Goal: Task Accomplishment & Management: Complete application form

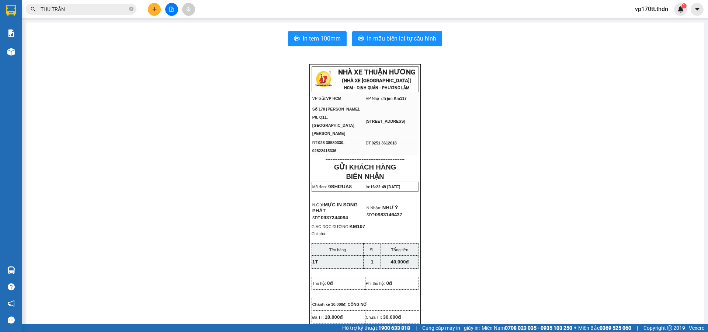
click at [91, 4] on span "THU TRẦN" at bounding box center [81, 9] width 111 height 11
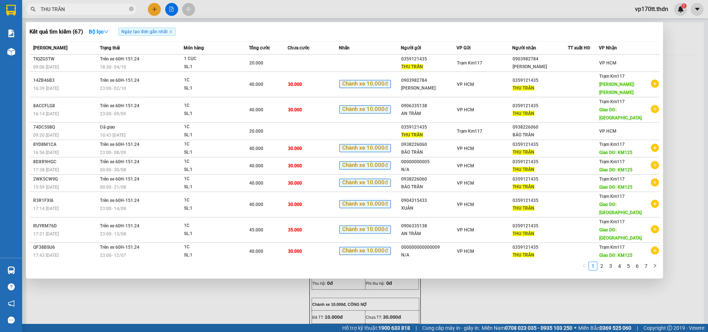
click at [92, 11] on input "THU TRẦN" at bounding box center [84, 9] width 87 height 8
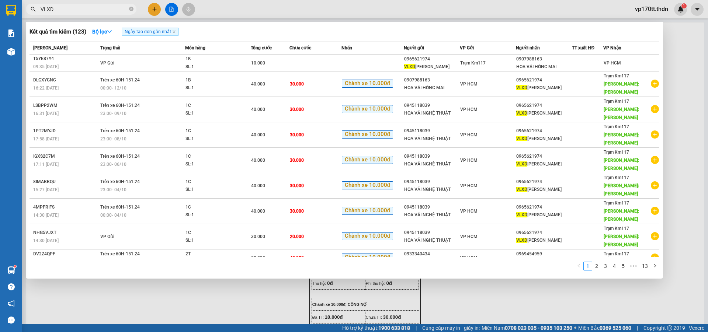
type input "VLXD"
click at [155, 7] on div at bounding box center [354, 166] width 708 height 332
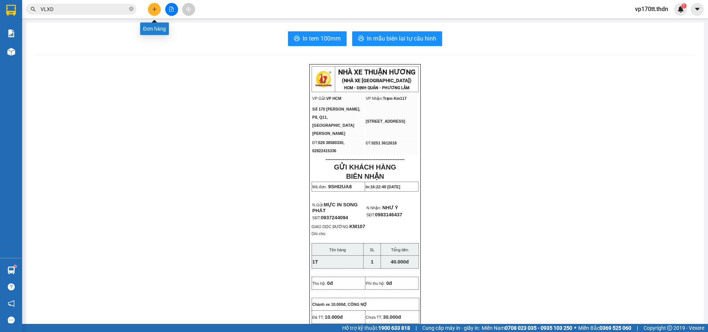
click at [155, 7] on icon "plus" at bounding box center [154, 9] width 5 height 5
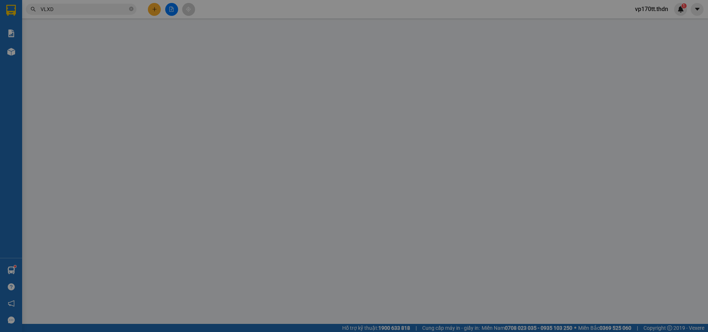
click at [208, 71] on div "TẠO ĐƠN HÀNG Yêu cầu xuất hóa đơn điện tử Transit Pickup Surcharge Ids Transit …" at bounding box center [354, 166] width 708 height 332
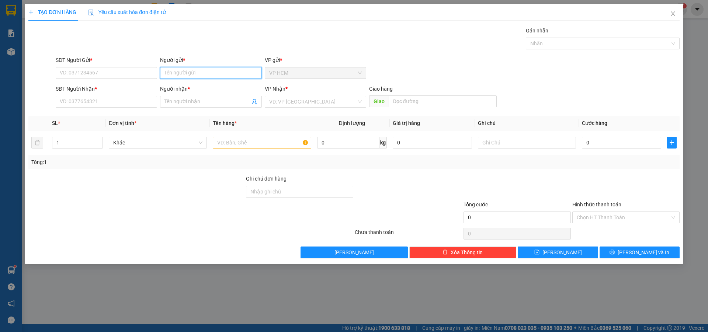
click at [208, 71] on input "Người gửi *" at bounding box center [210, 73] width 101 height 12
type input "[PERSON_NAME]"
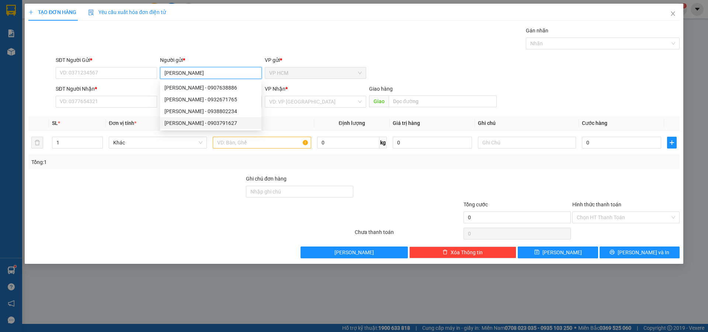
click at [192, 127] on div "[PERSON_NAME] - 0903791627" at bounding box center [211, 123] width 93 height 8
type input "0903791627"
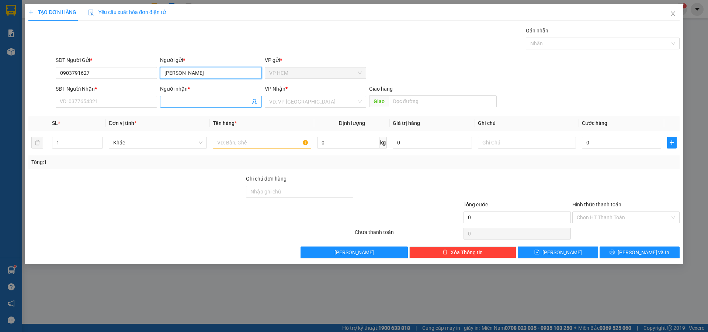
type input "[PERSON_NAME]"
click at [252, 100] on icon "user-add" at bounding box center [255, 102] width 6 height 6
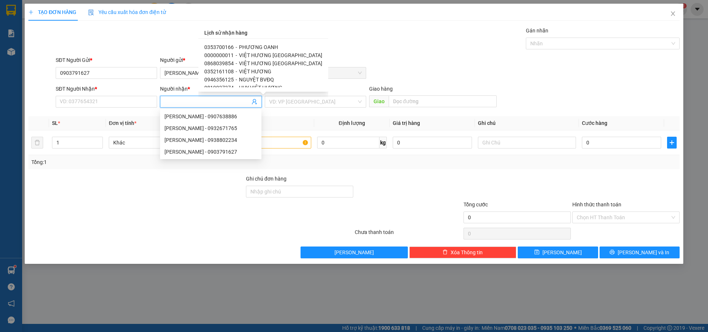
click at [258, 71] on span "VIỆT HƯƠNG" at bounding box center [255, 72] width 32 height 6
type input "0352161108"
type input "VIỆT HƯƠNG"
type input "KM114"
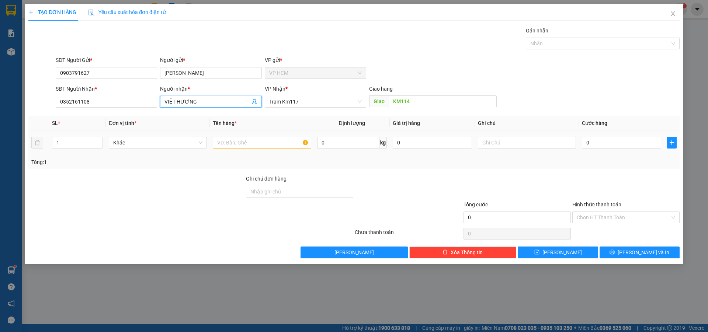
drag, startPoint x: 62, startPoint y: 142, endPoint x: 154, endPoint y: 152, distance: 92.4
click at [21, 147] on div "TẠO ĐƠN HÀNG Yêu cầu xuất hóa đơn điện tử Transit Pickup Surcharge Ids Transit …" at bounding box center [354, 166] width 708 height 332
type input "2"
click at [255, 139] on input "text" at bounding box center [262, 143] width 98 height 12
click at [591, 46] on div at bounding box center [599, 43] width 143 height 9
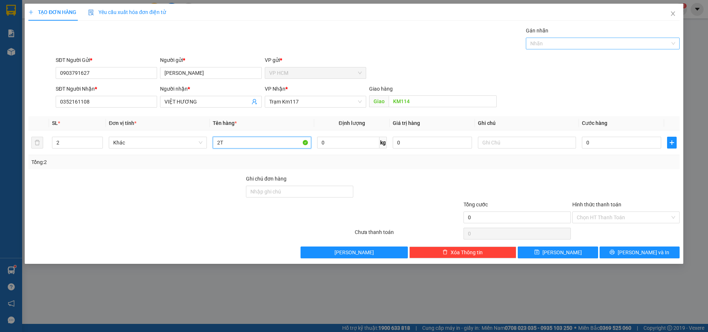
type input "2T"
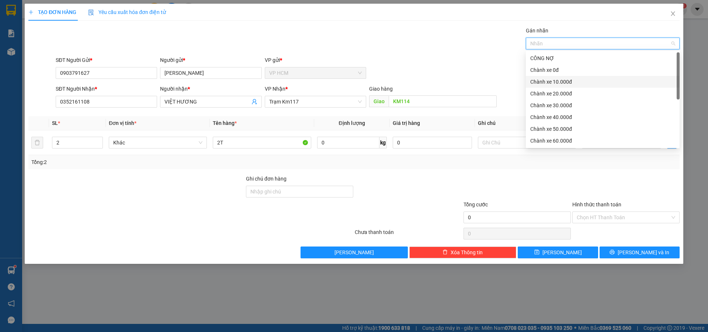
click at [561, 80] on div "Chành xe 10.000đ" at bounding box center [603, 82] width 145 height 8
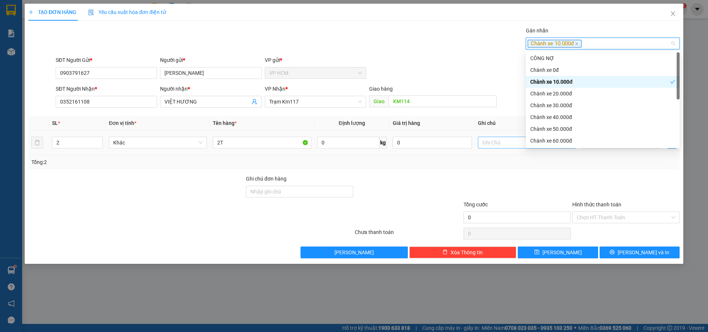
drag, startPoint x: 430, startPoint y: 62, endPoint x: 571, endPoint y: 142, distance: 161.9
click at [432, 62] on div "SĐT Người Gửi * 0903791627 Người gửi * [PERSON_NAME] VP gửi * VP HCM" at bounding box center [367, 69] width 627 height 26
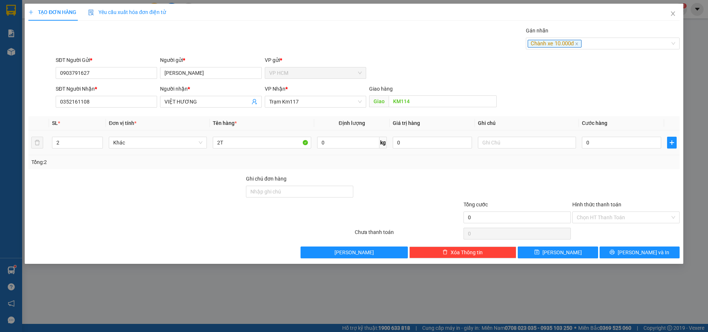
click at [598, 136] on div "0" at bounding box center [621, 142] width 79 height 15
click at [602, 141] on input "0" at bounding box center [621, 143] width 79 height 12
type input "7"
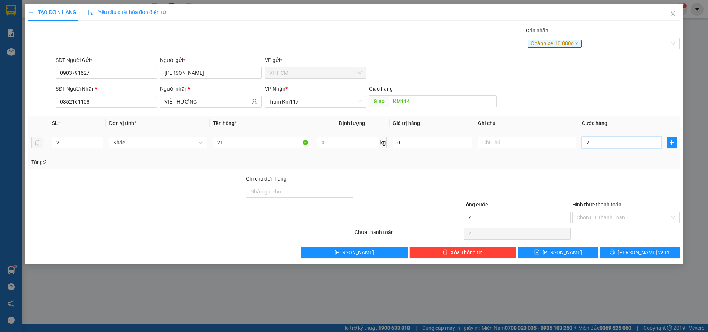
type input "70"
type input "70.000"
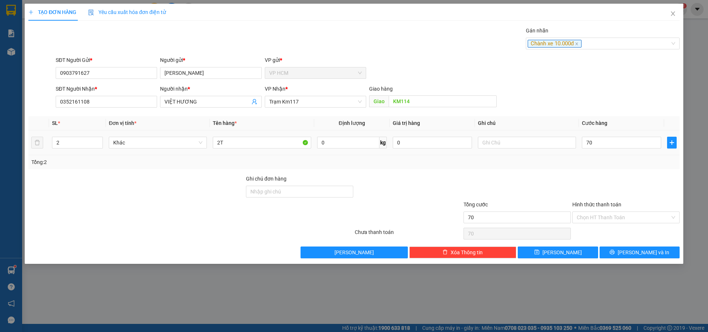
type input "70.000"
click at [600, 167] on div "Tổng: 2" at bounding box center [354, 162] width 652 height 14
click at [602, 212] on input "Hình thức thanh toán" at bounding box center [623, 217] width 93 height 11
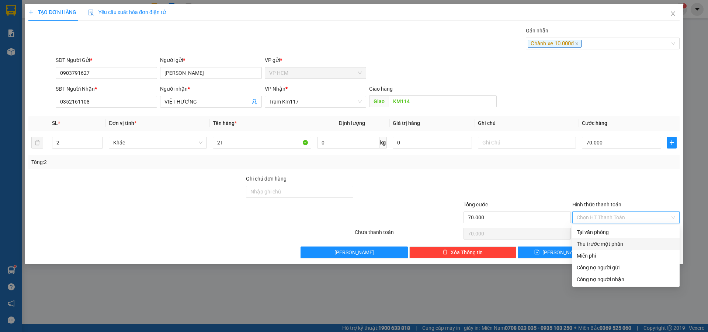
click at [602, 246] on div "Thu trước một phần" at bounding box center [626, 244] width 99 height 8
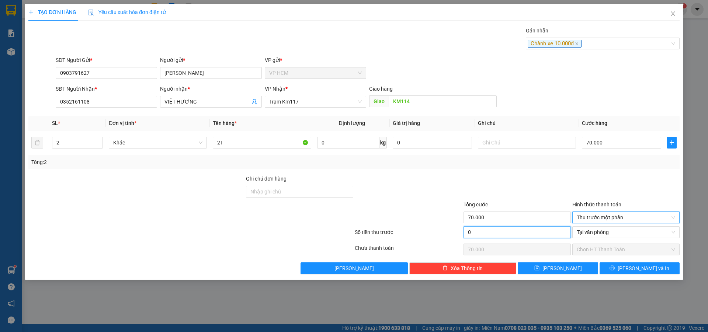
type input "1"
type input "69.999"
click at [467, 234] on input "1" at bounding box center [517, 233] width 107 height 12
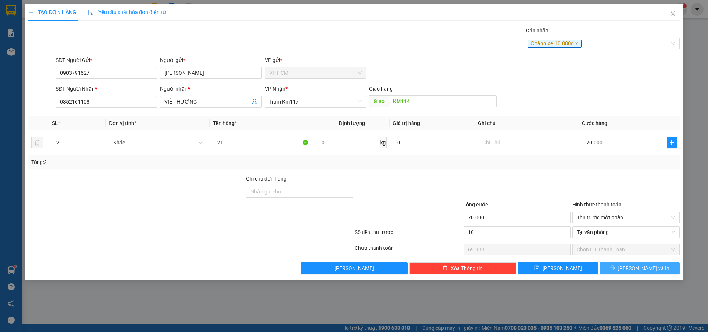
click at [485, 193] on div at bounding box center [517, 188] width 109 height 26
type input "10.000"
type input "60.000"
click at [618, 269] on button "[PERSON_NAME] và In" at bounding box center [640, 269] width 80 height 12
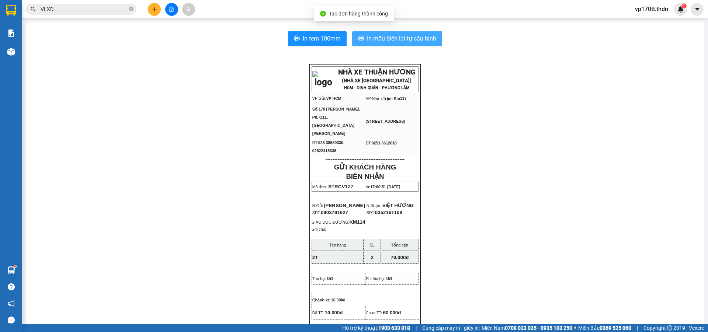
click at [386, 44] on button "In mẫu biên lai tự cấu hình" at bounding box center [397, 38] width 90 height 15
click at [402, 42] on span "In mẫu biên lai tự cấu hình" at bounding box center [401, 38] width 69 height 9
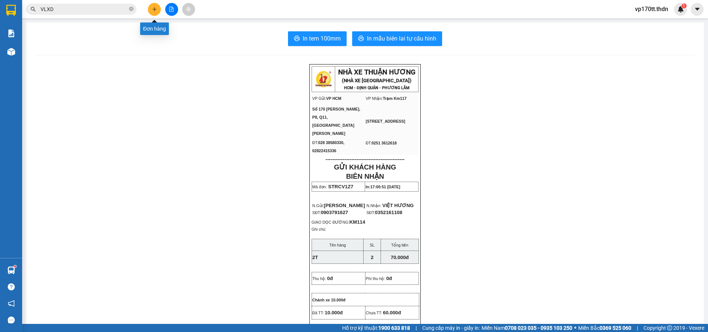
click at [158, 10] on button at bounding box center [154, 9] width 13 height 13
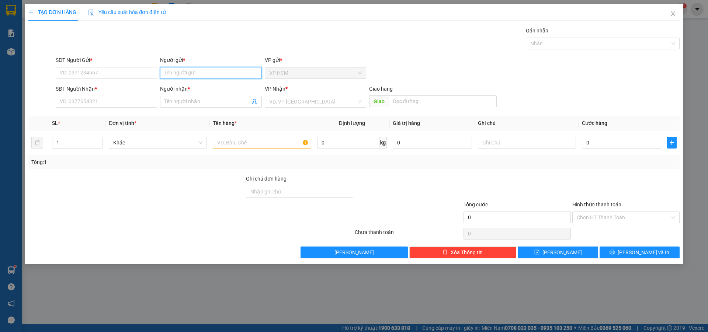
click at [196, 70] on input "Người gửi *" at bounding box center [210, 73] width 101 height 12
type input "UT DANH"
click at [204, 86] on div "ÚT DÀNH - 0908161333" at bounding box center [211, 88] width 93 height 8
type input "0908161333"
type input "ÚT DÀNH"
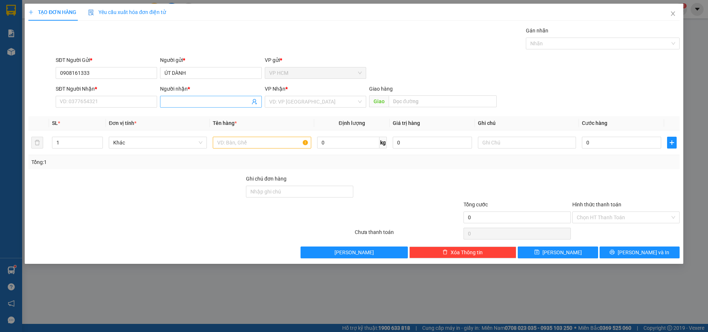
click at [253, 103] on icon "user-add" at bounding box center [254, 102] width 5 height 6
click at [263, 83] on span "HỒ QUỐC PHÒNG" at bounding box center [269, 83] width 42 height 6
type input "0976975207"
type input "HỒ QUỐC PHÒNG"
type input "KM110"
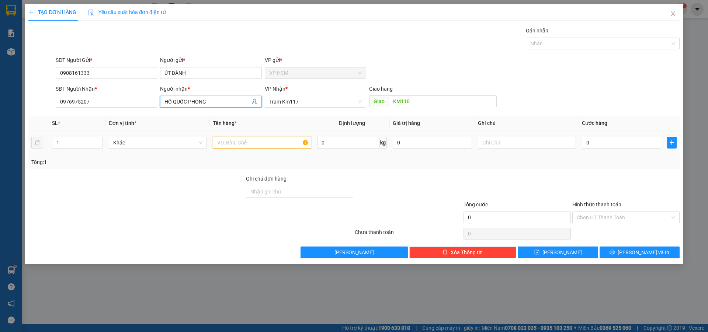
click at [271, 145] on input "text" at bounding box center [262, 143] width 98 height 12
click at [568, 41] on div at bounding box center [599, 43] width 143 height 9
type input "1T"
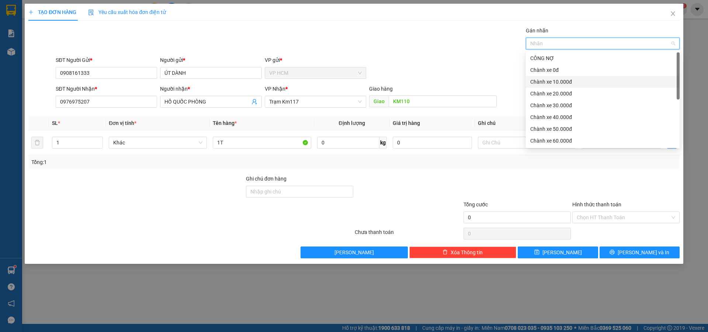
drag, startPoint x: 544, startPoint y: 89, endPoint x: 535, endPoint y: 84, distance: 9.7
click at [544, 89] on div "Chành xe 20.000đ" at bounding box center [603, 94] width 154 height 12
click at [581, 90] on div "Chành xe 20.000đ" at bounding box center [601, 94] width 140 height 8
drag, startPoint x: 575, startPoint y: 80, endPoint x: 422, endPoint y: 39, distance: 158.6
click at [574, 79] on div "Chành xe 10.000đ" at bounding box center [603, 82] width 145 height 8
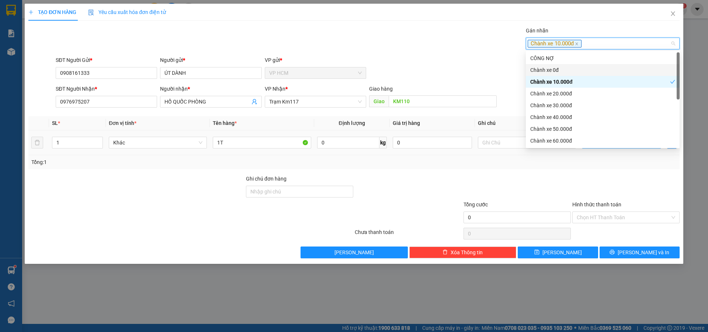
drag, startPoint x: 336, startPoint y: 21, endPoint x: 603, endPoint y: 141, distance: 292.5
click at [338, 21] on div "TẠO ĐƠN HÀNG Yêu cầu xuất hóa đơn điện tử Transit Pickup Surcharge Ids Transit …" at bounding box center [354, 131] width 652 height 255
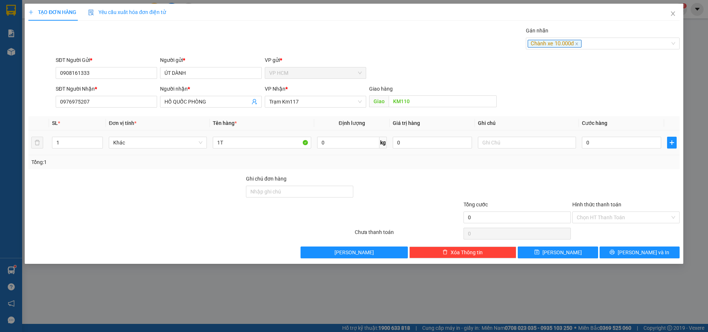
click at [614, 149] on div "0" at bounding box center [621, 142] width 79 height 15
click at [620, 143] on input "0" at bounding box center [621, 143] width 79 height 12
type input "40"
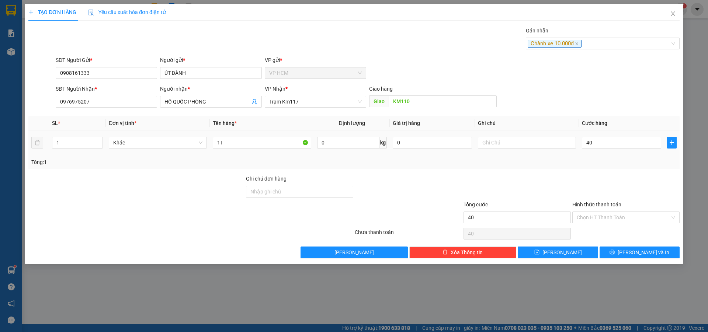
type input "40.000"
drag, startPoint x: 598, startPoint y: 184, endPoint x: 600, endPoint y: 231, distance: 47.3
click at [598, 188] on div at bounding box center [626, 188] width 109 height 26
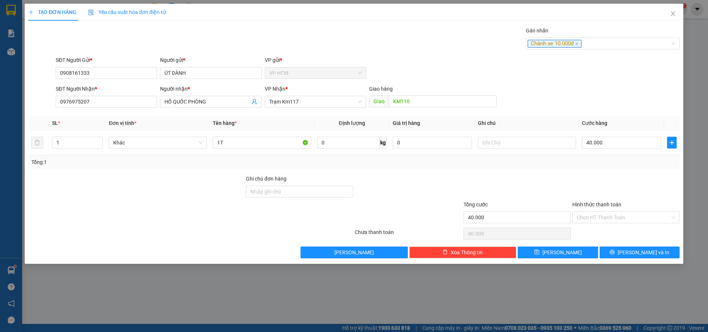
click at [600, 231] on div "Chọn HT Thanh Toán" at bounding box center [626, 234] width 109 height 15
click at [600, 220] on input "Hình thức thanh toán" at bounding box center [623, 217] width 93 height 11
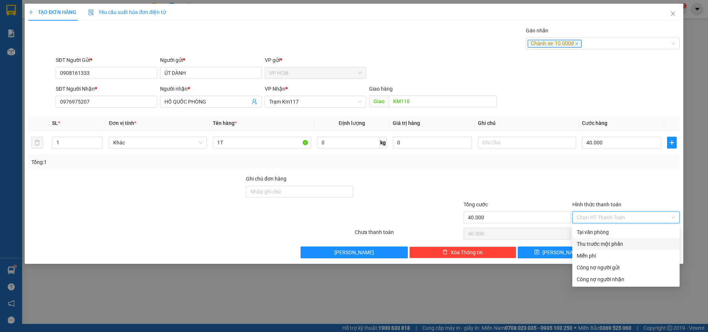
click at [591, 244] on div "Thu trước một phần" at bounding box center [626, 244] width 99 height 8
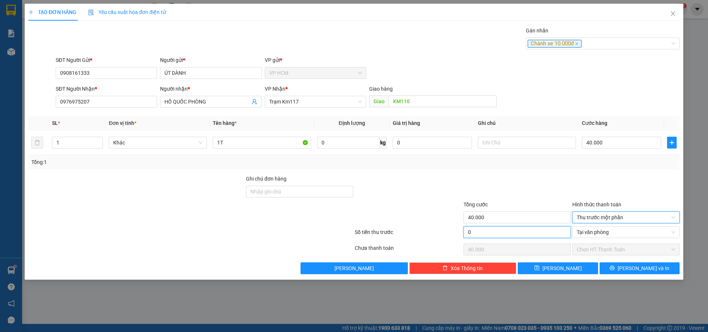
click at [496, 230] on input "0" at bounding box center [517, 233] width 107 height 12
type input "1"
type input "39.999"
type input "10"
type input "39.990"
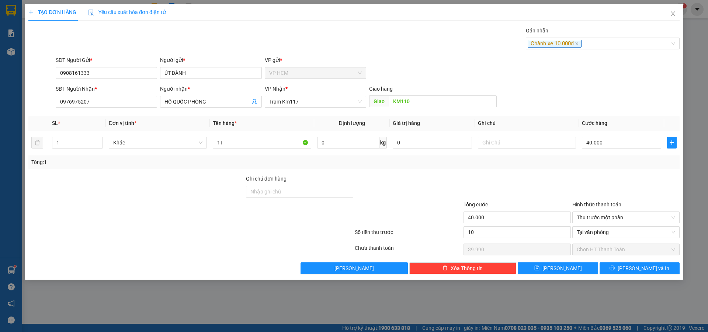
type input "10.000"
type input "30.000"
drag, startPoint x: 528, startPoint y: 170, endPoint x: 645, endPoint y: 261, distance: 148.6
click at [528, 171] on div "Transit Pickup Surcharge Ids Transit Deliver Surcharge Ids Transit Deliver Surc…" at bounding box center [354, 151] width 652 height 248
click at [658, 271] on button "[PERSON_NAME] và In" at bounding box center [640, 269] width 80 height 12
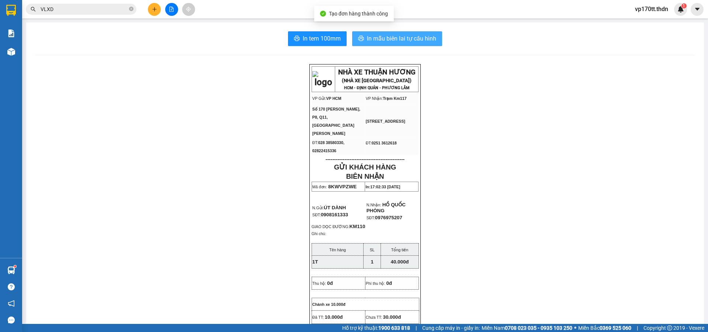
click at [353, 36] on button "In mẫu biên lai tự cấu hình" at bounding box center [397, 38] width 90 height 15
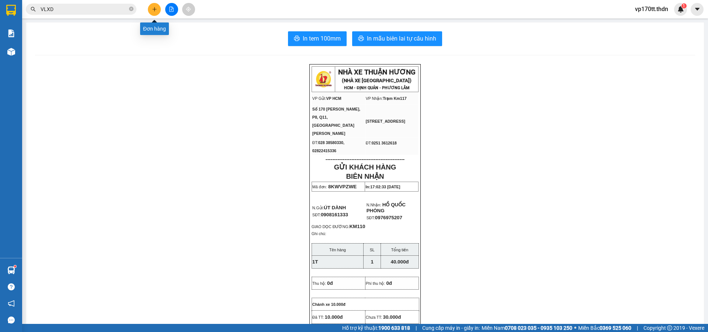
click at [154, 10] on icon "plus" at bounding box center [154, 9] width 5 height 5
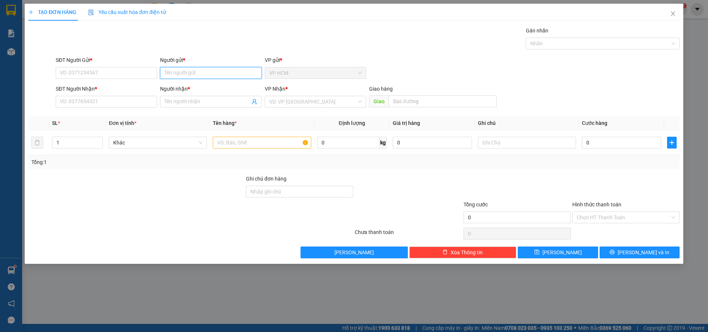
click at [190, 79] on input "Người gửi *" at bounding box center [210, 73] width 101 height 12
type input "HUONG HIEP"
click at [212, 105] on div "HƯƠNG HIỆP - 0909888912" at bounding box center [210, 100] width 101 height 12
type input "0909888912"
type input "HƯƠNG HIỆP"
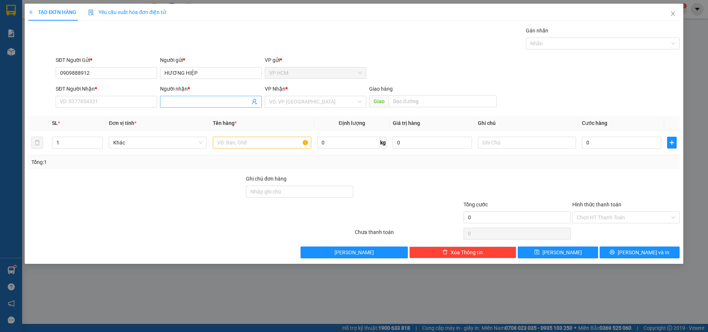
click at [255, 100] on icon "user-add" at bounding box center [255, 102] width 6 height 6
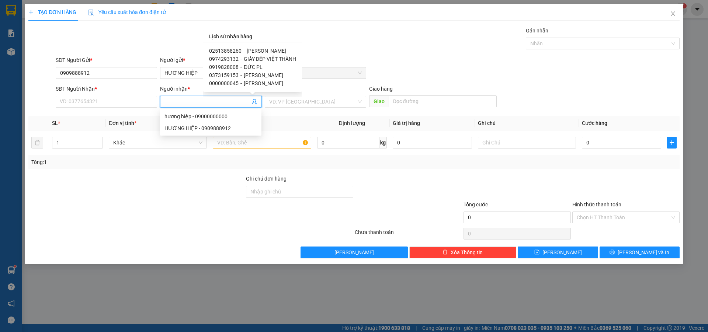
click at [263, 49] on span "[PERSON_NAME]" at bounding box center [266, 51] width 39 height 6
type input "02513858260"
type input "[PERSON_NAME]"
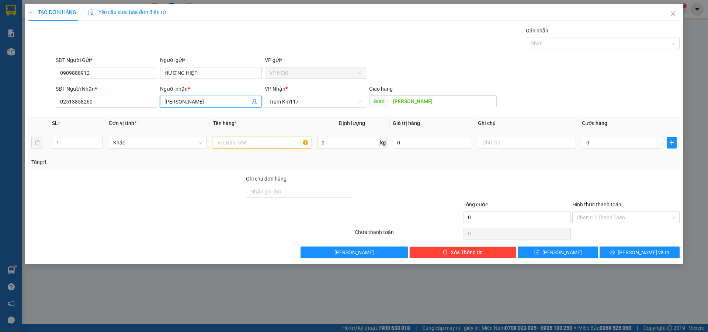
click at [272, 143] on input "text" at bounding box center [262, 143] width 98 height 12
click at [592, 42] on div at bounding box center [599, 43] width 143 height 9
type input "1B"
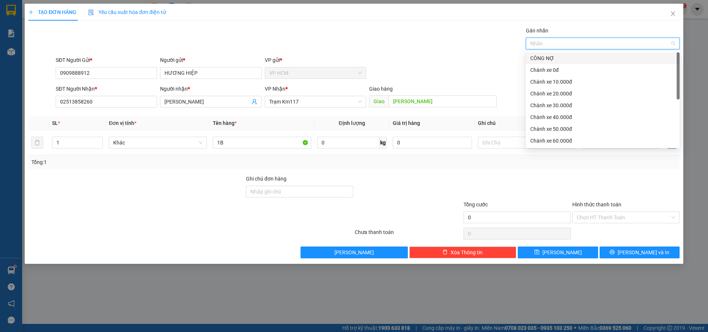
click at [570, 56] on div "CÔNG NỢ" at bounding box center [603, 58] width 145 height 8
click at [562, 84] on div "Chành xe 10.000đ" at bounding box center [603, 82] width 145 height 8
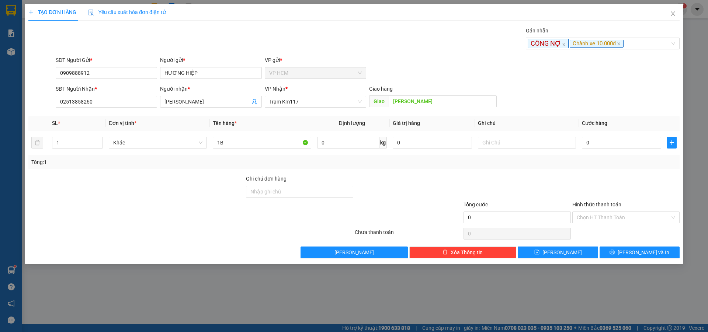
drag, startPoint x: 403, startPoint y: 28, endPoint x: 410, endPoint y: 39, distance: 12.8
click at [406, 32] on div "Gán nhãn CÔNG NỢ Chành xe 10.000đ" at bounding box center [367, 40] width 627 height 26
click at [612, 133] on td "0" at bounding box center [621, 143] width 85 height 25
click at [613, 138] on input "0" at bounding box center [621, 143] width 79 height 12
type input "5"
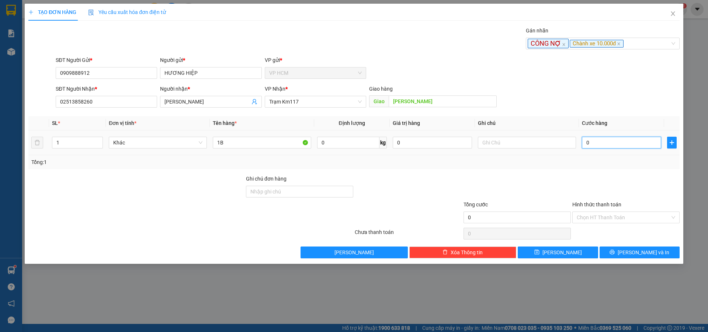
type input "5"
type input "50"
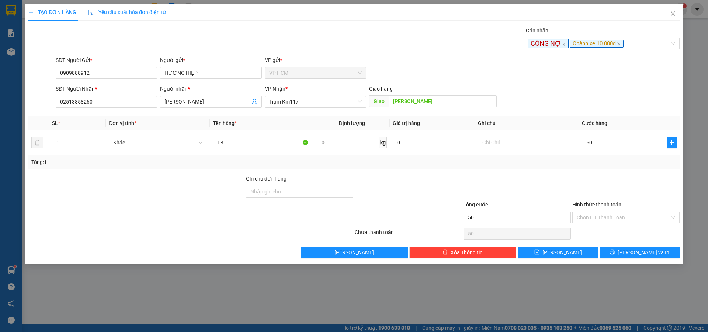
type input "50.000"
click at [596, 183] on div at bounding box center [626, 188] width 109 height 26
click at [587, 218] on input "Hình thức thanh toán" at bounding box center [623, 217] width 93 height 11
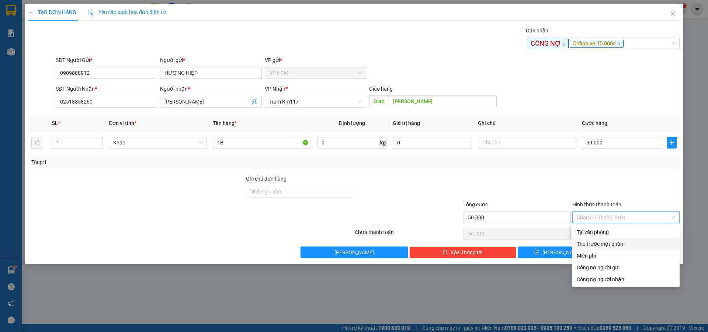
click at [580, 238] on div "Tại văn phòng Thu trước một phần Miễn phí Công nợ người gửi Công nợ người nhận" at bounding box center [626, 256] width 107 height 59
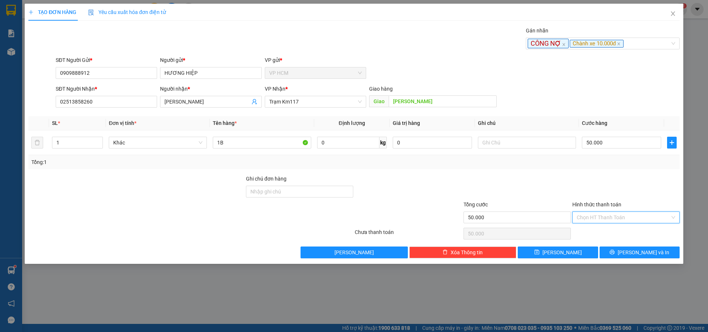
click at [589, 217] on input "Hình thức thanh toán" at bounding box center [623, 217] width 93 height 11
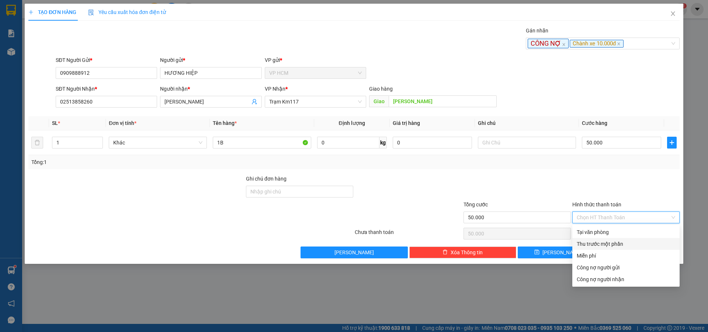
click at [597, 245] on div "Thu trước một phần" at bounding box center [626, 244] width 99 height 8
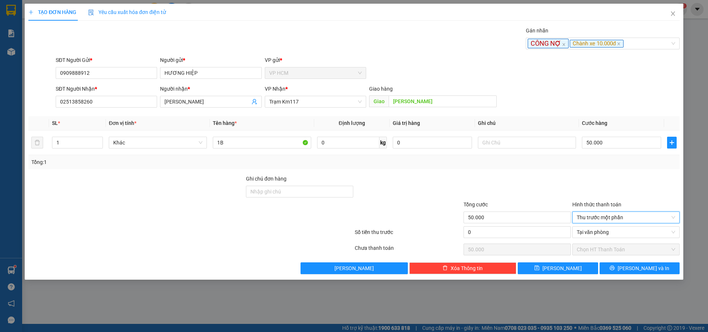
click at [507, 225] on div "Tổng cước 50.000" at bounding box center [517, 214] width 107 height 26
drag, startPoint x: 522, startPoint y: 232, endPoint x: 533, endPoint y: 178, distance: 55.4
click at [522, 232] on input "0" at bounding box center [517, 233] width 107 height 12
type input "1"
type input "49.999"
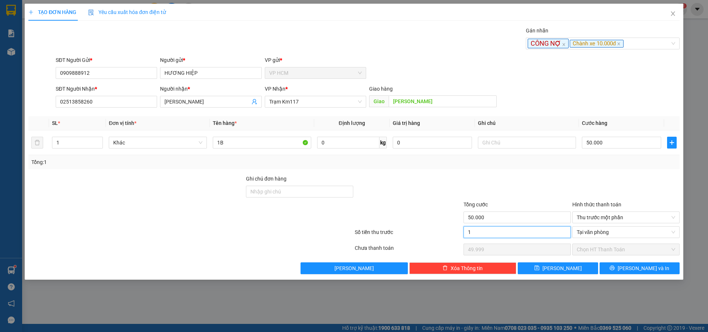
type input "10"
type input "49.990"
type input "10.000"
type input "40.000"
click at [533, 177] on div at bounding box center [517, 188] width 109 height 26
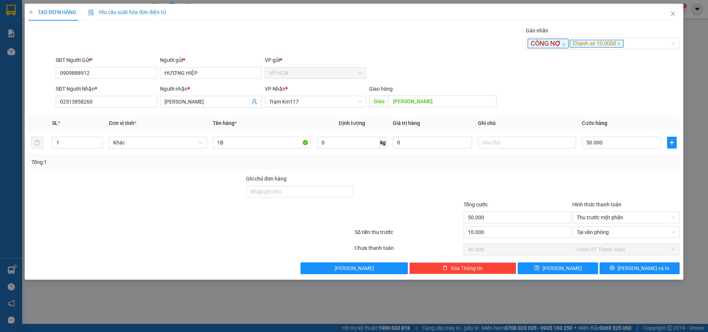
click at [609, 260] on div "Transit Pickup Surcharge Ids Transit Deliver Surcharge Ids Transit Deliver Surc…" at bounding box center [354, 151] width 652 height 248
click at [619, 267] on button "[PERSON_NAME] và In" at bounding box center [640, 269] width 80 height 12
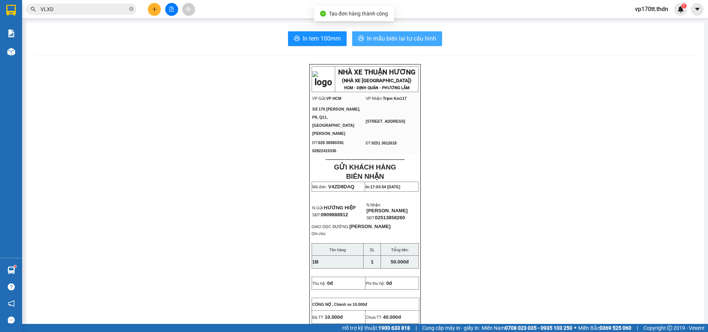
click at [375, 37] on span "In mẫu biên lai tự cấu hình" at bounding box center [401, 38] width 69 height 9
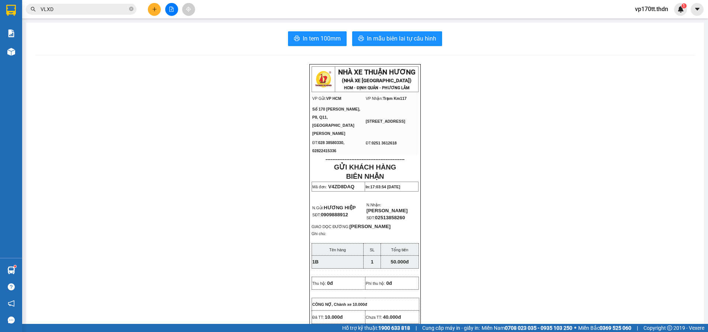
click at [154, 14] on button at bounding box center [154, 9] width 13 height 13
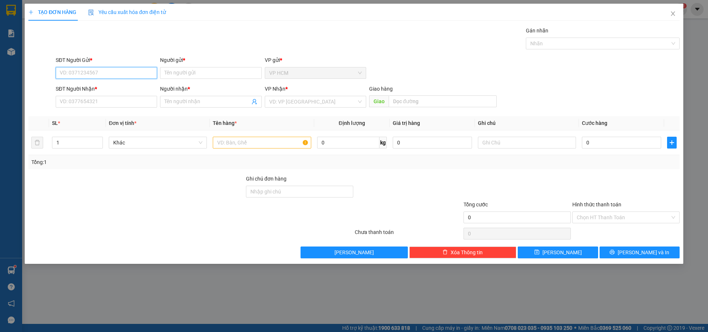
click at [116, 78] on input "SĐT Người Gửi *" at bounding box center [106, 73] width 101 height 12
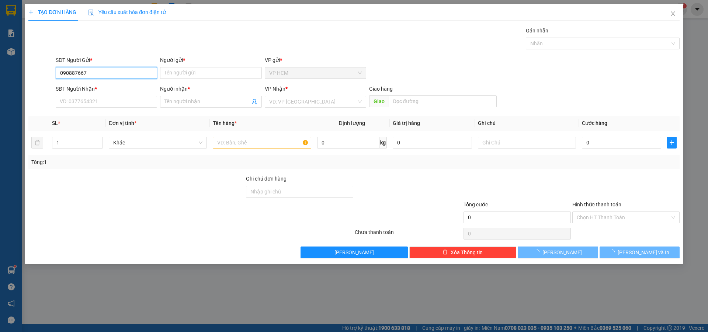
type input "0908876670"
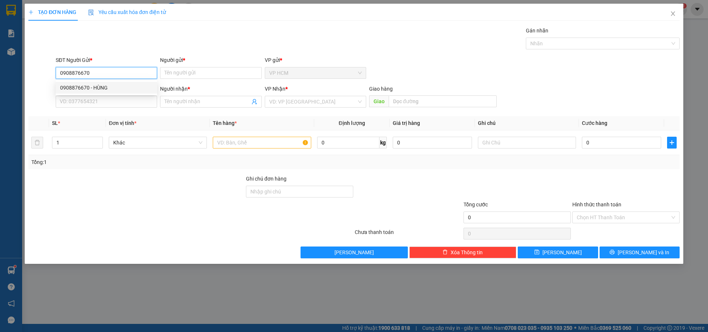
click at [94, 90] on div "0908876670 - HÙNG" at bounding box center [106, 88] width 93 height 8
type input "HÙNG"
type input "0965991339"
type input "TRÚC MAI PL"
type input "[PERSON_NAME]"
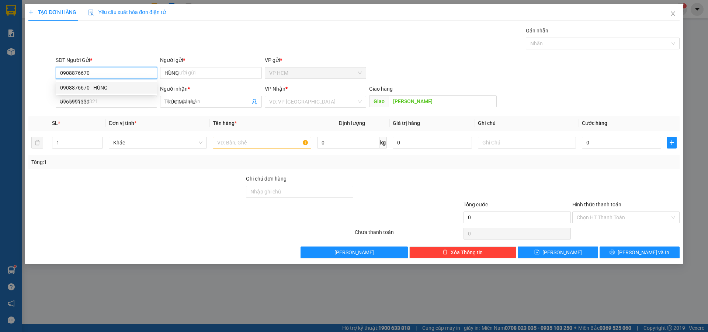
type input "60.000"
type input "0908876670"
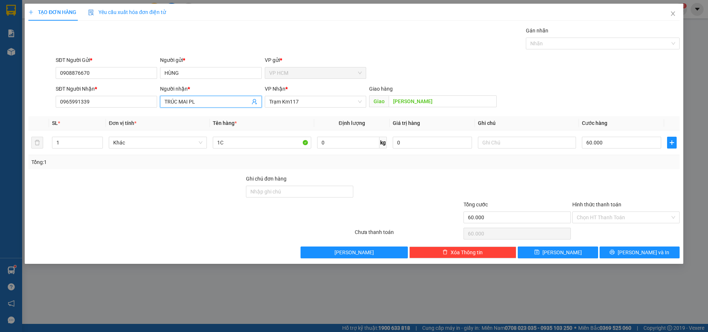
click at [255, 102] on icon "user-add" at bounding box center [254, 102] width 5 height 6
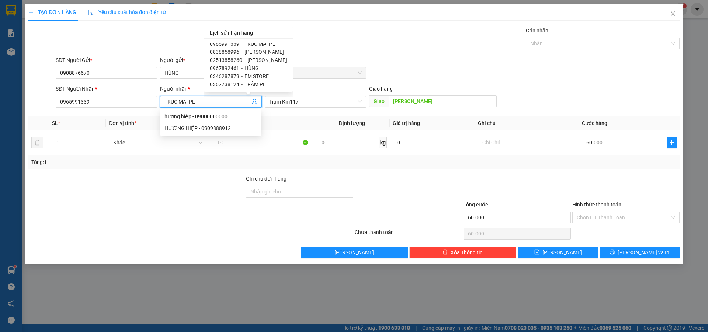
scroll to position [4, 0]
click at [274, 58] on span "[PERSON_NAME]" at bounding box center [267, 59] width 39 height 6
type input "02513858260"
type input "[PERSON_NAME]"
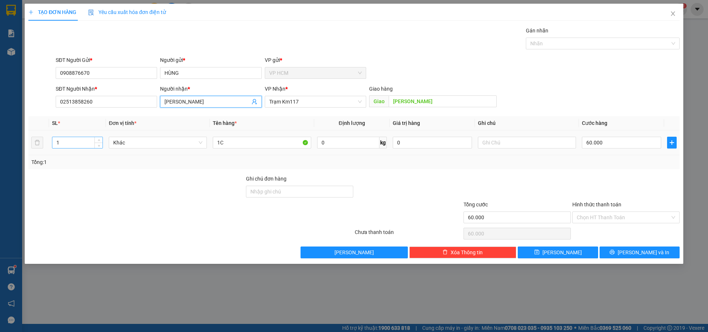
click at [84, 142] on input "1" at bounding box center [77, 142] width 50 height 11
click at [247, 139] on input "1C" at bounding box center [262, 143] width 98 height 12
type input "1B"
click at [602, 50] on div "Gán nhãn Nhãn" at bounding box center [603, 40] width 154 height 26
click at [579, 39] on div at bounding box center [599, 43] width 143 height 9
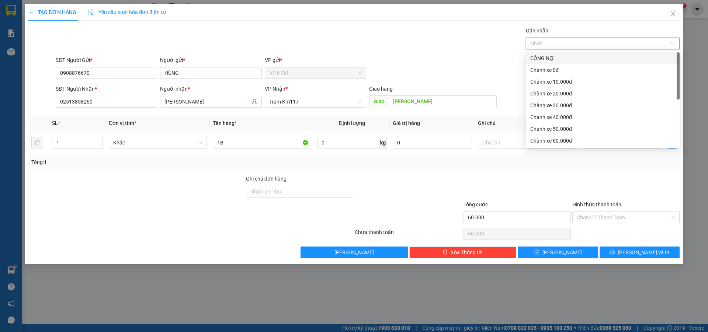
click at [563, 55] on div "CÔNG NỢ" at bounding box center [603, 58] width 145 height 8
click at [564, 80] on div "Chành xe 10.000đ" at bounding box center [603, 82] width 145 height 8
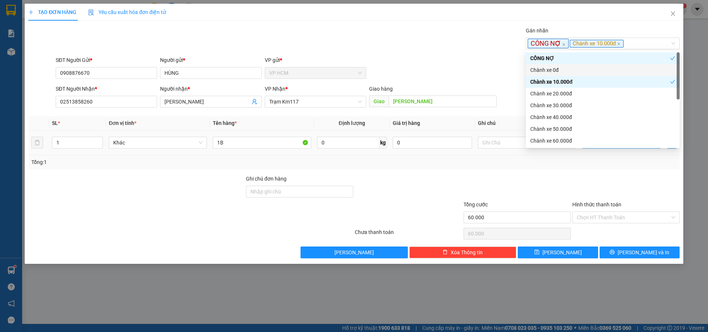
drag, startPoint x: 342, startPoint y: 35, endPoint x: 635, endPoint y: 139, distance: 311.6
click at [354, 41] on div "Gán nhãn CÔNG NỢ Chành xe 10.000đ" at bounding box center [367, 40] width 627 height 26
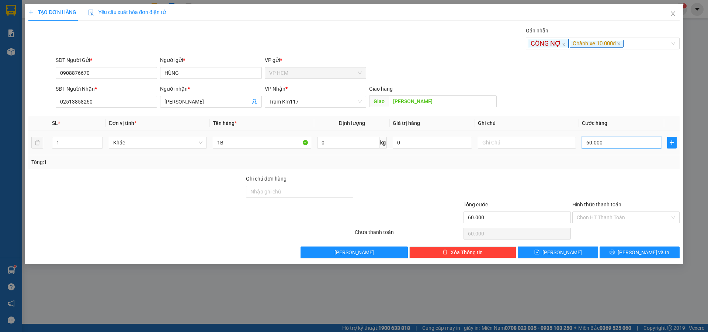
click at [635, 146] on input "60.000" at bounding box center [621, 143] width 79 height 12
type input "5"
type input "50"
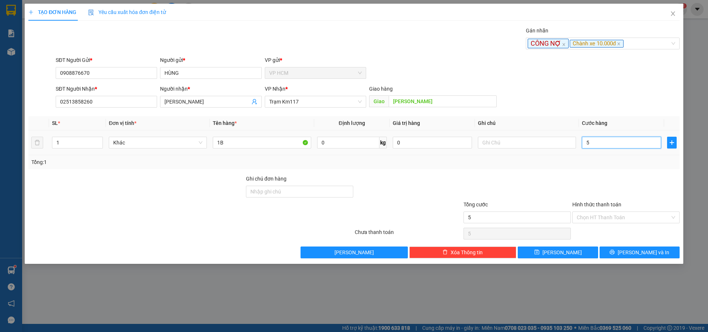
type input "50"
type input "50.000"
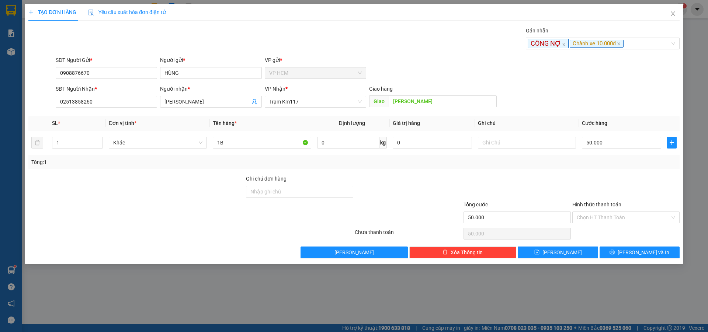
click at [601, 170] on div "Transit Pickup Surcharge Ids Transit Deliver Surcharge Ids Transit Deliver Surc…" at bounding box center [354, 143] width 652 height 232
click at [594, 212] on div "Chọn HT Thanh Toán" at bounding box center [626, 218] width 107 height 12
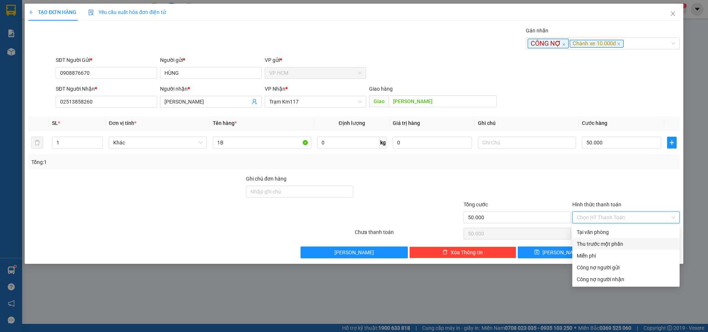
drag, startPoint x: 594, startPoint y: 243, endPoint x: 538, endPoint y: 231, distance: 57.8
click at [594, 244] on div "Thu trước một phần" at bounding box center [626, 244] width 99 height 8
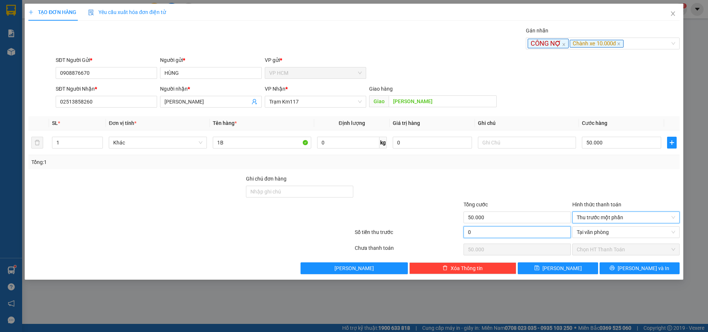
click at [531, 229] on input "0" at bounding box center [517, 233] width 107 height 12
type input "1"
type input "49.999"
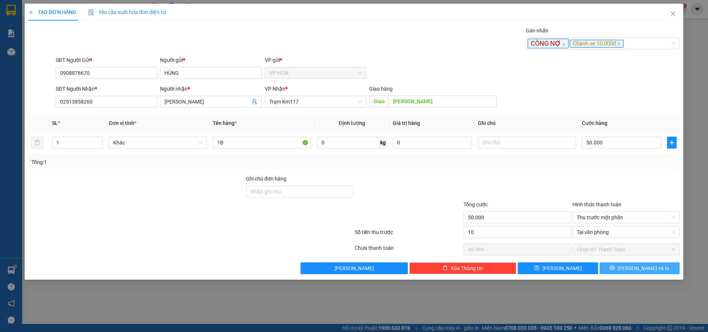
click at [534, 193] on div at bounding box center [517, 188] width 109 height 26
type input "10.000"
type input "40.000"
click at [637, 267] on span "[PERSON_NAME] và In" at bounding box center [644, 269] width 52 height 8
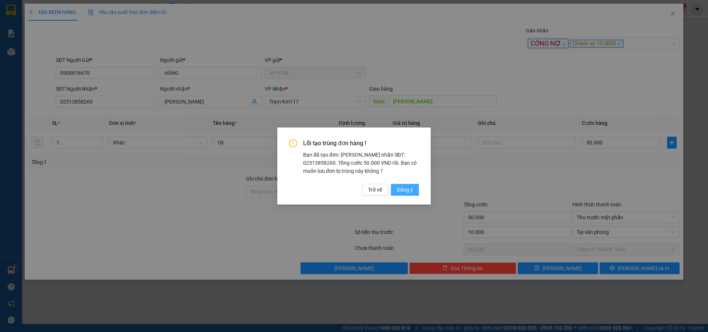
click at [416, 190] on button "Đồng ý" at bounding box center [405, 190] width 28 height 12
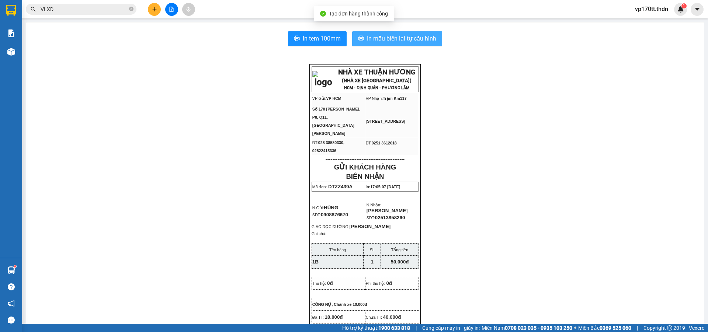
click at [406, 42] on span "In mẫu biên lai tự cấu hình" at bounding box center [401, 38] width 69 height 9
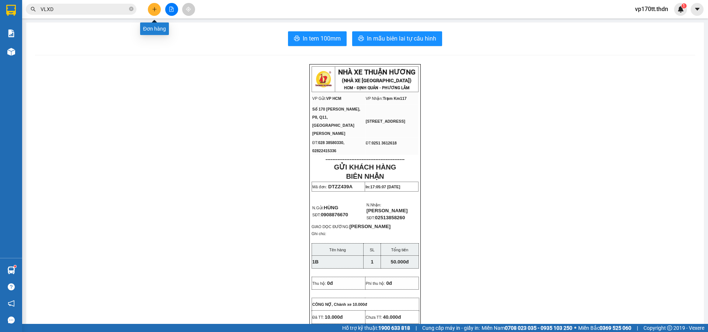
click at [152, 8] on icon "plus" at bounding box center [154, 9] width 5 height 5
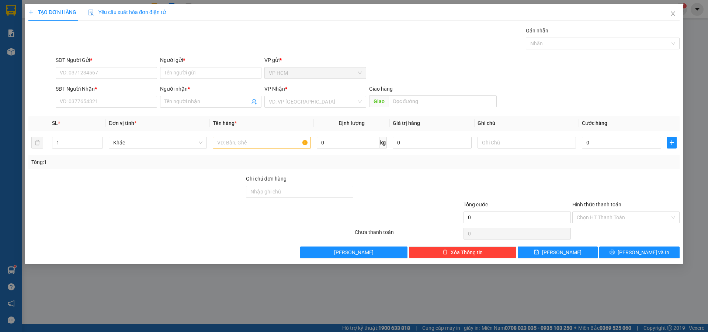
click at [198, 65] on div "Người gửi *" at bounding box center [210, 61] width 101 height 11
click at [201, 78] on input "Người gửi *" at bounding box center [210, 73] width 101 height 12
type input "AN TRÂM"
click at [203, 99] on div "AN TRÂM - 0906335138" at bounding box center [211, 100] width 93 height 8
type input "0906335138"
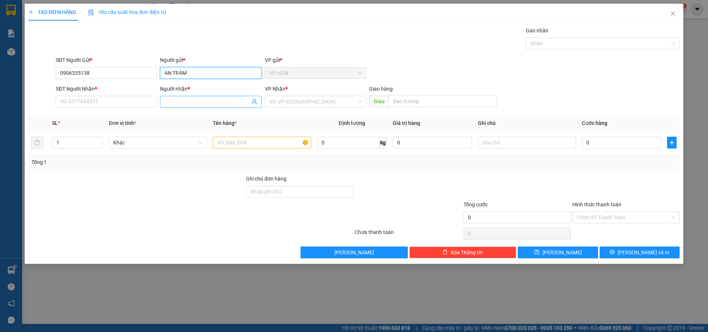
type input "AN TRÂM"
click at [254, 101] on icon "user-add" at bounding box center [255, 102] width 6 height 6
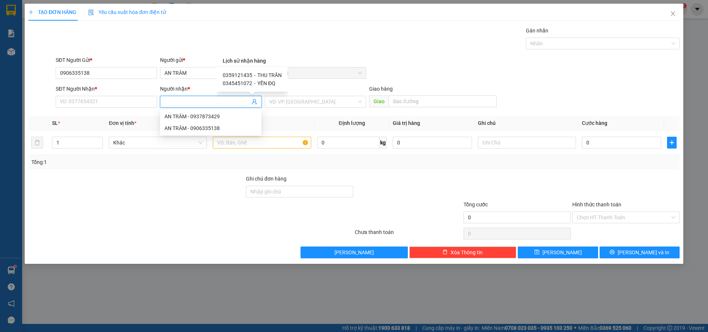
click at [251, 76] on div "0359121435 - [PERSON_NAME]" at bounding box center [252, 75] width 59 height 8
type input "0359121435"
type input "THU TRẦN"
type input "TÂN PHÚ"
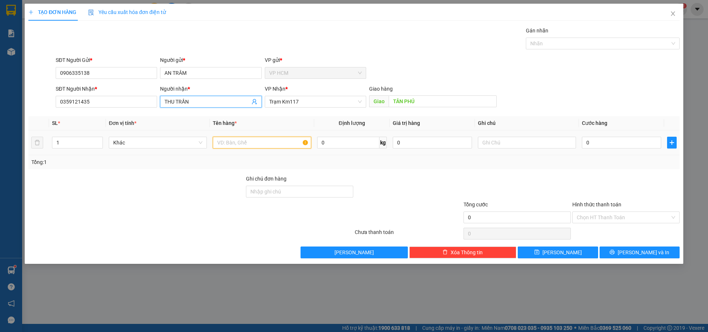
click at [288, 139] on input "text" at bounding box center [262, 143] width 98 height 12
click at [567, 46] on div at bounding box center [599, 43] width 143 height 9
type input "1C"
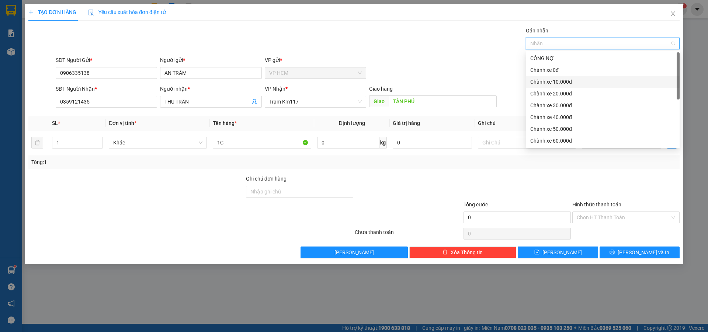
click at [548, 86] on div "Chành xe 10.000đ" at bounding box center [603, 82] width 154 height 12
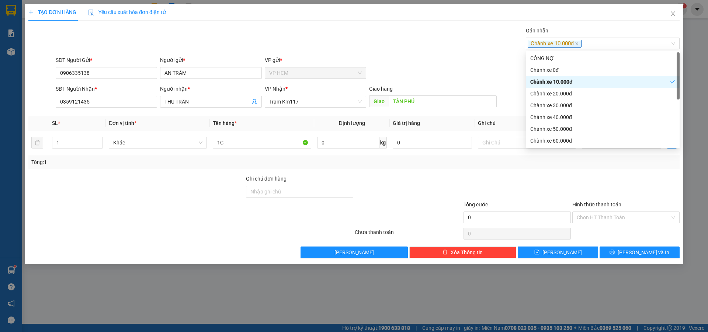
drag, startPoint x: 331, startPoint y: 35, endPoint x: 566, endPoint y: 127, distance: 252.5
click at [365, 44] on div "Gán nhãn Chành xe 10.000đ" at bounding box center [367, 40] width 627 height 26
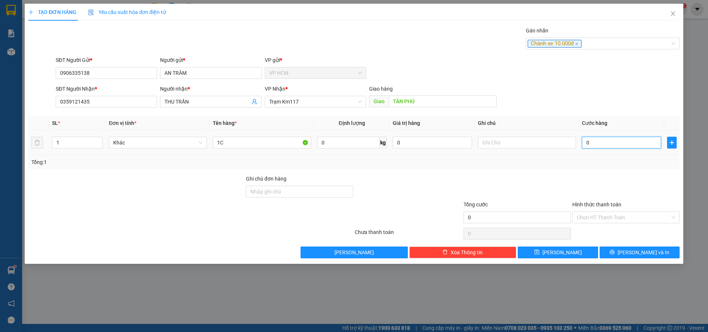
click at [600, 139] on input "0" at bounding box center [621, 143] width 79 height 12
type input "3"
type input "35"
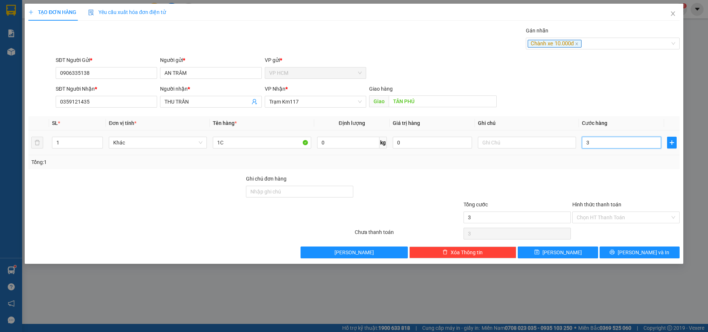
type input "35"
type input "35.000"
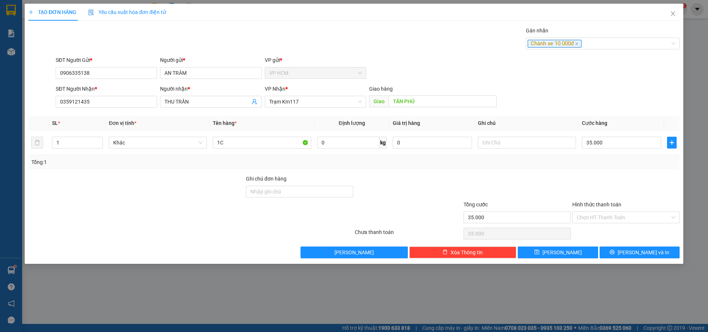
drag, startPoint x: 594, startPoint y: 156, endPoint x: 596, endPoint y: 209, distance: 53.2
click at [594, 158] on div "Tổng: 1" at bounding box center [354, 162] width 652 height 14
click at [596, 214] on input "Hình thức thanh toán" at bounding box center [623, 217] width 93 height 11
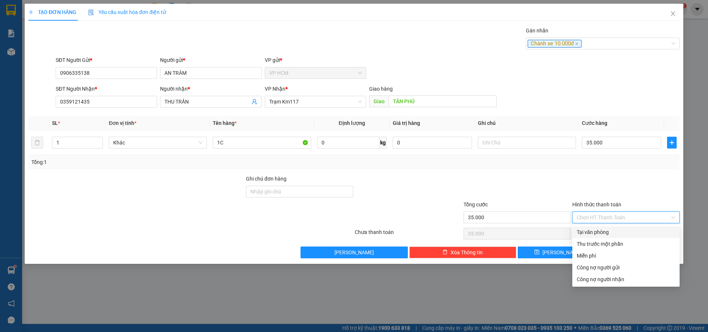
click at [594, 241] on div "Thu trước một phần" at bounding box center [626, 244] width 99 height 8
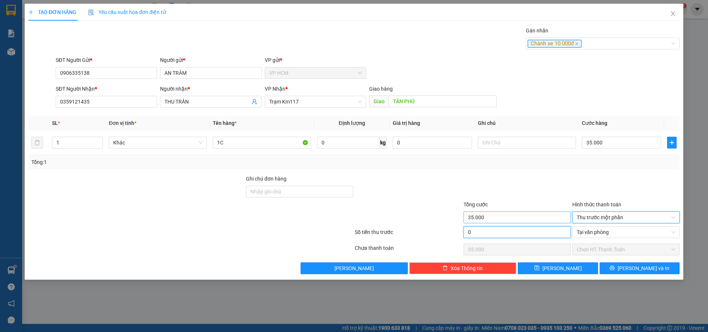
drag, startPoint x: 534, startPoint y: 229, endPoint x: 538, endPoint y: 213, distance: 16.7
click at [534, 229] on input "0" at bounding box center [517, 233] width 107 height 12
type input "1"
type input "34.999"
type input "10"
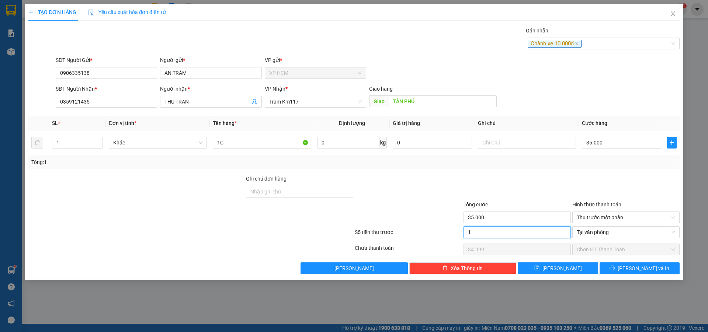
type input "34.990"
type input "10.000"
type input "25.000"
drag, startPoint x: 558, startPoint y: 179, endPoint x: 566, endPoint y: 176, distance: 8.6
click at [558, 179] on div at bounding box center [517, 188] width 109 height 26
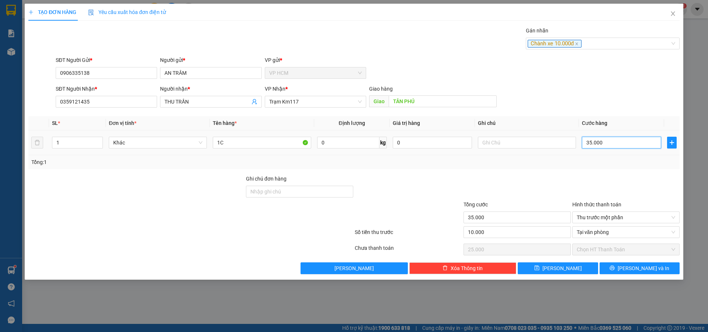
click at [620, 146] on input "35.000" at bounding box center [621, 143] width 79 height 12
type input "4"
type input "-9.996"
type input "40"
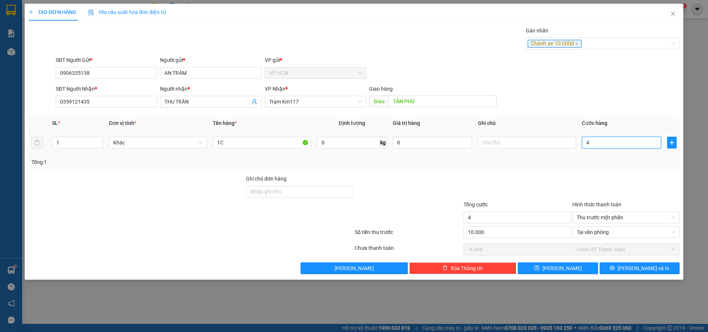
type input "40"
type input "-9.960"
type input "40.000"
type input "30.000"
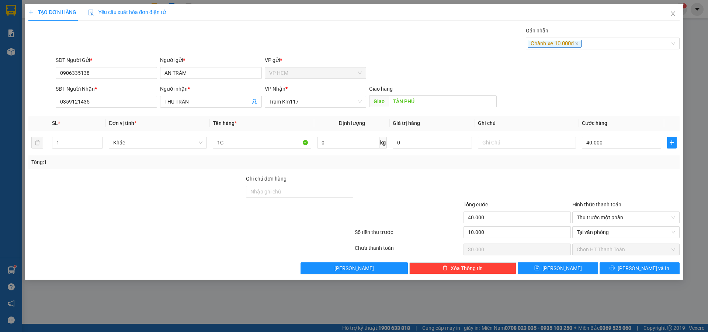
drag, startPoint x: 593, startPoint y: 181, endPoint x: 606, endPoint y: 239, distance: 59.6
click at [593, 182] on div at bounding box center [626, 188] width 109 height 26
click at [625, 265] on button "[PERSON_NAME] và In" at bounding box center [640, 269] width 80 height 12
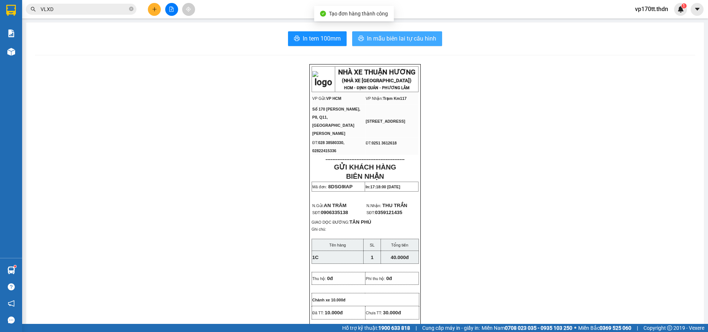
click at [402, 35] on span "In mẫu biên lai tự cấu hình" at bounding box center [401, 38] width 69 height 9
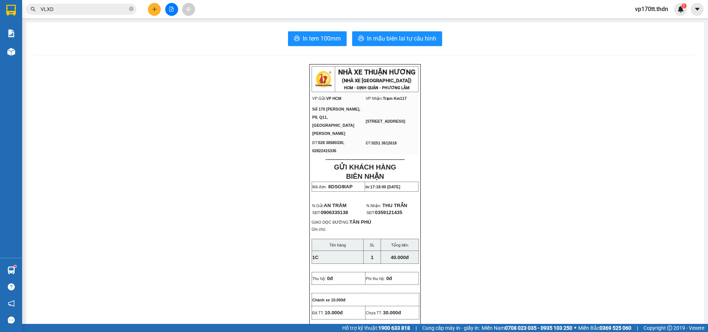
click at [150, 4] on button at bounding box center [154, 9] width 13 height 13
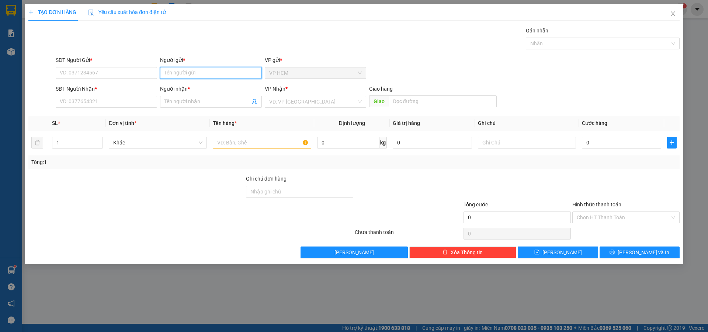
click at [202, 77] on input "Người gửi *" at bounding box center [210, 73] width 101 height 12
type input "[PERSON_NAME]"
click at [210, 97] on div "NGỌC NGÀ - 0988445690" at bounding box center [211, 100] width 93 height 8
type input "0988445690"
type input "[PERSON_NAME]"
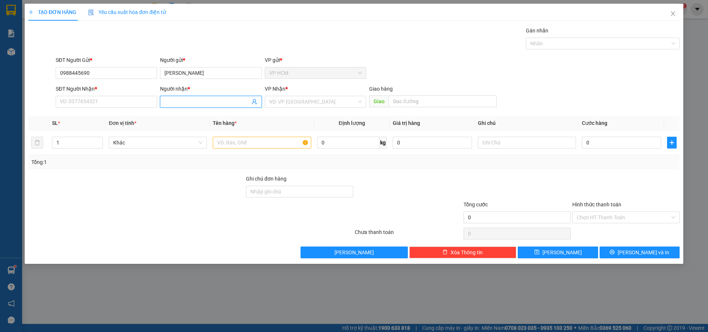
click at [257, 101] on icon "user-add" at bounding box center [255, 102] width 6 height 6
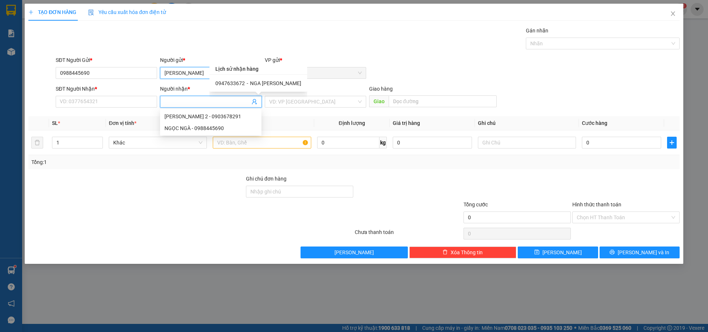
click at [190, 75] on input "[PERSON_NAME]" at bounding box center [210, 73] width 101 height 12
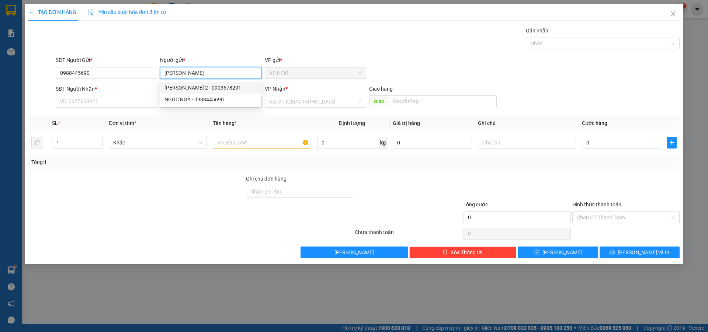
click at [211, 92] on div "[PERSON_NAME] 2 - 0903678291" at bounding box center [211, 88] width 93 height 8
type input "0903678291"
type input "NGỌC NGÀ 2"
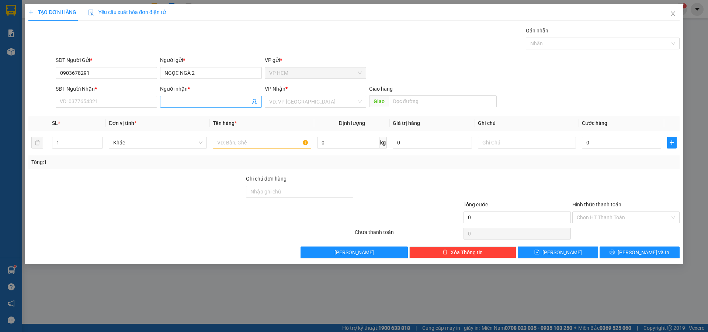
click at [253, 99] on icon "user-add" at bounding box center [255, 102] width 6 height 6
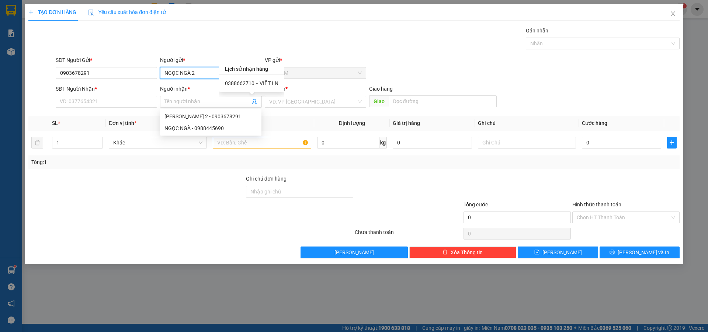
click at [193, 71] on input "NGỌC NGÀ 2" at bounding box center [210, 73] width 101 height 12
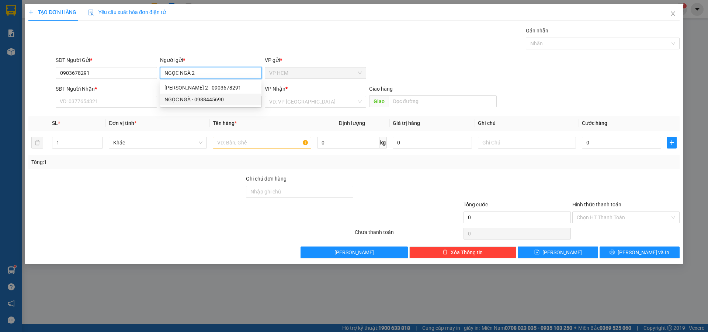
click at [211, 100] on div "NGỌC NGÀ - 0988445690" at bounding box center [211, 100] width 93 height 8
type input "0988445690"
type input "[PERSON_NAME]"
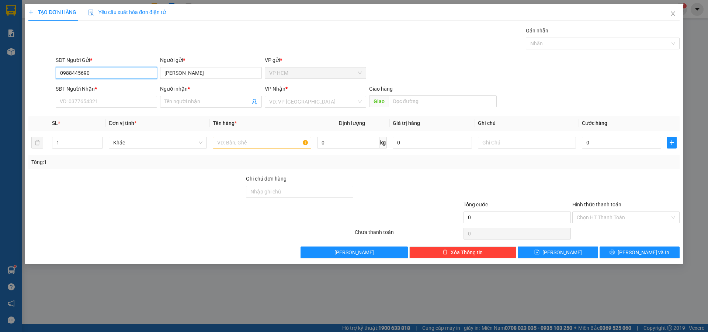
click at [111, 72] on input "0988445690" at bounding box center [106, 73] width 101 height 12
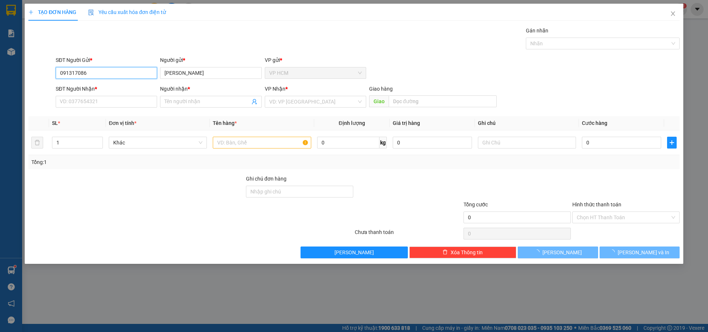
type input "0913170860"
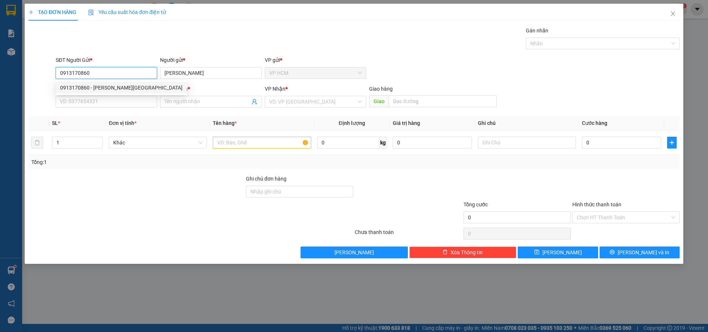
click at [113, 89] on div "0913170860 - [PERSON_NAME][GEOGRAPHIC_DATA]" at bounding box center [121, 88] width 123 height 8
type input "NGỌC NGA"
type input "0919472759"
type input "VÂN TRÁI CÂY"
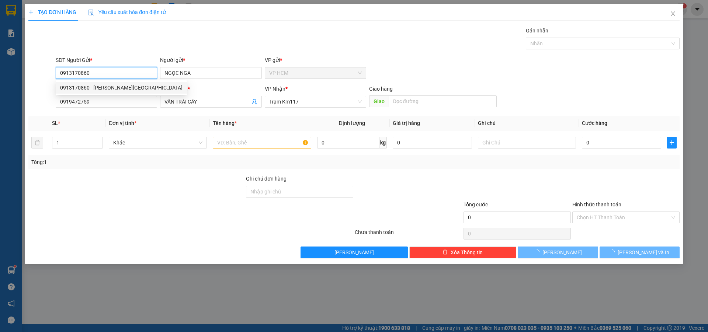
type input "70.000"
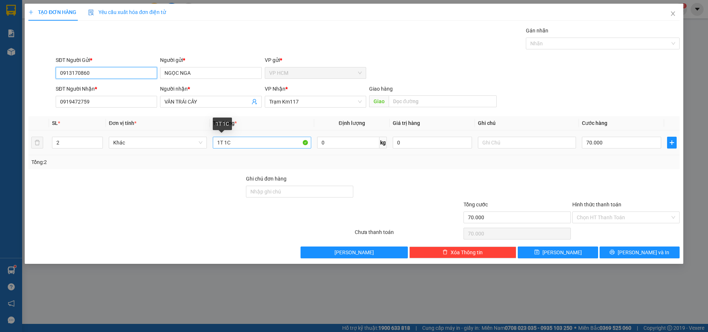
type input "0913170860"
drag, startPoint x: 245, startPoint y: 141, endPoint x: 108, endPoint y: 146, distance: 136.6
click at [26, 144] on div "TẠO ĐƠN HÀNG Yêu cầu xuất hóa đơn điện tử Transit Pickup Surcharge Ids Transit …" at bounding box center [354, 134] width 659 height 260
click at [579, 48] on div "Nhãn" at bounding box center [603, 44] width 154 height 12
type input "2C"
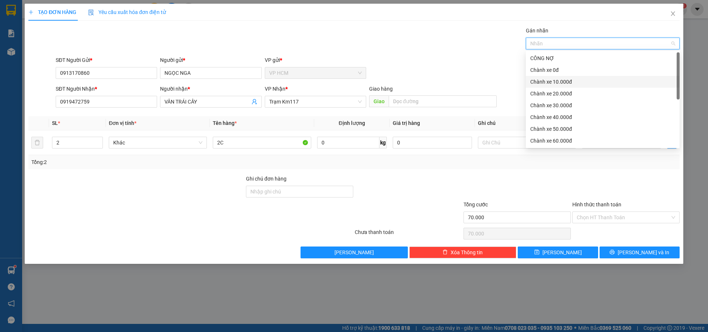
click at [557, 81] on div "Chành xe 10.000đ" at bounding box center [603, 82] width 145 height 8
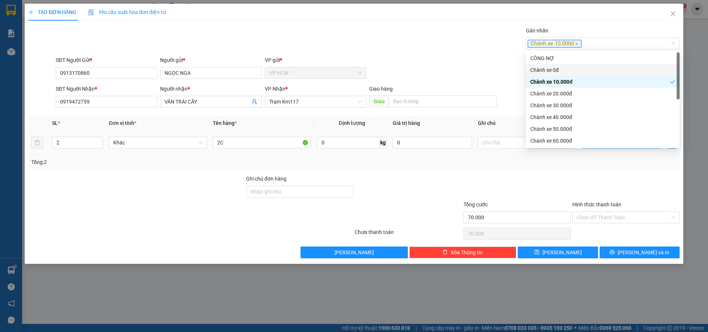
drag, startPoint x: 370, startPoint y: 29, endPoint x: 608, endPoint y: 141, distance: 262.8
click at [396, 42] on div "Gán nhãn Chành xe 10.000đ" at bounding box center [367, 40] width 627 height 26
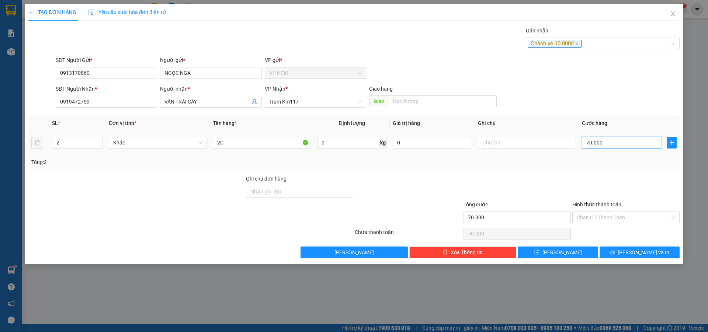
click at [619, 142] on input "70.000" at bounding box center [621, 143] width 79 height 12
type input "6"
type input "60"
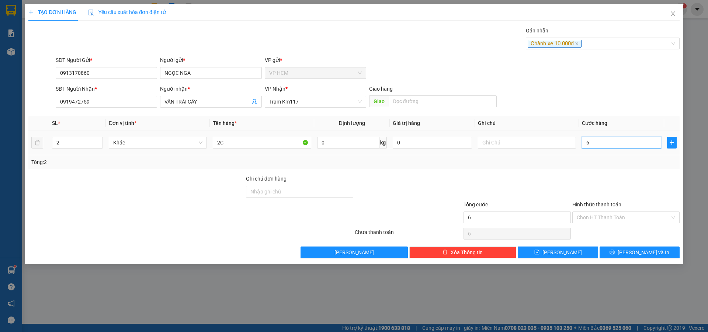
type input "60"
type input "60.000"
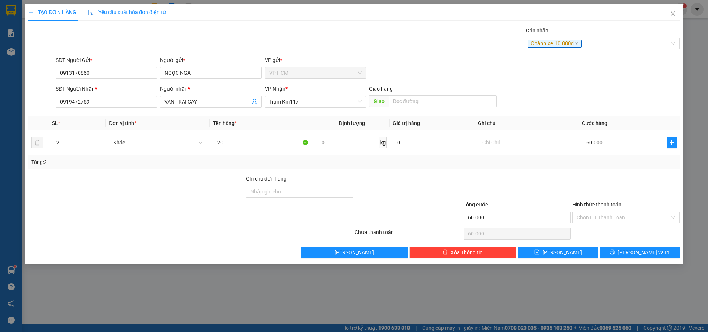
drag, startPoint x: 608, startPoint y: 167, endPoint x: 587, endPoint y: 231, distance: 67.6
click at [608, 169] on div "Tổng: 2" at bounding box center [354, 162] width 652 height 14
click at [587, 234] on div "Chọn HT Thanh Toán" at bounding box center [626, 234] width 109 height 15
click at [587, 222] on input "Hình thức thanh toán" at bounding box center [623, 217] width 93 height 11
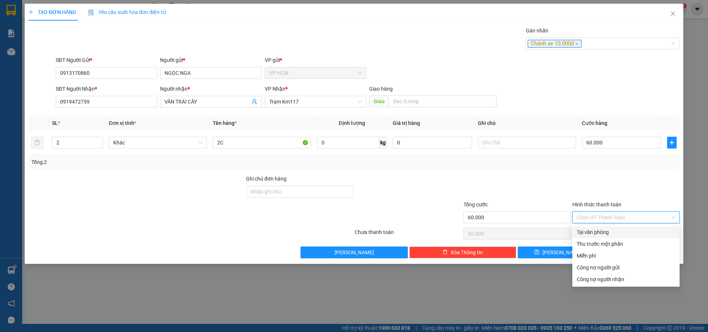
click at [588, 236] on div "Tại văn phòng" at bounding box center [626, 232] width 99 height 8
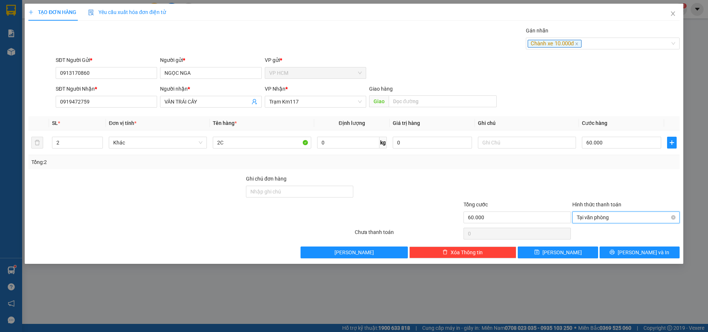
click at [590, 222] on span "Tại văn phòng" at bounding box center [626, 217] width 99 height 11
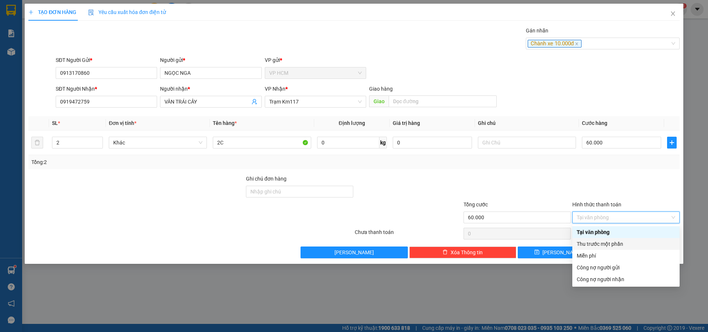
click at [589, 242] on div "Thu trước một phần" at bounding box center [626, 244] width 99 height 8
type input "60.000"
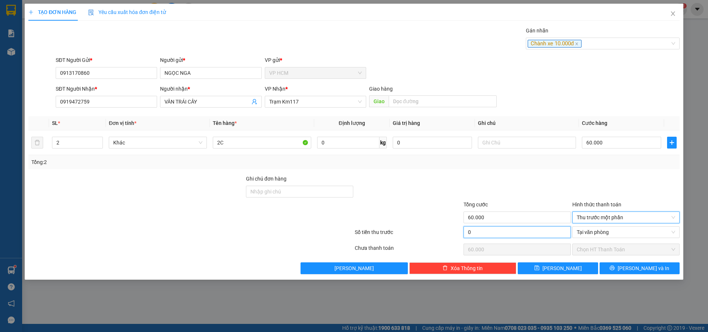
click at [496, 230] on input "0" at bounding box center [517, 233] width 107 height 12
type input "1"
type input "59.999"
type input "10"
type input "59.990"
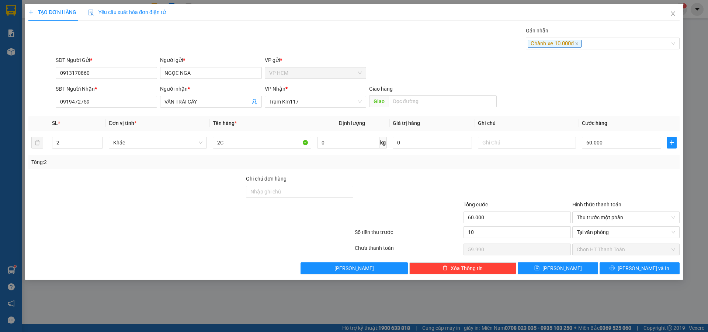
type input "10.000"
type input "50.000"
drag, startPoint x: 507, startPoint y: 183, endPoint x: 514, endPoint y: 190, distance: 9.4
click at [508, 185] on div at bounding box center [517, 188] width 109 height 26
click at [649, 276] on div "TẠO ĐƠN HÀNG Yêu cầu xuất hóa đơn điện tử Transit Pickup Surcharge Ids Transit …" at bounding box center [354, 142] width 659 height 276
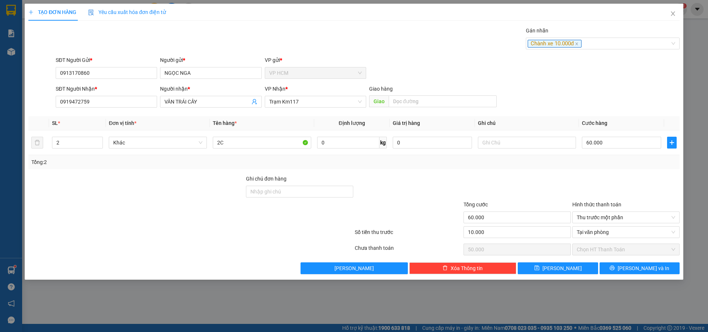
click at [646, 275] on div "TẠO ĐƠN HÀNG Yêu cầu xuất hóa đơn điện tử Transit Pickup Surcharge Ids Transit …" at bounding box center [354, 142] width 659 height 276
click at [631, 270] on button "[PERSON_NAME] và In" at bounding box center [640, 269] width 80 height 12
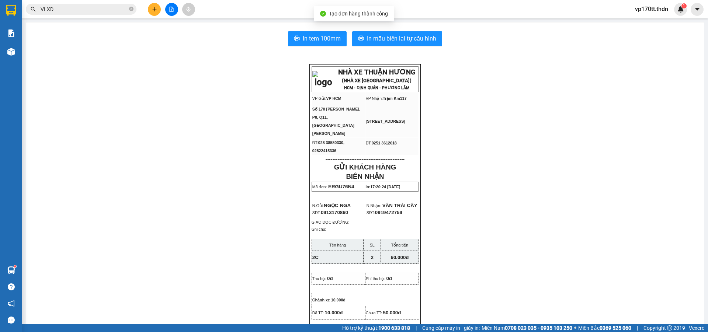
click at [388, 31] on div "In tem 100mm In mẫu biên lai tự cấu hình NHÀ XE THUẬN HƯƠNG (NHÀ XE [GEOGRAPHIC…" at bounding box center [365, 325] width 678 height 605
click at [392, 33] on button "In mẫu biên lai tự cấu hình" at bounding box center [397, 38] width 90 height 15
click at [153, 7] on icon "plus" at bounding box center [154, 9] width 5 height 5
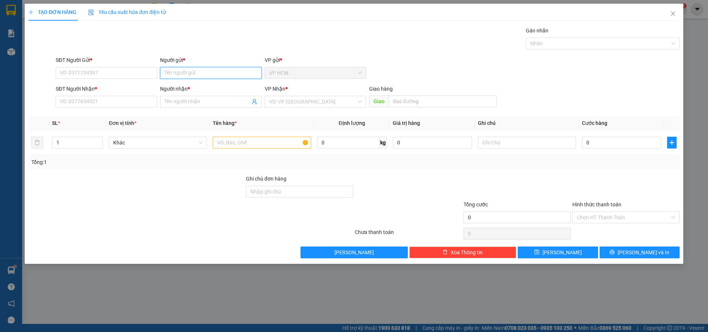
click at [203, 77] on input "Người gửi *" at bounding box center [210, 73] width 101 height 12
type input "NGHE THUAT"
click at [217, 87] on div "HOA VẢI NGHỆ THUẬT - 0945118039" at bounding box center [211, 88] width 93 height 8
type input "0945118039"
type input "HOA VẢI NGHỆ THUẬT"
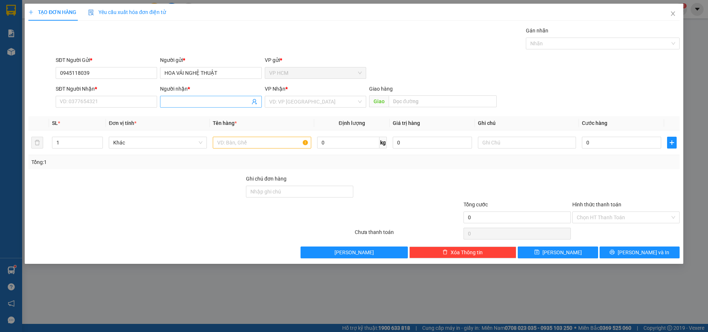
click at [255, 103] on icon "user-add" at bounding box center [255, 102] width 6 height 6
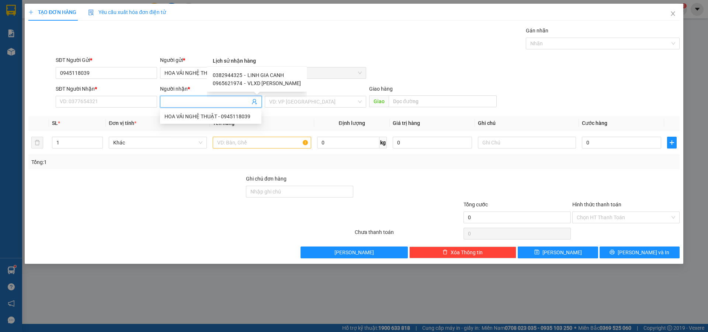
click at [269, 73] on span "LINH GIA CANH" at bounding box center [266, 75] width 37 height 6
type input "0382944325"
type input "LINH GIA CANH"
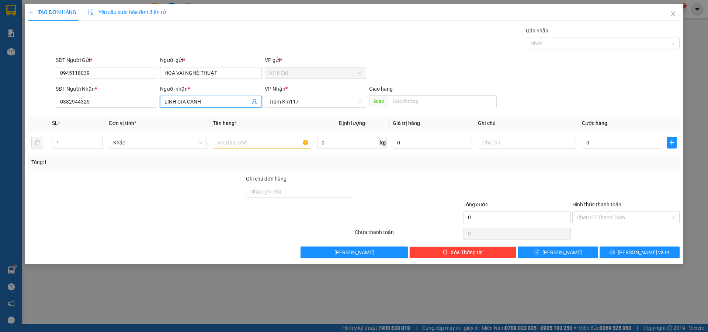
click at [257, 102] on icon "user-add" at bounding box center [255, 102] width 6 height 6
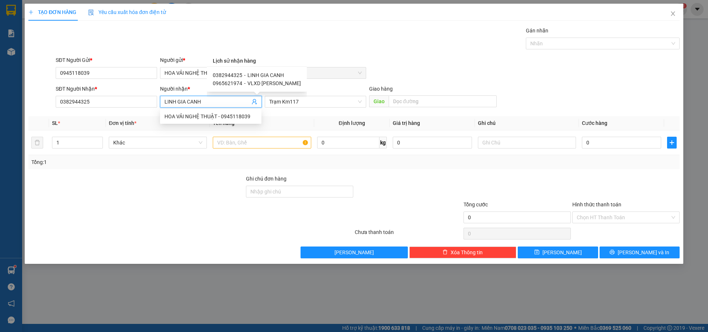
click at [273, 84] on span "VLXD [PERSON_NAME]" at bounding box center [275, 83] width 54 height 6
type input "0965621974"
type input "VLXD [PERSON_NAME]"
type input "[PERSON_NAME]"
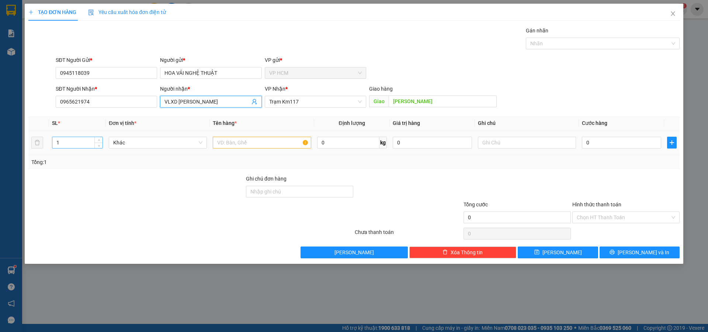
drag, startPoint x: 83, startPoint y: 142, endPoint x: 90, endPoint y: 144, distance: 6.8
click at [0, 144] on div "TẠO ĐƠN HÀNG Yêu cầu xuất hóa đơn điện tử Transit Pickup Surcharge Ids Transit …" at bounding box center [354, 166] width 708 height 332
type input "2"
drag, startPoint x: 286, startPoint y: 143, endPoint x: 369, endPoint y: 108, distance: 89.9
click at [287, 143] on input "text" at bounding box center [262, 143] width 98 height 12
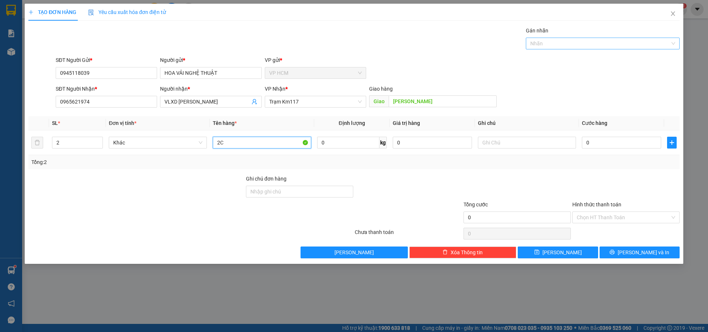
click at [534, 46] on div at bounding box center [599, 43] width 143 height 9
type input "2C"
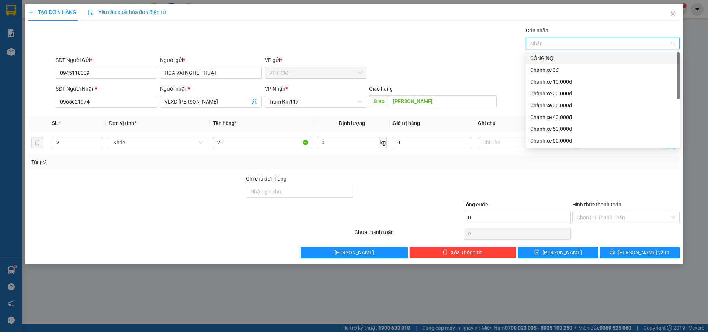
click at [559, 84] on div "Chành xe 10.000đ" at bounding box center [603, 82] width 145 height 8
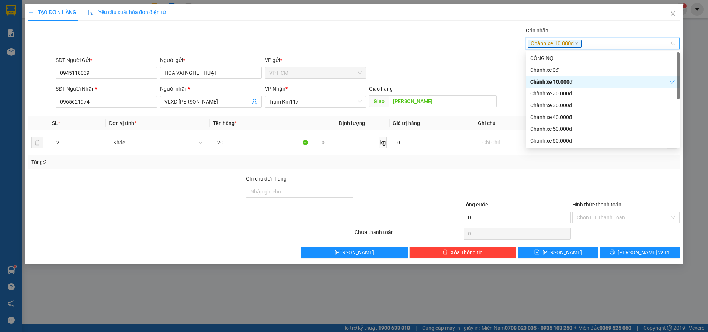
drag, startPoint x: 425, startPoint y: 49, endPoint x: 503, endPoint y: 114, distance: 101.1
click at [427, 51] on div "Gán nhãn Chành xe 10.000đ" at bounding box center [367, 40] width 627 height 26
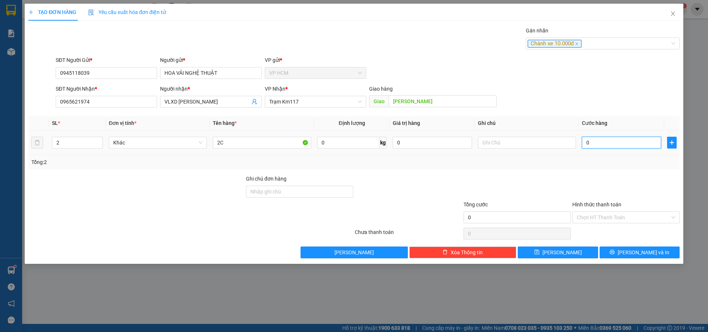
click at [584, 148] on input "0" at bounding box center [621, 143] width 79 height 12
drag, startPoint x: 599, startPoint y: 185, endPoint x: 599, endPoint y: 211, distance: 25.8
click at [599, 186] on div at bounding box center [626, 188] width 109 height 26
click at [599, 216] on input "Hình thức thanh toán" at bounding box center [623, 217] width 93 height 11
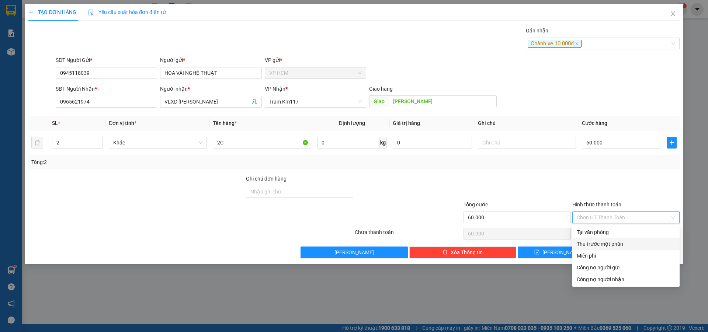
click at [596, 242] on div "Thu trước một phần" at bounding box center [626, 244] width 99 height 8
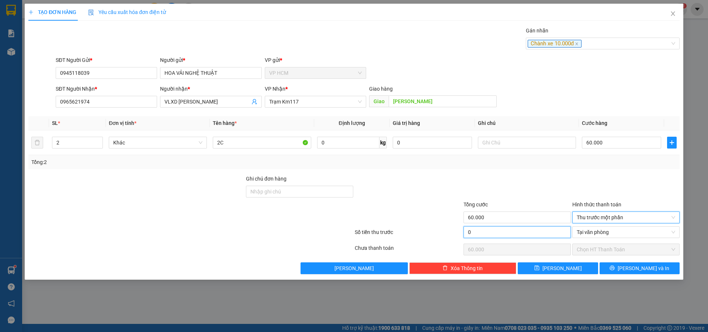
click at [490, 230] on input "0" at bounding box center [517, 233] width 107 height 12
click at [505, 189] on div at bounding box center [517, 188] width 109 height 26
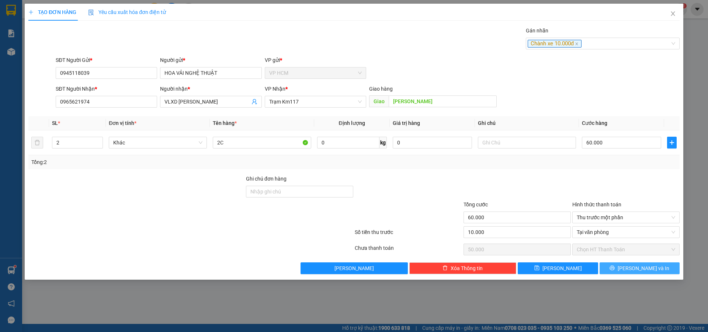
click at [632, 268] on button "[PERSON_NAME] và In" at bounding box center [640, 269] width 80 height 12
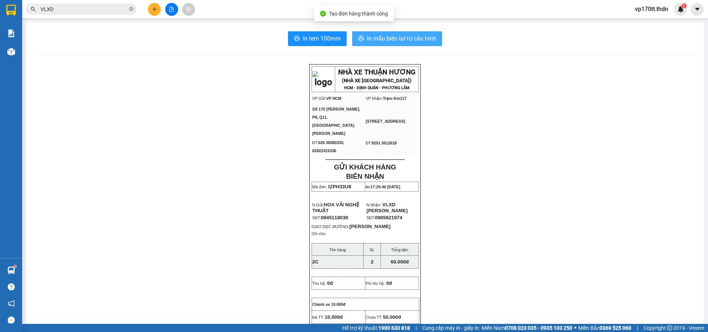
click at [380, 43] on span "In mẫu biên lai tự cấu hình" at bounding box center [401, 38] width 69 height 9
click at [428, 32] on button "In mẫu biên lai tự cấu hình" at bounding box center [397, 38] width 90 height 15
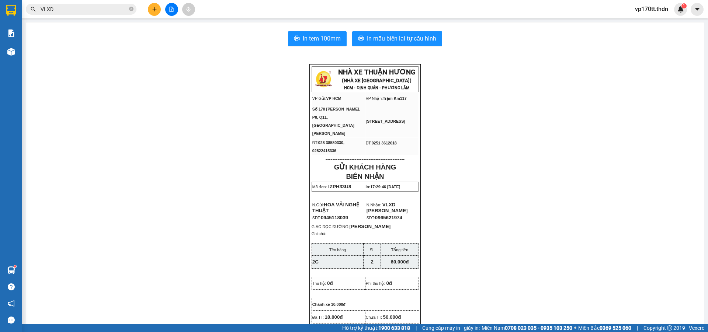
click at [159, 9] on button at bounding box center [154, 9] width 13 height 13
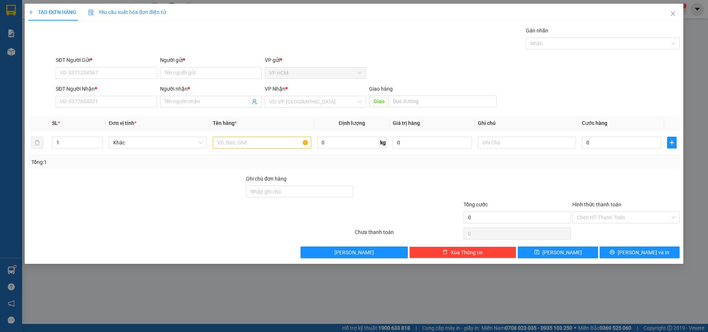
click at [198, 65] on div "Người gửi *" at bounding box center [210, 61] width 101 height 11
click at [199, 79] on div "Người gửi * Tên người gửi" at bounding box center [210, 69] width 101 height 26
click at [205, 75] on input "Người gửi *" at bounding box center [210, 73] width 101 height 12
type input "[PERSON_NAME]"
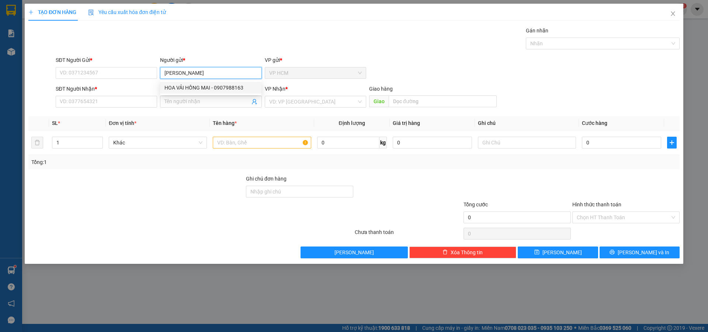
click at [208, 89] on div "HOA VẢI HỒNG MAI - 0907988163" at bounding box center [211, 88] width 93 height 8
type input "0907988163"
type input "HOA VẢI HỒNG MAI"
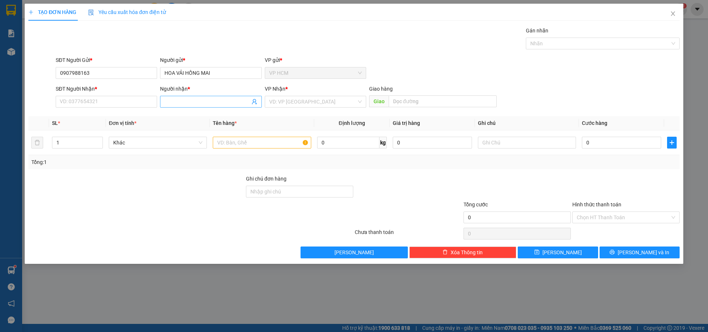
click at [250, 102] on span at bounding box center [210, 102] width 101 height 12
click at [254, 102] on icon "user-add" at bounding box center [254, 102] width 5 height 6
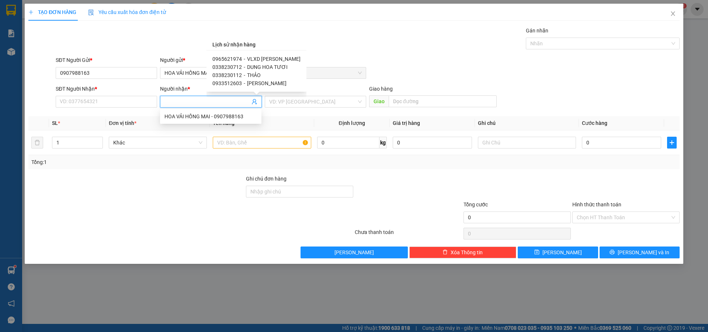
click at [268, 67] on span "DUNG HOA TƯƠI" at bounding box center [267, 67] width 41 height 6
type input "0338230712"
type input "DUNG HOA TƯƠI"
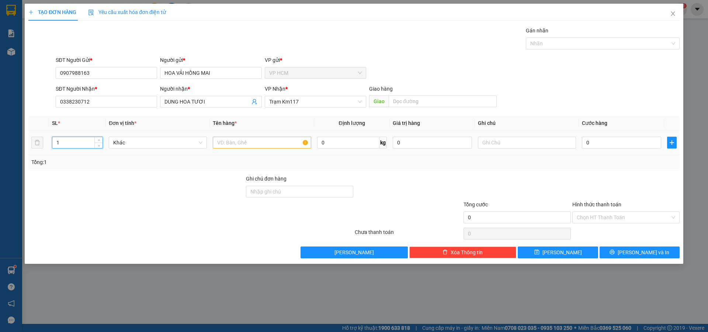
drag, startPoint x: 87, startPoint y: 139, endPoint x: 15, endPoint y: 148, distance: 73.0
click at [17, 147] on div "TẠO ĐƠN HÀNG Yêu cầu xuất hóa đơn điện tử Transit Pickup Surcharge Ids Transit …" at bounding box center [354, 166] width 708 height 332
type input "3"
click at [234, 144] on input "text" at bounding box center [262, 143] width 98 height 12
click at [541, 44] on div at bounding box center [599, 43] width 143 height 9
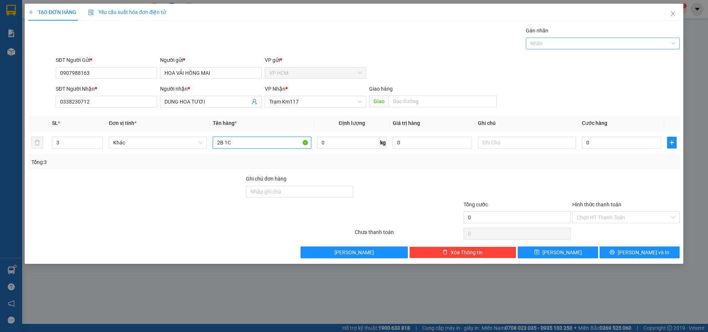
type input "2B 1C"
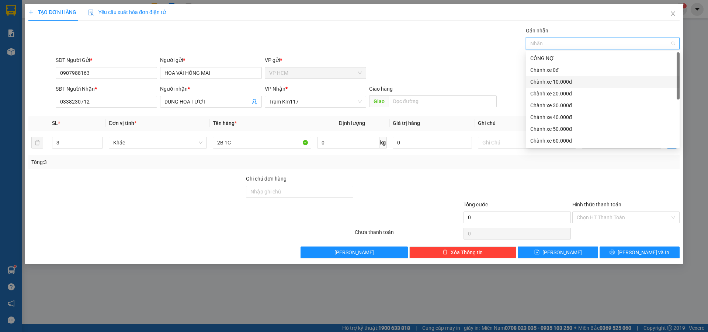
click at [537, 83] on div "Chành xe 10.000đ" at bounding box center [603, 82] width 145 height 8
drag, startPoint x: 393, startPoint y: 60, endPoint x: 497, endPoint y: 100, distance: 111.6
click at [394, 60] on div "SĐT Người Gửi * 0907988163 Người gửi * HOA VẢI HỒNG MAI VP gửi * VP HCM" at bounding box center [367, 69] width 627 height 26
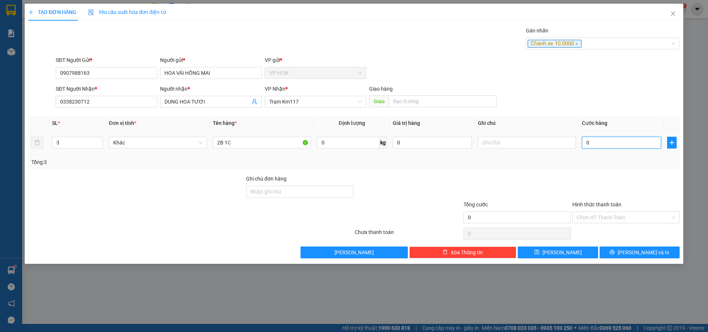
click at [615, 146] on input "0" at bounding box center [621, 143] width 79 height 12
click at [619, 186] on div at bounding box center [626, 188] width 109 height 26
click at [608, 227] on div "Chọn HT Thanh Toán" at bounding box center [626, 234] width 109 height 15
click at [600, 220] on input "Hình thức thanh toán" at bounding box center [623, 217] width 93 height 11
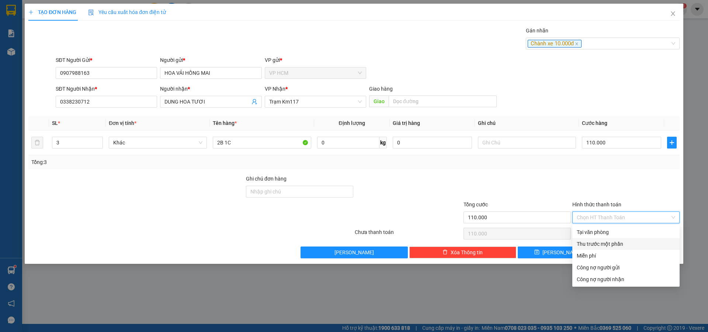
click at [601, 243] on div "Thu trước một phần" at bounding box center [626, 244] width 99 height 8
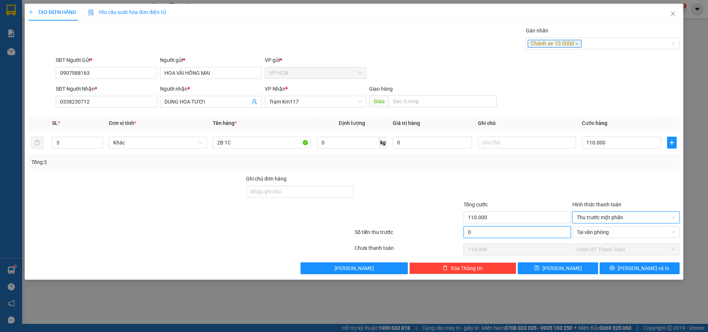
click at [520, 231] on input "0" at bounding box center [517, 233] width 107 height 12
click at [515, 191] on div at bounding box center [517, 188] width 109 height 26
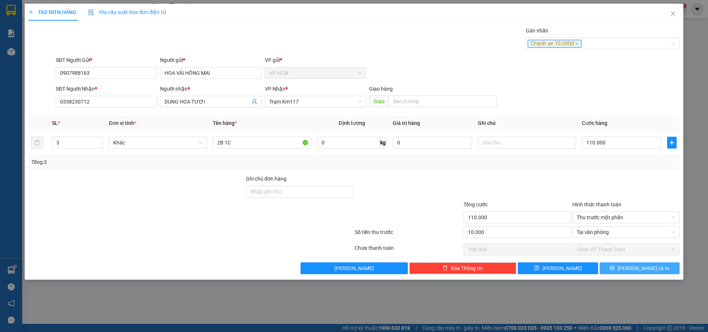
click at [634, 272] on span "[PERSON_NAME] và In" at bounding box center [644, 269] width 52 height 8
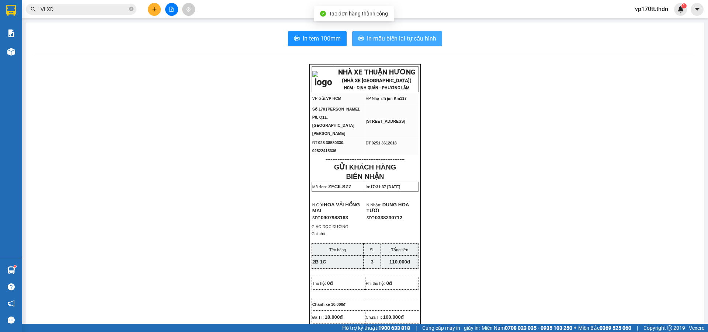
click at [392, 46] on button "In mẫu biên lai tự cấu hình" at bounding box center [397, 38] width 90 height 15
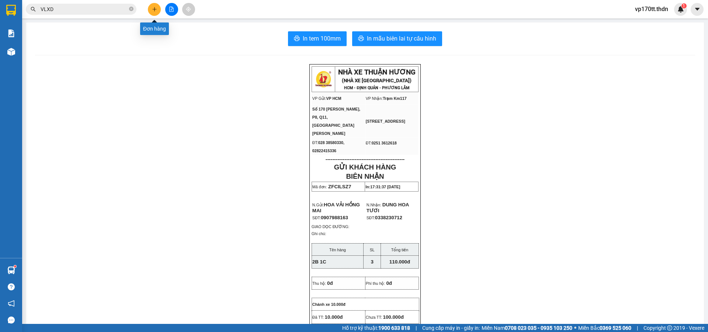
click at [156, 12] on button at bounding box center [154, 9] width 13 height 13
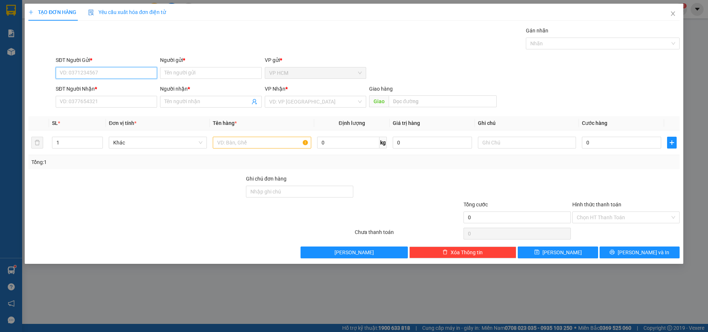
click at [117, 75] on input "SĐT Người Gửi *" at bounding box center [106, 73] width 101 height 12
click at [111, 87] on div "0908421933 - LAN" at bounding box center [106, 88] width 93 height 8
type input "0908421933"
type input "LAN"
type input "0948701010"
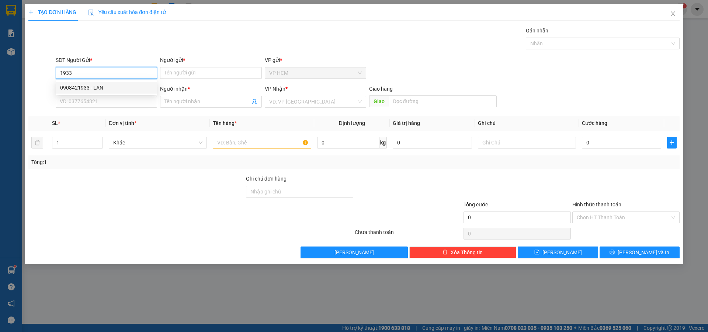
type input "[PERSON_NAME]"
type input "KM113"
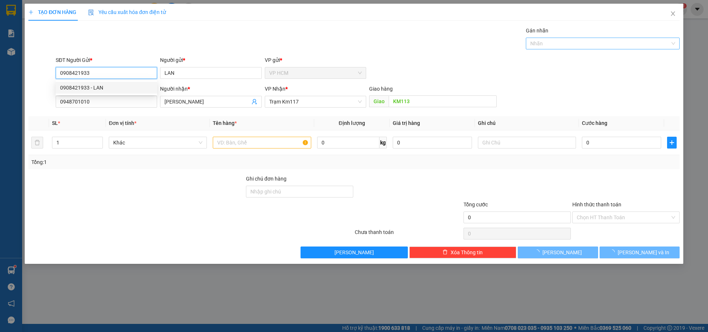
type input "40.000"
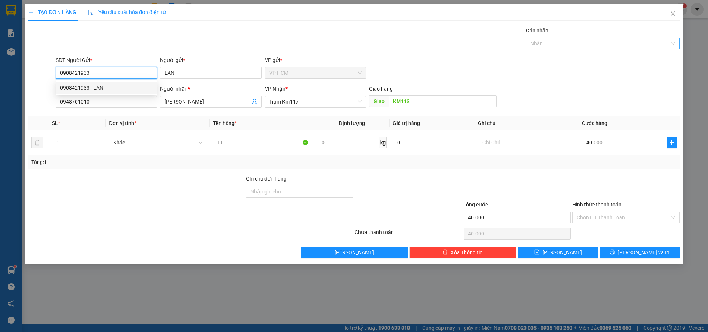
click at [563, 41] on div at bounding box center [599, 43] width 143 height 9
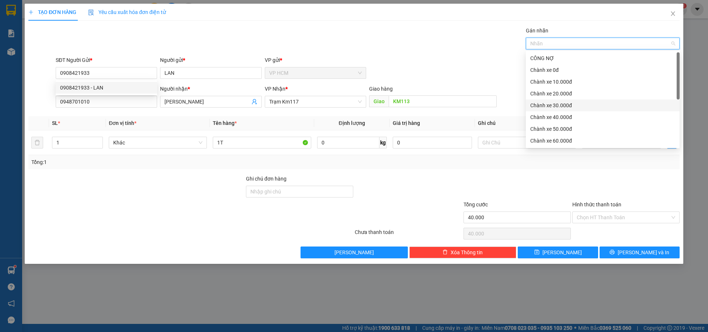
click at [565, 79] on div "Chành xe 10.000đ" at bounding box center [603, 82] width 145 height 8
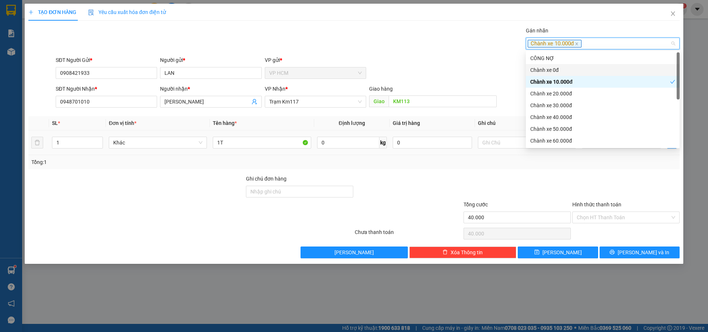
drag, startPoint x: 345, startPoint y: 52, endPoint x: 517, endPoint y: 132, distance: 189.2
click at [359, 57] on div "Transit Pickup Surcharge Ids Transit Deliver Surcharge Ids Transit Deliver Surc…" at bounding box center [354, 143] width 652 height 232
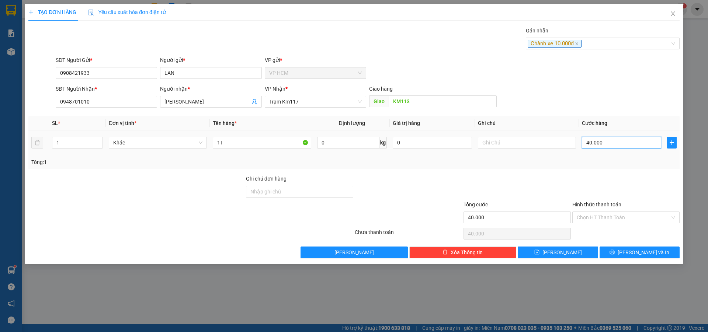
click at [616, 139] on input "40.000" at bounding box center [621, 143] width 79 height 12
click at [590, 217] on input "Hình thức thanh toán" at bounding box center [623, 217] width 93 height 11
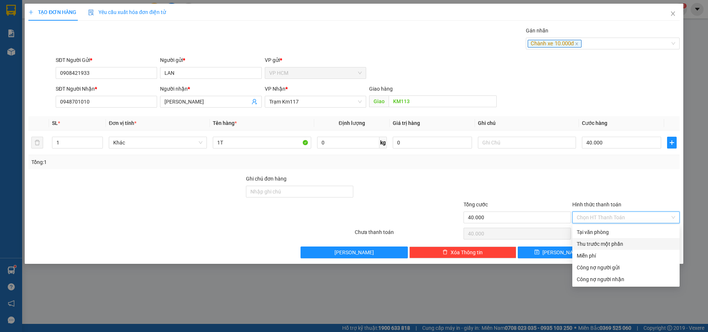
click at [589, 243] on div "Thu trước một phần" at bounding box center [626, 244] width 99 height 8
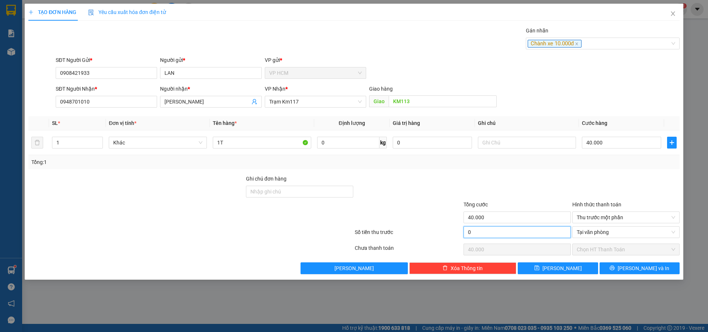
click at [505, 237] on input "0" at bounding box center [517, 233] width 107 height 12
click at [495, 204] on div "Tổng cước" at bounding box center [517, 206] width 107 height 11
drag, startPoint x: 648, startPoint y: 267, endPoint x: 430, endPoint y: 170, distance: 238.2
click at [648, 267] on span "[PERSON_NAME] và In" at bounding box center [644, 269] width 52 height 8
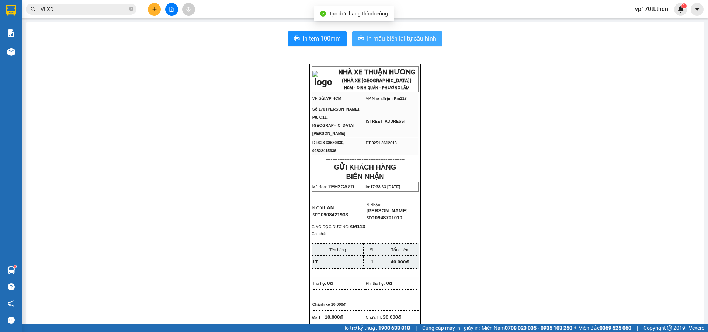
click at [397, 38] on span "In mẫu biên lai tự cấu hình" at bounding box center [401, 38] width 69 height 9
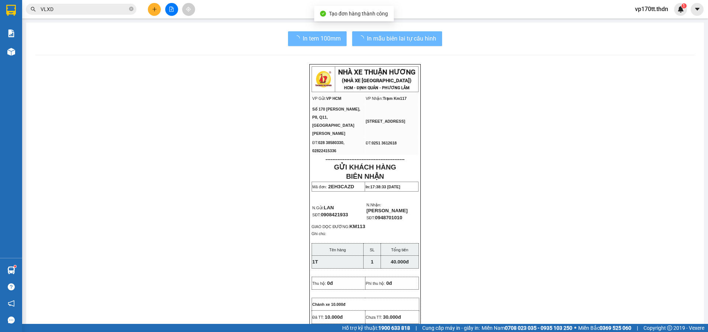
click at [153, 9] on icon "plus" at bounding box center [154, 9] width 5 height 5
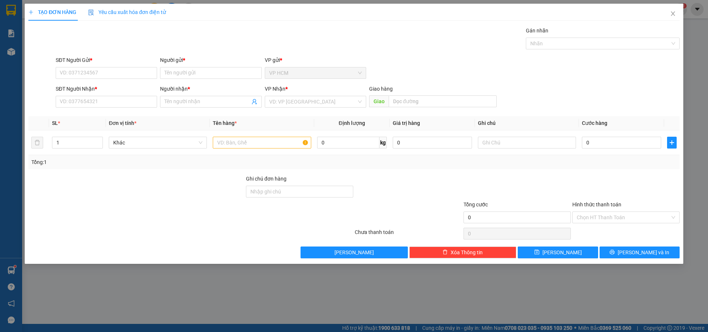
click at [116, 66] on div "SĐT Người Gửi *" at bounding box center [106, 61] width 101 height 11
click at [129, 75] on input "SĐT Người Gửi *" at bounding box center [106, 73] width 101 height 12
click at [107, 83] on div "00000000005 - N/A" at bounding box center [106, 88] width 101 height 12
type input "00000000005"
type input "N/A"
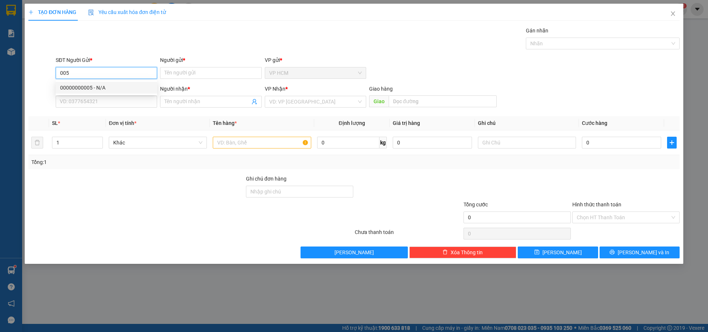
type input "0913858411"
type input "BÁC HOÀNG"
type input "[PERSON_NAME]"
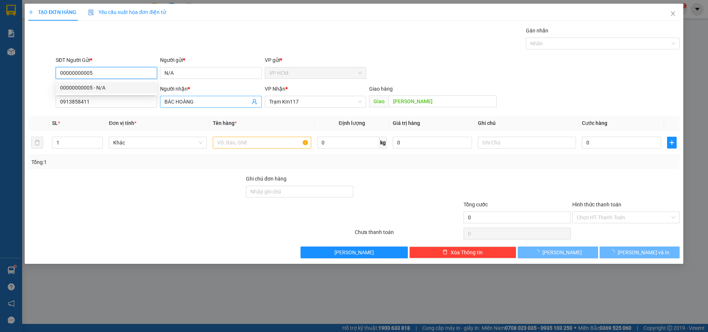
type input "50.000"
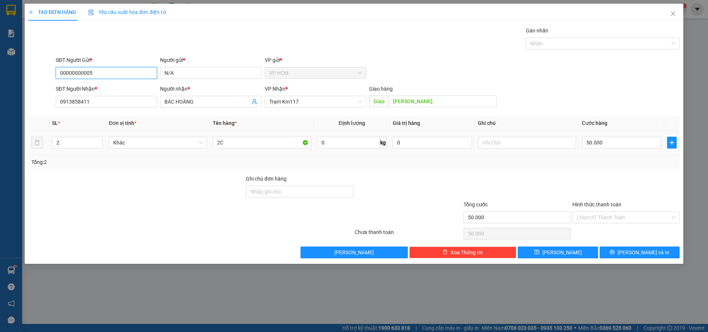
type input "00000000005"
drag, startPoint x: 243, startPoint y: 136, endPoint x: 0, endPoint y: 150, distance: 242.8
click at [3, 150] on div "TẠO ĐƠN HÀNG Yêu cầu xuất hóa đơn điện tử Transit Pickup Surcharge Ids Transit …" at bounding box center [354, 166] width 708 height 332
drag, startPoint x: 215, startPoint y: 150, endPoint x: 235, endPoint y: 144, distance: 20.9
click at [227, 145] on div "2C" at bounding box center [262, 142] width 98 height 15
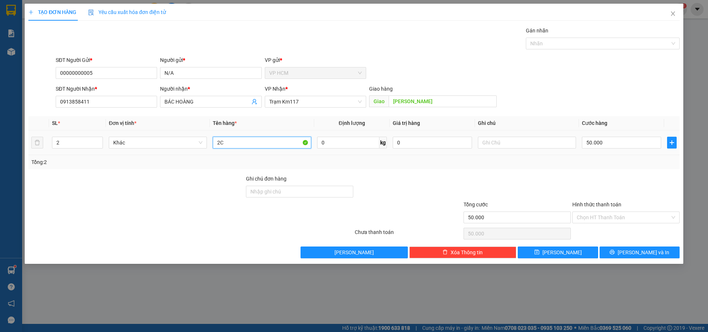
click at [235, 144] on input "2C" at bounding box center [262, 143] width 98 height 12
type input "1B"
click at [83, 144] on input "2" at bounding box center [77, 142] width 50 height 11
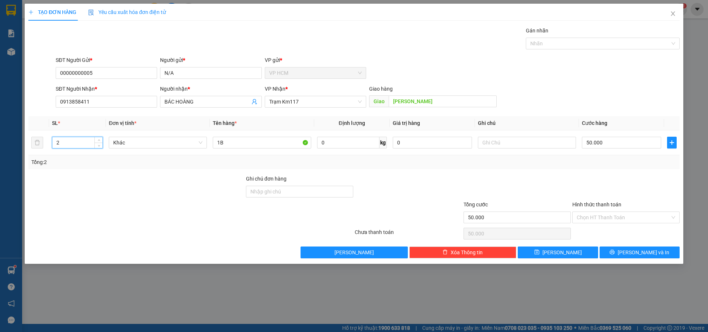
type input "1"
click at [591, 44] on div at bounding box center [599, 43] width 143 height 9
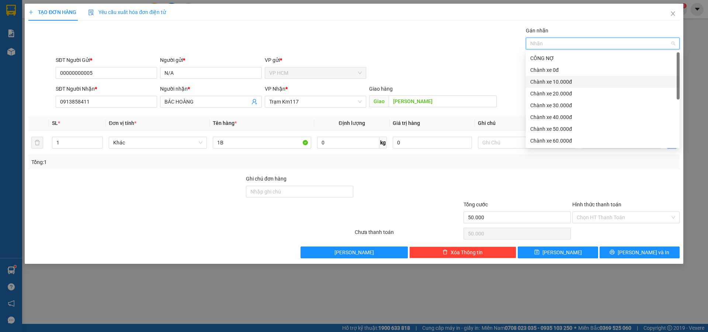
click at [556, 80] on div "Chành xe 10.000đ" at bounding box center [603, 82] width 145 height 8
drag, startPoint x: 388, startPoint y: 56, endPoint x: 526, endPoint y: 104, distance: 145.9
click at [394, 59] on div "SĐT Người Gửi * 00000000005 Người gửi * N/A VP gửi * VP HCM" at bounding box center [367, 69] width 627 height 26
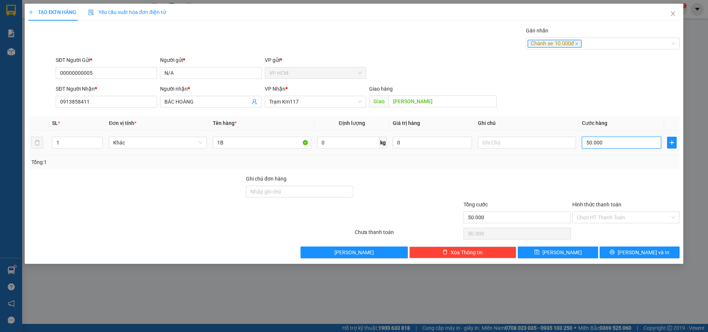
click at [624, 143] on input "50.000" at bounding box center [621, 143] width 79 height 12
type input "4"
type input "40"
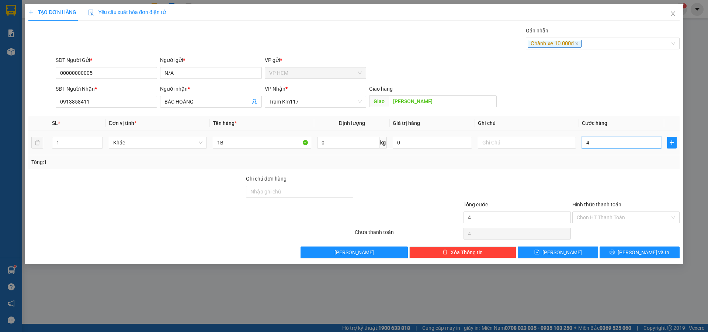
type input "40"
type input "40.000"
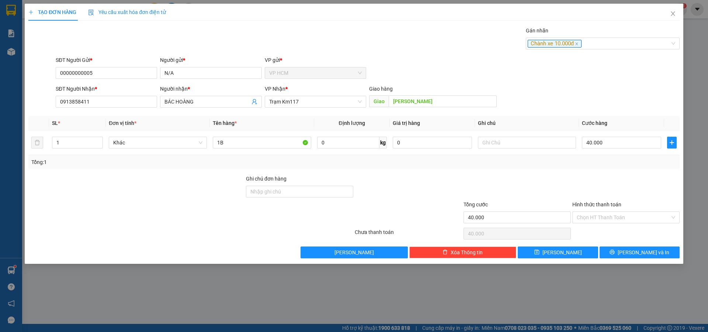
click at [612, 166] on div "Tổng: 1" at bounding box center [354, 162] width 646 height 8
drag, startPoint x: 609, startPoint y: 213, endPoint x: 609, endPoint y: 222, distance: 9.2
click at [609, 215] on input "Hình thức thanh toán" at bounding box center [623, 217] width 93 height 11
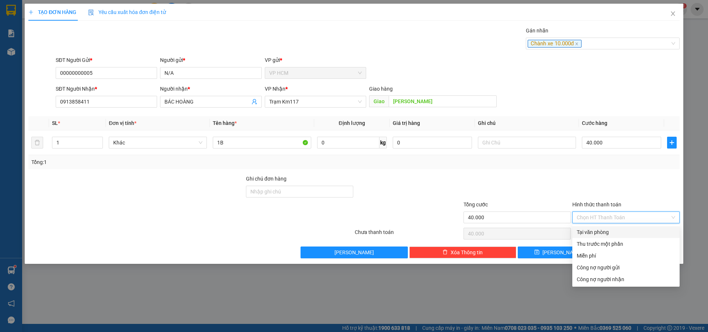
click at [607, 242] on div "Thu trước một phần" at bounding box center [626, 244] width 99 height 8
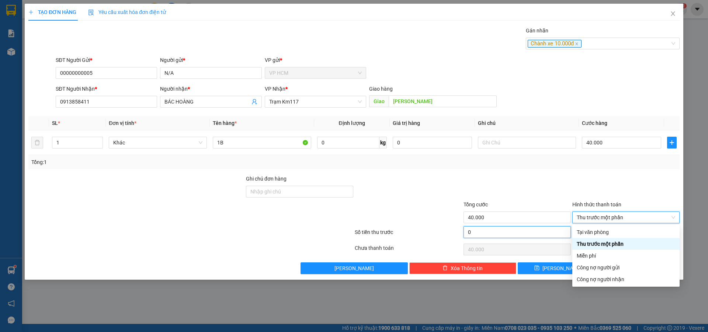
type input "1"
type input "39.999"
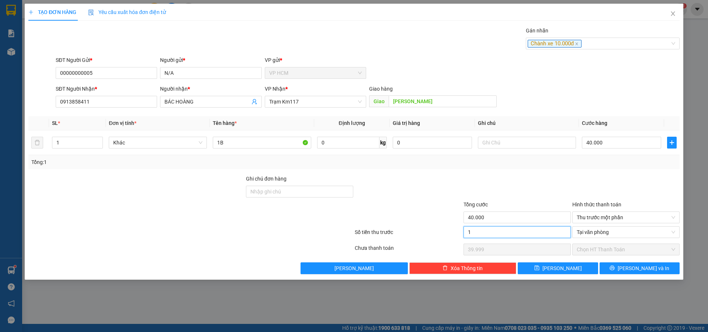
click at [490, 235] on input "1" at bounding box center [517, 233] width 107 height 12
type input "10"
type input "39.990"
type input "10.000"
type input "30.000"
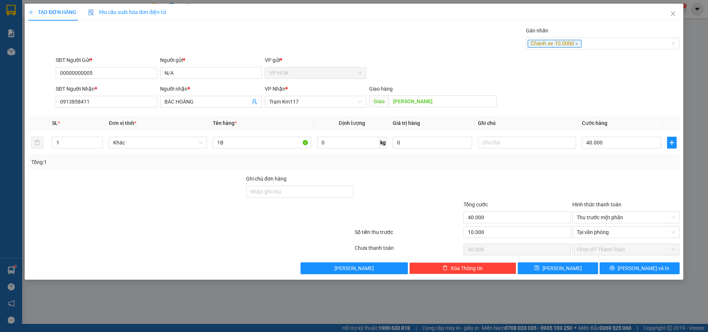
drag, startPoint x: 498, startPoint y: 196, endPoint x: 590, endPoint y: 250, distance: 106.6
click at [499, 196] on div at bounding box center [517, 188] width 109 height 26
click at [645, 273] on button "[PERSON_NAME] và In" at bounding box center [640, 269] width 80 height 12
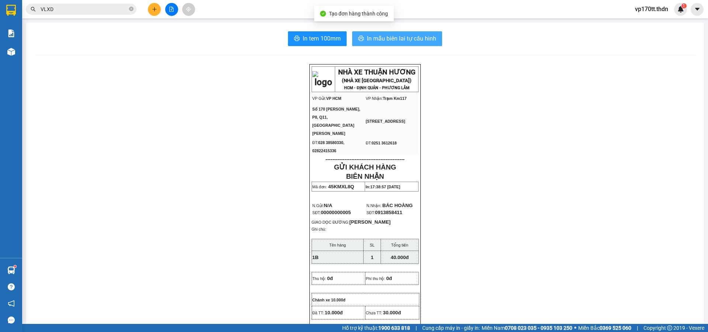
click at [395, 39] on span "In mẫu biên lai tự cấu hình" at bounding box center [401, 38] width 69 height 9
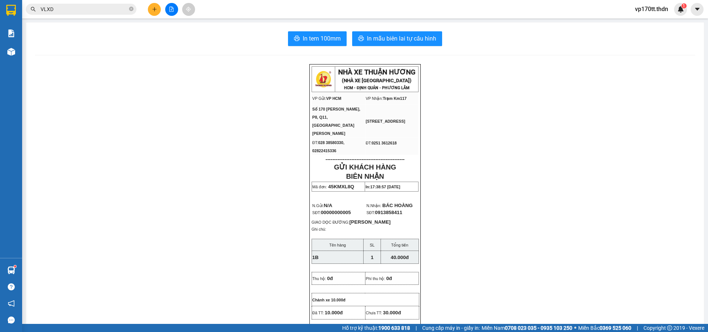
click at [158, 10] on button at bounding box center [154, 9] width 13 height 13
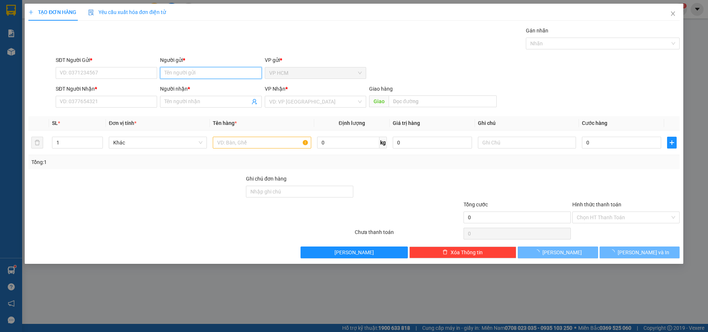
click at [185, 70] on input "Người gửi *" at bounding box center [210, 73] width 101 height 12
click at [199, 74] on input "TÍN CHÂU" at bounding box center [210, 73] width 101 height 12
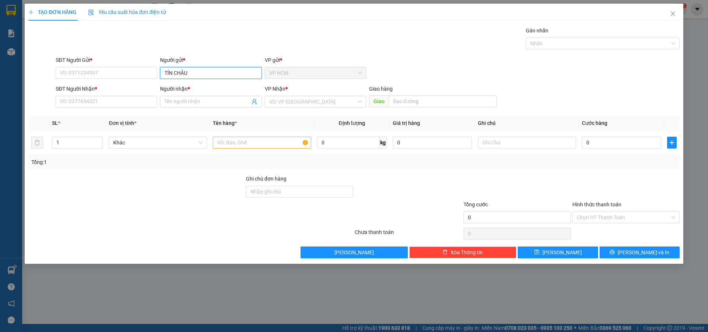
click at [199, 74] on input "TÍN CHÂU" at bounding box center [210, 73] width 101 height 12
type input "CHÂU TÍN"
click at [203, 87] on div "CHÂU TÍN - 0938586878" at bounding box center [211, 88] width 93 height 8
type input "0938586878"
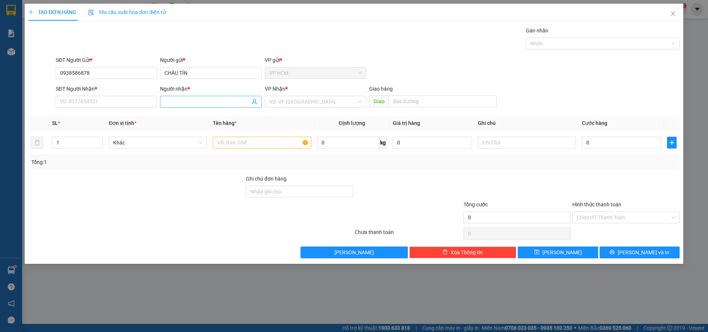
click at [255, 103] on icon "user-add" at bounding box center [255, 102] width 6 height 6
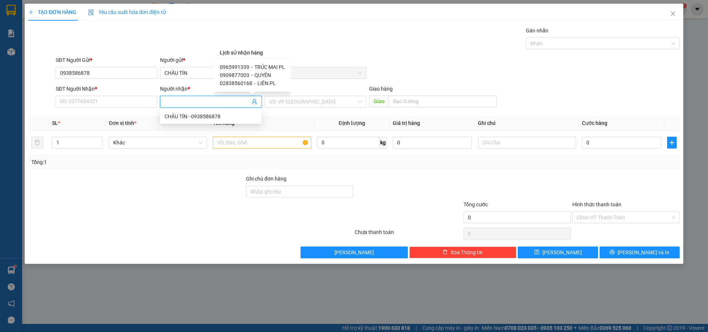
click at [263, 68] on span "TRÚC MAI PL" at bounding box center [270, 67] width 31 height 6
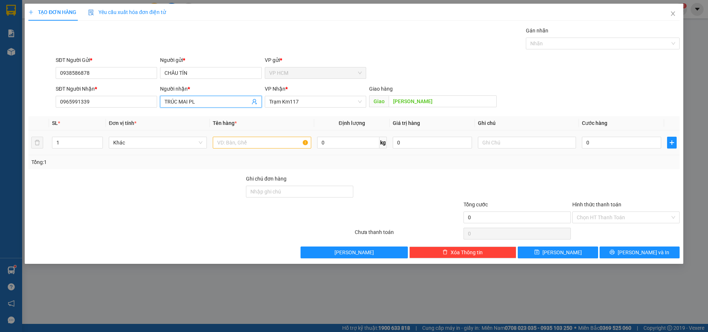
drag, startPoint x: 86, startPoint y: 141, endPoint x: 0, endPoint y: 172, distance: 91.4
click at [0, 161] on div "TẠO ĐƠN HÀNG Yêu cầu xuất hóa đơn điện tử Transit Pickup Surcharge Ids Transit …" at bounding box center [354, 166] width 708 height 332
click at [350, 144] on input "0" at bounding box center [348, 143] width 62 height 12
click at [298, 144] on input "text" at bounding box center [262, 143] width 98 height 12
click at [580, 47] on div at bounding box center [599, 43] width 143 height 9
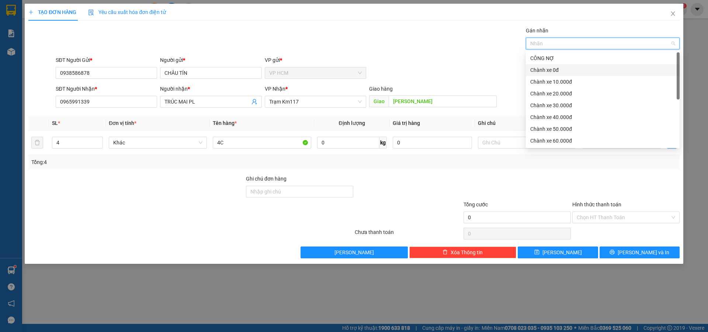
click at [583, 82] on div "Chành xe 10.000đ" at bounding box center [603, 82] width 145 height 8
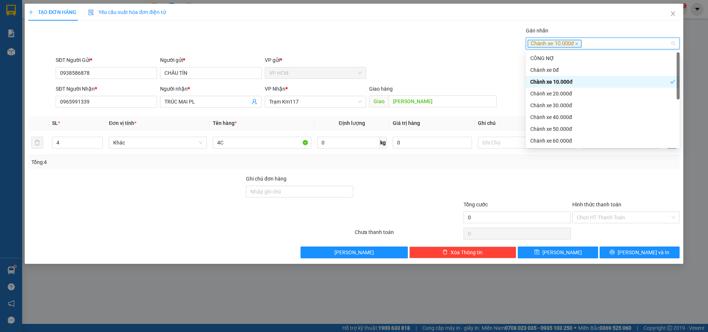
drag, startPoint x: 320, startPoint y: 39, endPoint x: 386, endPoint y: 90, distance: 82.9
click at [320, 39] on div "Gán nhãn Chành xe 10.000đ" at bounding box center [367, 40] width 627 height 26
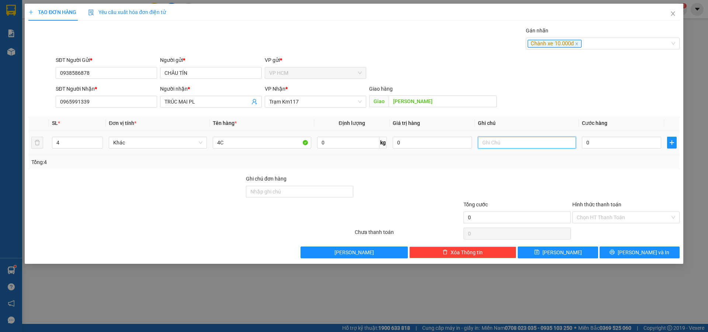
drag, startPoint x: 573, startPoint y: 145, endPoint x: 579, endPoint y: 144, distance: 5.6
click at [579, 144] on td at bounding box center [527, 143] width 104 height 25
click at [595, 142] on input "0" at bounding box center [621, 143] width 79 height 12
drag, startPoint x: 576, startPoint y: 171, endPoint x: 603, endPoint y: 232, distance: 66.2
click at [577, 176] on div "Transit Pickup Surcharge Ids Transit Deliver Surcharge Ids Transit Deliver Surc…" at bounding box center [354, 143] width 652 height 232
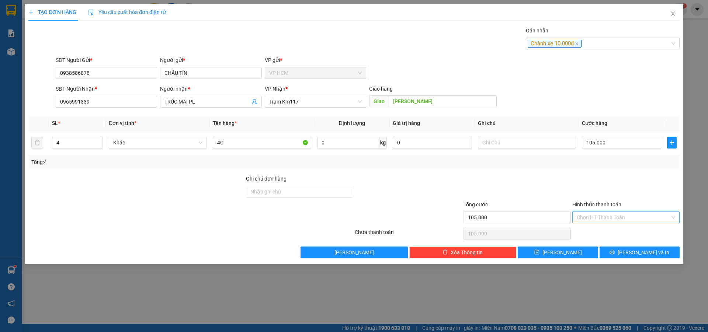
click at [606, 222] on input "Hình thức thanh toán" at bounding box center [623, 217] width 93 height 11
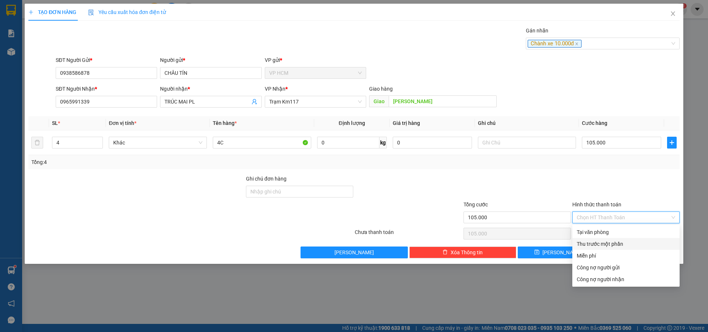
click at [604, 239] on div "Thu trước một phần" at bounding box center [626, 244] width 107 height 12
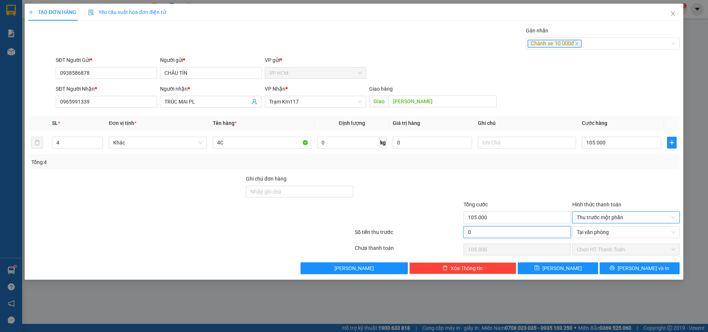
click at [498, 232] on input "0" at bounding box center [517, 233] width 107 height 12
click at [508, 192] on div at bounding box center [517, 188] width 109 height 26
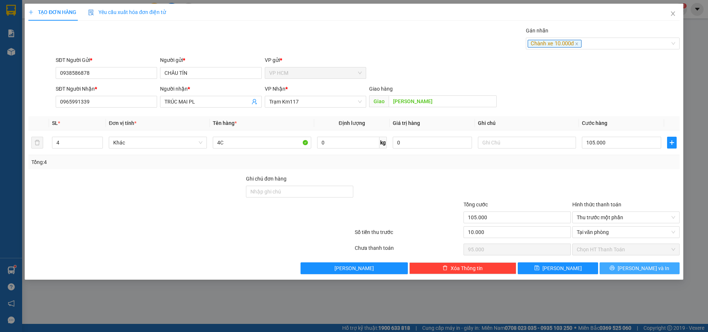
click at [667, 268] on button "[PERSON_NAME] và In" at bounding box center [640, 269] width 80 height 12
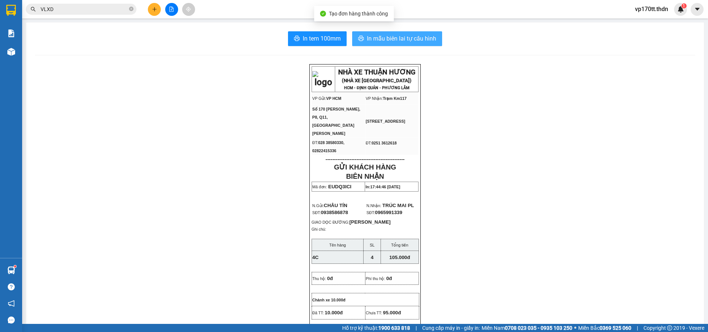
click at [404, 39] on span "In mẫu biên lai tự cấu hình" at bounding box center [401, 38] width 69 height 9
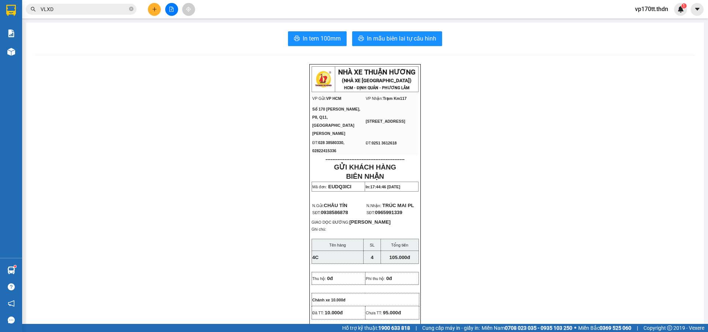
click at [153, 11] on icon "plus" at bounding box center [154, 9] width 5 height 5
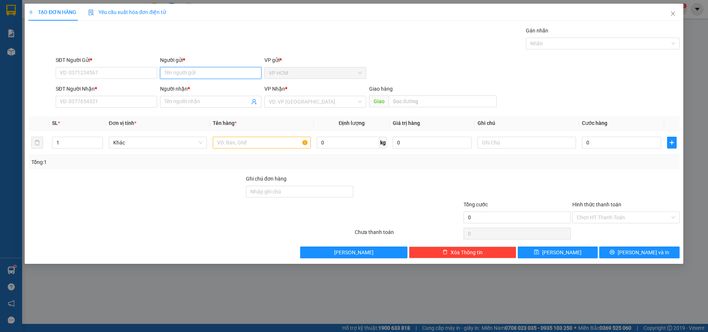
click at [190, 77] on input "Người gửi *" at bounding box center [210, 73] width 101 height 12
click at [206, 89] on div "PHÚ THÀNH - 0918288218" at bounding box center [211, 88] width 93 height 8
click at [254, 101] on icon "user-add" at bounding box center [255, 102] width 6 height 6
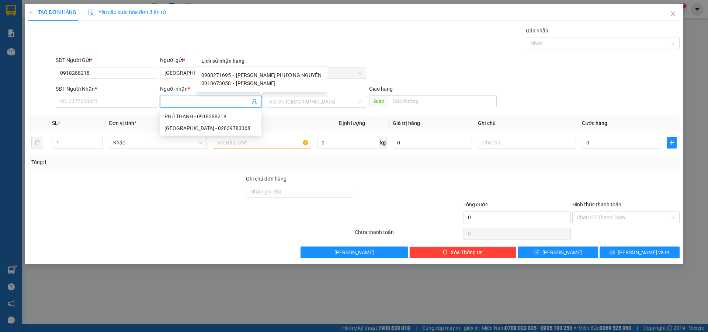
drag, startPoint x: 246, startPoint y: 86, endPoint x: 258, endPoint y: 131, distance: 46.5
click at [246, 86] on span "[PERSON_NAME]" at bounding box center [255, 83] width 39 height 6
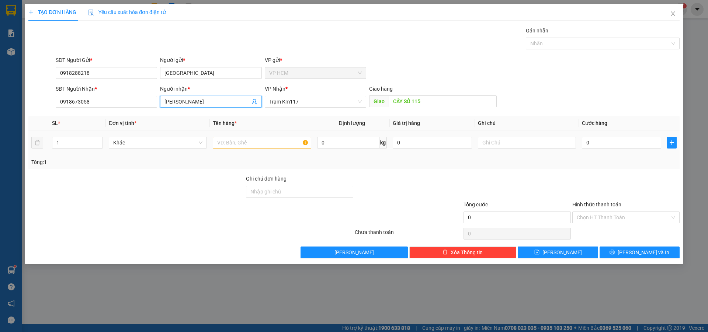
click at [271, 136] on div at bounding box center [262, 142] width 98 height 15
click at [272, 145] on input "text" at bounding box center [262, 143] width 98 height 12
click at [562, 43] on div at bounding box center [599, 43] width 143 height 9
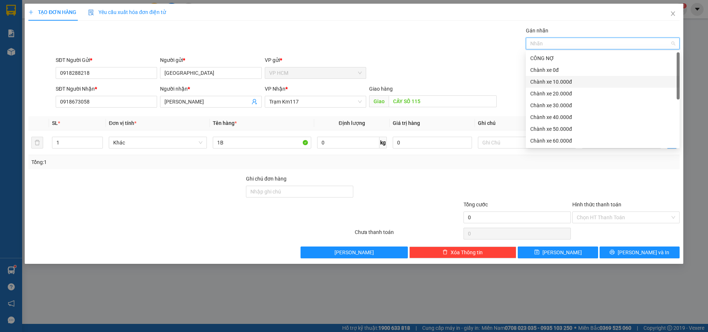
click at [571, 79] on div "Chành xe 10.000đ" at bounding box center [603, 82] width 145 height 8
drag, startPoint x: 420, startPoint y: 49, endPoint x: 588, endPoint y: 138, distance: 189.7
click at [421, 49] on div "Gán nhãn Chành xe 10.000đ" at bounding box center [367, 40] width 627 height 26
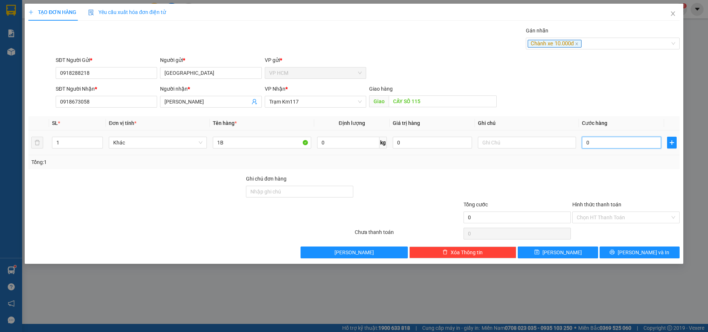
click at [623, 148] on input "0" at bounding box center [621, 143] width 79 height 12
drag, startPoint x: 603, startPoint y: 190, endPoint x: 609, endPoint y: 212, distance: 23.0
click at [603, 190] on div at bounding box center [626, 188] width 109 height 26
click at [609, 212] on input "Hình thức thanh toán" at bounding box center [623, 217] width 93 height 11
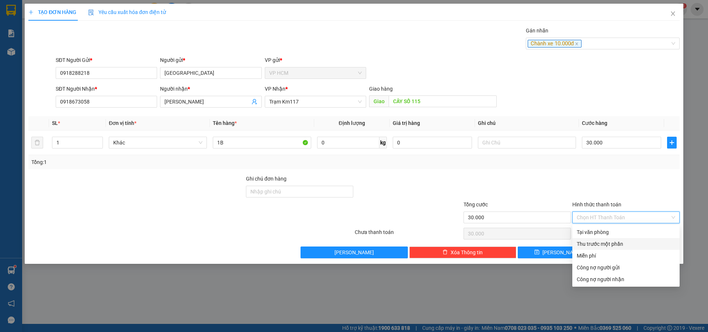
click at [598, 246] on div "Thu trước một phần" at bounding box center [626, 244] width 99 height 8
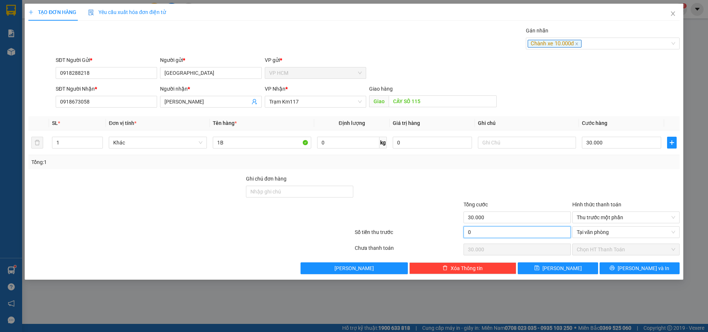
click at [519, 231] on input "0" at bounding box center [517, 233] width 107 height 12
click at [525, 180] on div at bounding box center [517, 188] width 109 height 26
click at [621, 263] on button "[PERSON_NAME] và In" at bounding box center [640, 269] width 80 height 12
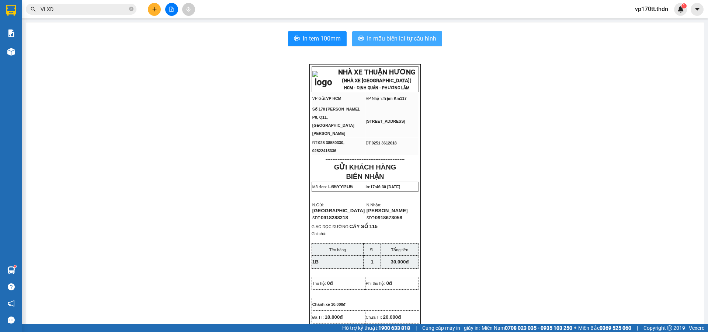
click at [390, 38] on span "In mẫu biên lai tự cấu hình" at bounding box center [401, 38] width 69 height 9
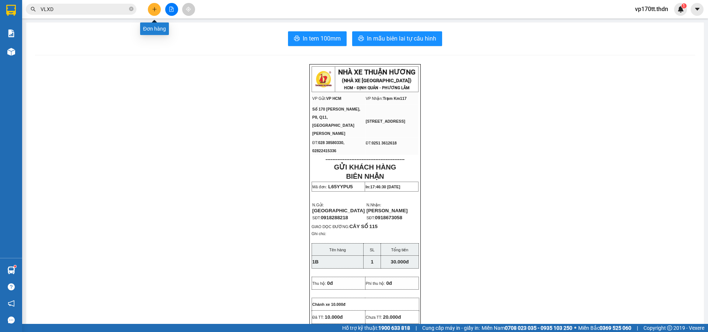
click at [156, 13] on button at bounding box center [154, 9] width 13 height 13
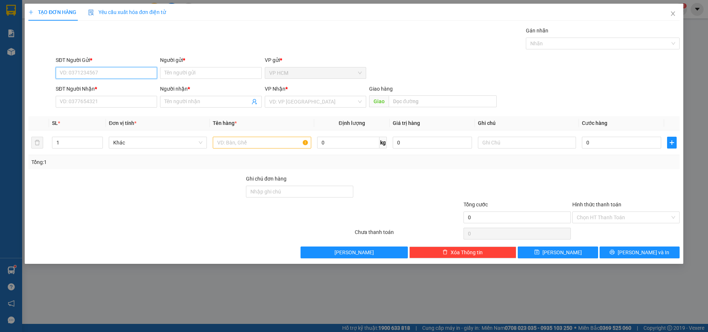
click at [115, 68] on input "SĐT Người Gửi *" at bounding box center [106, 73] width 101 height 12
click at [120, 72] on input "SĐT Người Gửi *" at bounding box center [106, 73] width 101 height 12
click at [103, 87] on div "0774848431 - VY" at bounding box center [106, 88] width 93 height 8
click at [568, 46] on div at bounding box center [599, 43] width 143 height 9
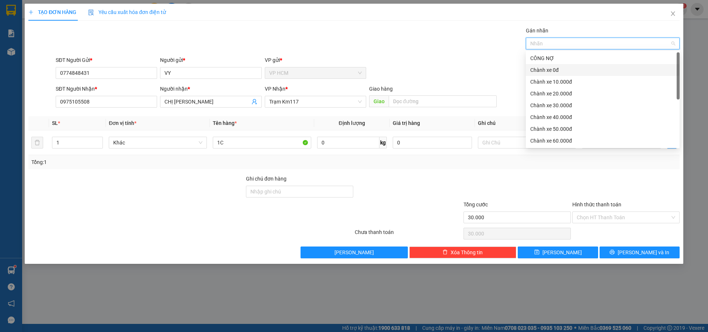
click at [550, 71] on div "Chành xe 0đ" at bounding box center [603, 70] width 145 height 8
click at [392, 49] on div "Gán nhãn Chành xe 0đ" at bounding box center [367, 40] width 627 height 26
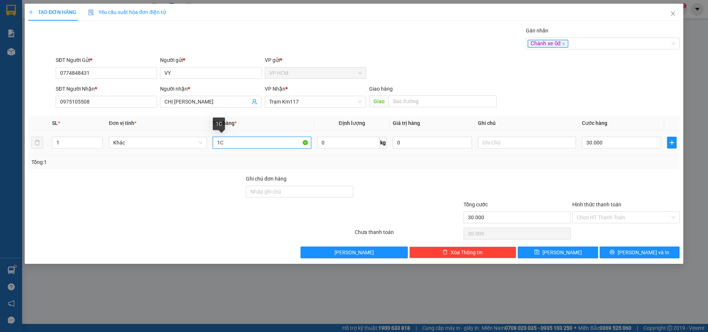
click at [236, 145] on input "1C" at bounding box center [262, 143] width 98 height 12
click at [638, 147] on input "30.000" at bounding box center [621, 143] width 79 height 12
click at [629, 163] on div "Tổng: 1" at bounding box center [354, 162] width 646 height 8
click at [596, 217] on input "Hình thức thanh toán" at bounding box center [623, 217] width 93 height 11
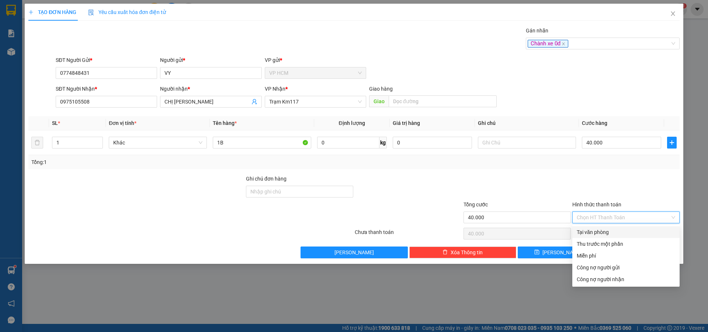
click at [598, 231] on div "Tại văn phòng" at bounding box center [626, 232] width 99 height 8
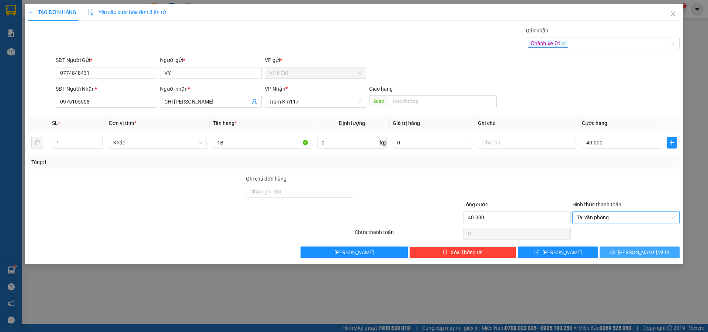
click at [637, 252] on span "[PERSON_NAME] và In" at bounding box center [644, 253] width 52 height 8
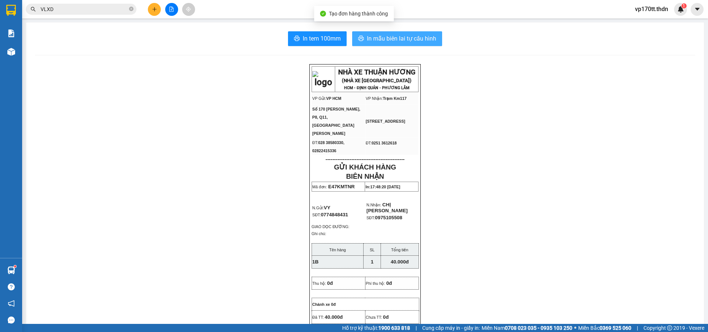
click at [422, 42] on span "In mẫu biên lai tự cấu hình" at bounding box center [401, 38] width 69 height 9
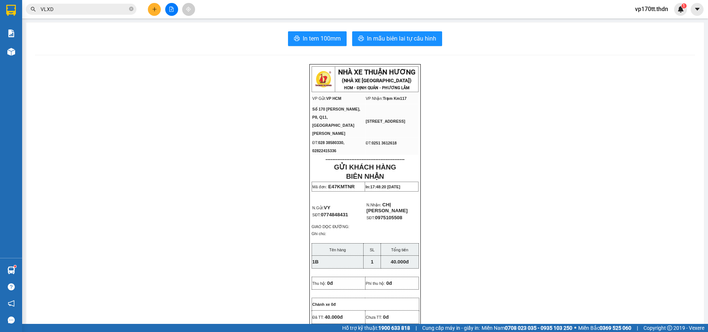
click at [153, 7] on icon "plus" at bounding box center [154, 9] width 5 height 5
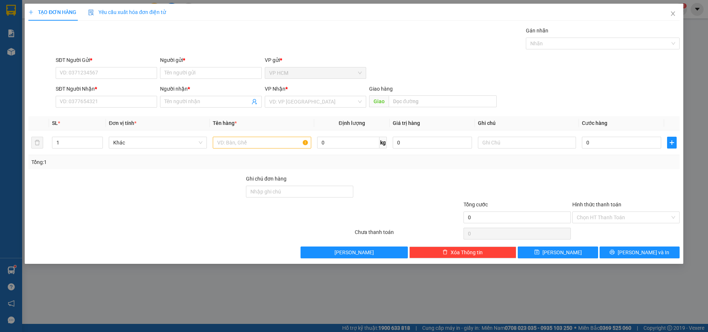
click at [101, 66] on div "SĐT Người Gửi *" at bounding box center [106, 61] width 101 height 11
click at [106, 71] on input "SĐT Người Gửi *" at bounding box center [106, 73] width 101 height 12
click at [115, 87] on div "0908389912 - THUẬN" at bounding box center [106, 88] width 93 height 8
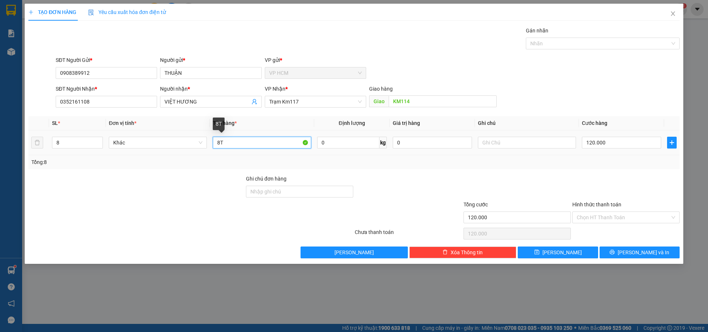
drag, startPoint x: 251, startPoint y: 143, endPoint x: 34, endPoint y: 159, distance: 217.5
click at [63, 152] on tr "8 Khác 8T 0 kg 0 120.000" at bounding box center [354, 143] width 652 height 25
click at [76, 143] on input "8" at bounding box center [77, 142] width 50 height 11
click at [574, 48] on div at bounding box center [599, 43] width 143 height 9
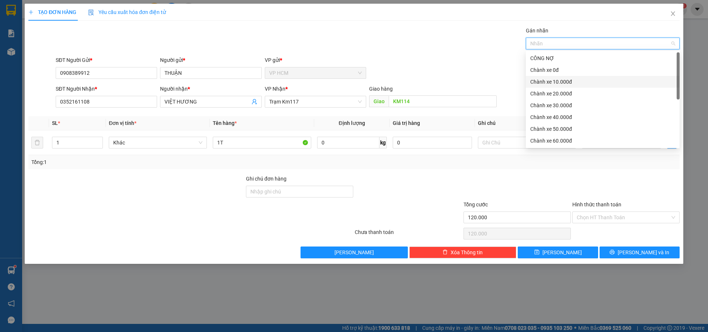
click at [550, 80] on div "Chành xe 10.000đ" at bounding box center [603, 82] width 145 height 8
drag, startPoint x: 407, startPoint y: 38, endPoint x: 562, endPoint y: 136, distance: 183.7
click at [413, 42] on div "Gán nhãn Chành xe 10.000đ" at bounding box center [367, 40] width 627 height 26
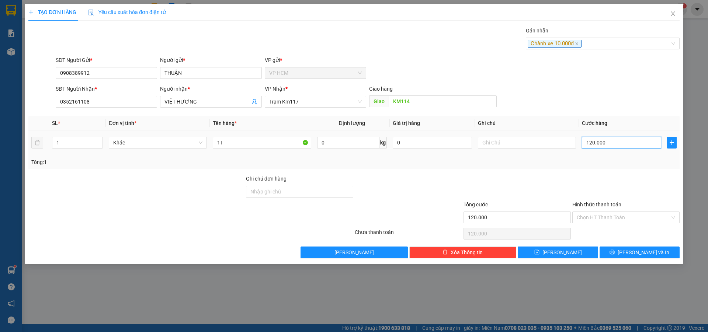
click at [613, 144] on input "120.000" at bounding box center [621, 143] width 79 height 12
click at [612, 173] on div "Transit Pickup Surcharge Ids Transit Deliver Surcharge Ids Transit Deliver Surc…" at bounding box center [354, 143] width 652 height 232
click at [603, 223] on div "Chọn HT Thanh Toán" at bounding box center [626, 218] width 107 height 12
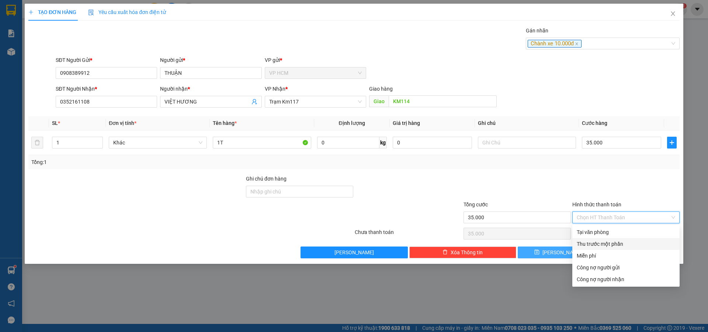
click at [595, 252] on div "Miễn phí" at bounding box center [626, 256] width 99 height 8
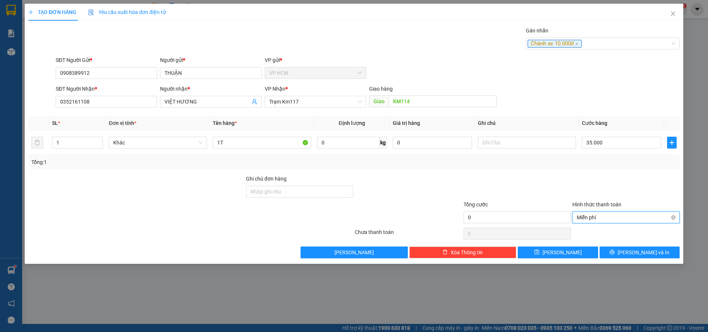
click at [593, 218] on span "Miễn phí" at bounding box center [626, 217] width 99 height 11
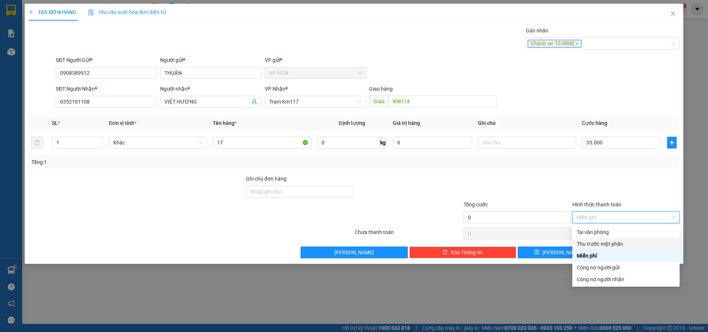
click at [593, 245] on div "Thu trước một phần" at bounding box center [626, 244] width 99 height 8
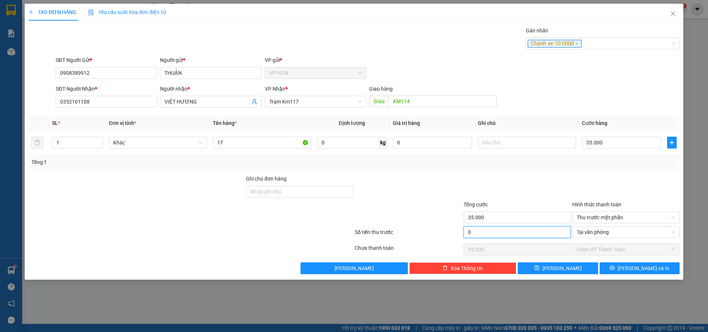
click at [517, 229] on input "0" at bounding box center [517, 233] width 107 height 12
click at [517, 184] on div at bounding box center [517, 188] width 109 height 26
click at [640, 270] on span "[PERSON_NAME] và In" at bounding box center [644, 269] width 52 height 8
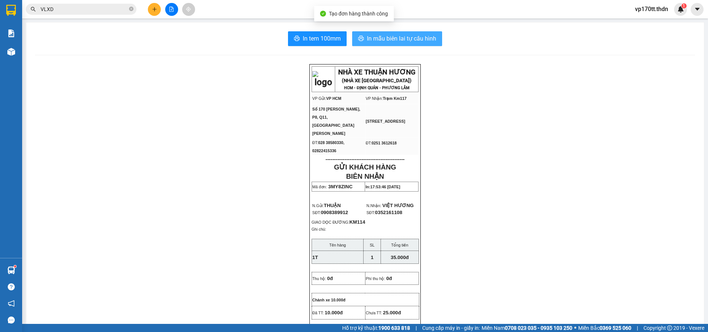
click at [383, 34] on span "In mẫu biên lai tự cấu hình" at bounding box center [401, 38] width 69 height 9
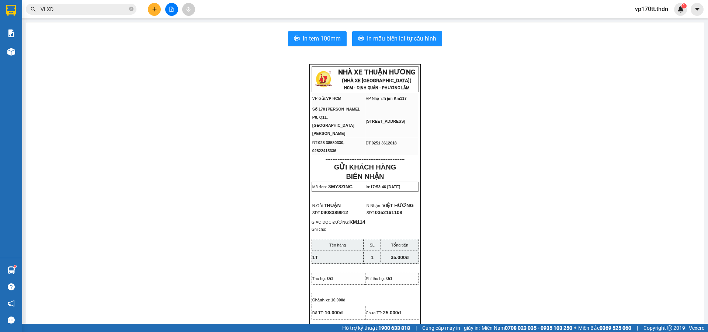
click at [157, 11] on icon "plus" at bounding box center [154, 9] width 5 height 5
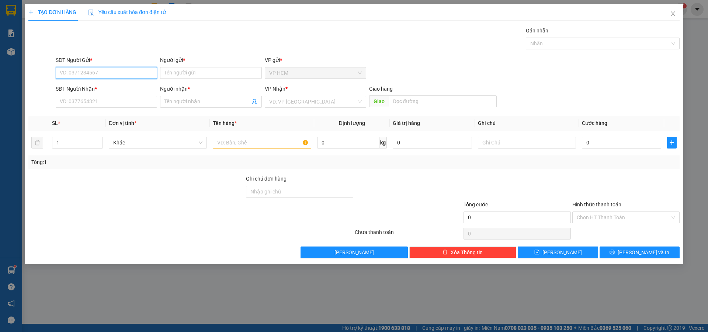
click at [63, 69] on input "SĐT Người Gửi *" at bounding box center [106, 73] width 101 height 12
click at [109, 76] on input "9912" at bounding box center [106, 73] width 101 height 12
click at [113, 73] on input "9912" at bounding box center [106, 73] width 101 height 12
click at [115, 87] on div "0908389912 - THUẬN" at bounding box center [106, 88] width 93 height 8
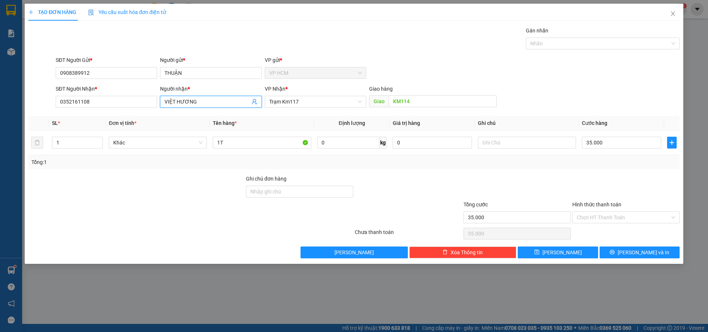
click at [253, 102] on icon "user-add" at bounding box center [255, 102] width 6 height 6
click at [255, 102] on icon "user-add" at bounding box center [254, 102] width 5 height 6
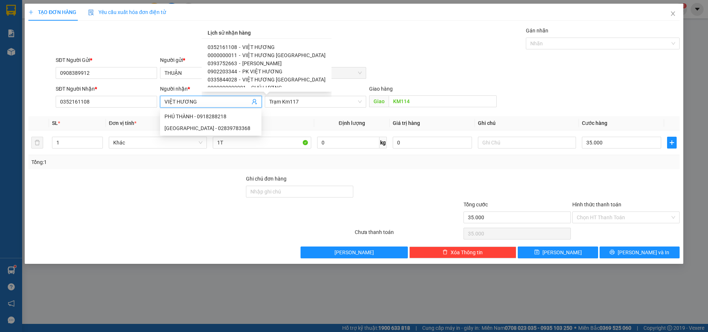
click at [250, 63] on span "[PERSON_NAME]" at bounding box center [261, 64] width 39 height 6
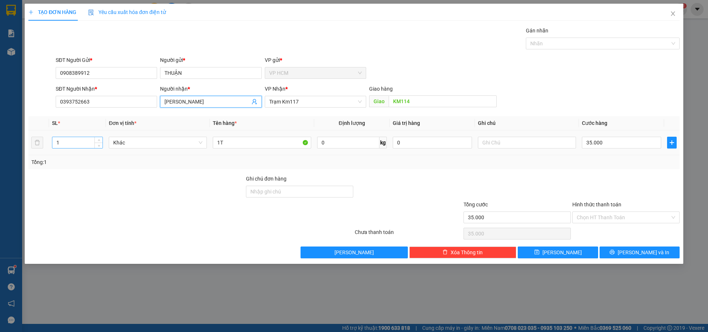
click at [80, 141] on input "1" at bounding box center [77, 142] width 50 height 11
click at [237, 143] on input "1T" at bounding box center [262, 143] width 98 height 12
drag, startPoint x: 595, startPoint y: 37, endPoint x: 545, endPoint y: 70, distance: 59.9
click at [595, 37] on div "Gán nhãn" at bounding box center [603, 32] width 154 height 11
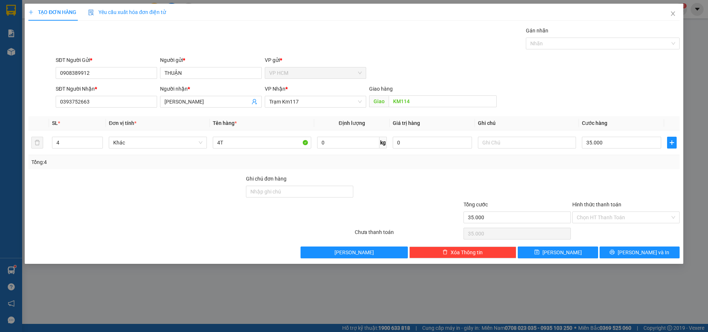
click at [575, 50] on div "Gán nhãn Nhãn" at bounding box center [603, 40] width 154 height 26
click at [545, 52] on div "Gán nhãn Nhãn" at bounding box center [603, 40] width 154 height 26
click at [548, 45] on div at bounding box center [599, 43] width 143 height 9
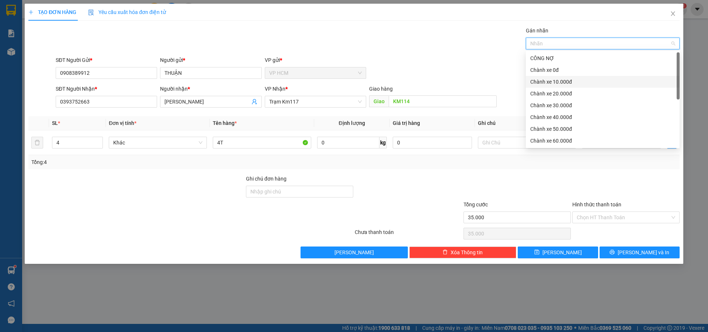
click at [548, 79] on div "Chành xe 10.000đ" at bounding box center [603, 82] width 145 height 8
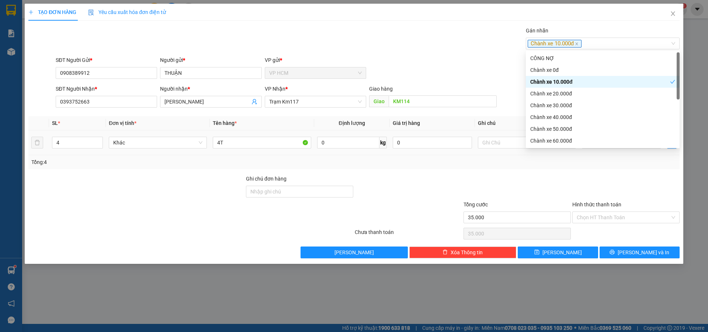
drag, startPoint x: 390, startPoint y: 56, endPoint x: 549, endPoint y: 134, distance: 176.9
click at [404, 61] on div "SĐT Người Gửi * 0908389912 Người gửi * THUẬN VP gửi * VP HCM" at bounding box center [367, 69] width 627 height 26
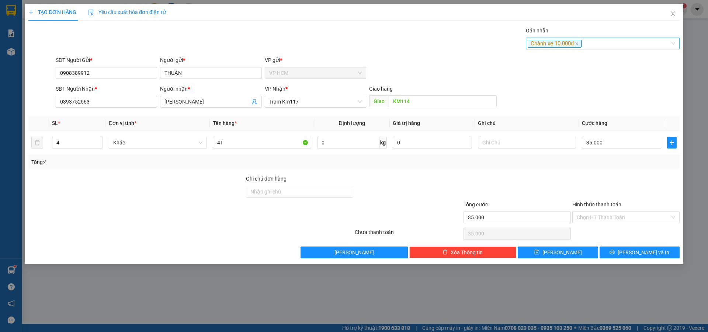
click at [596, 41] on div "Chành xe 10.000đ" at bounding box center [599, 43] width 143 height 9
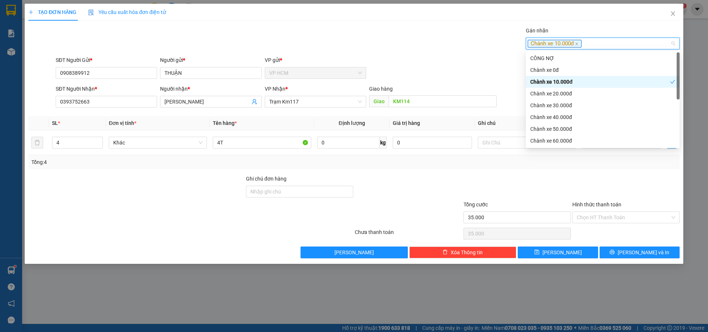
click at [564, 78] on div "Chành xe 10.000đ" at bounding box center [601, 82] width 140 height 8
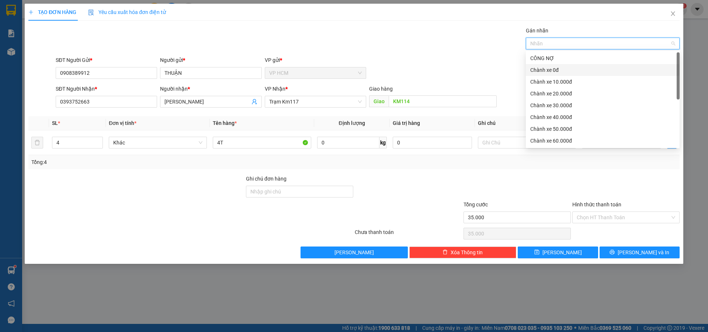
drag, startPoint x: 562, startPoint y: 71, endPoint x: 434, endPoint y: 50, distance: 129.4
click at [561, 70] on div "Chành xe 0đ" at bounding box center [603, 70] width 145 height 8
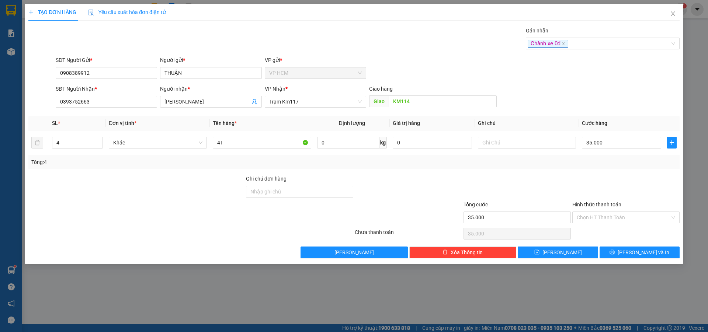
click at [434, 50] on div "Gán nhãn Chành xe 0đ" at bounding box center [367, 40] width 627 height 26
click at [607, 146] on input "35.000" at bounding box center [621, 143] width 79 height 12
click at [645, 249] on span "[PERSON_NAME] và In" at bounding box center [644, 253] width 52 height 8
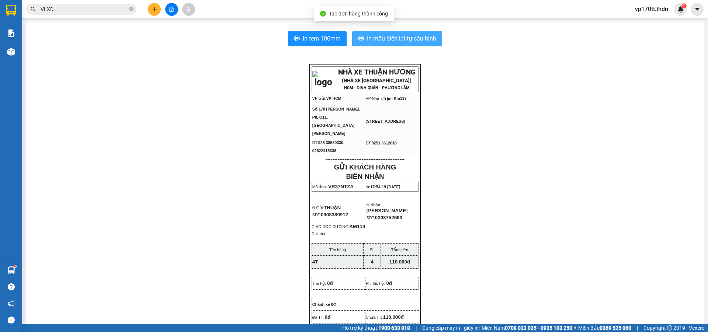
click at [425, 40] on span "In mẫu biên lai tự cấu hình" at bounding box center [401, 38] width 69 height 9
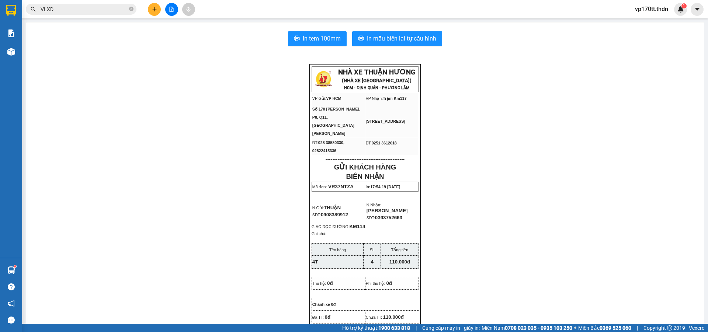
click at [142, 7] on div "VLXD" at bounding box center [72, 9] width 144 height 11
click at [162, 10] on div at bounding box center [171, 9] width 55 height 13
click at [155, 9] on icon "plus" at bounding box center [154, 9] width 5 height 5
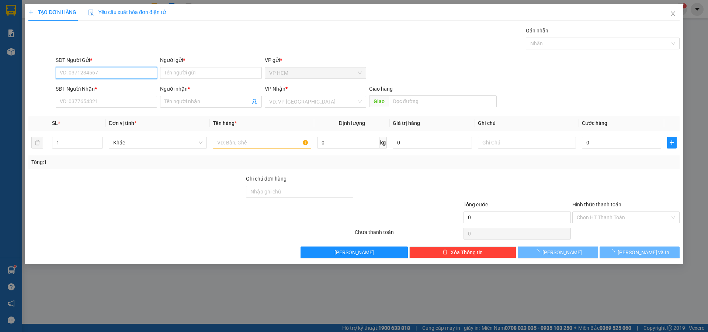
click at [109, 79] on input "SĐT Người Gửi *" at bounding box center [106, 73] width 101 height 12
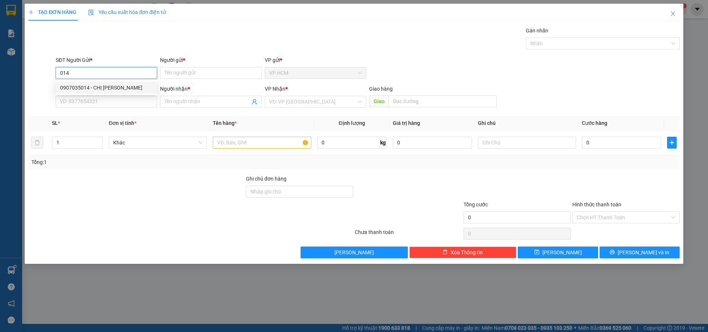
click at [105, 89] on div "0907035014 - CHỊ [PERSON_NAME]" at bounding box center [106, 88] width 93 height 8
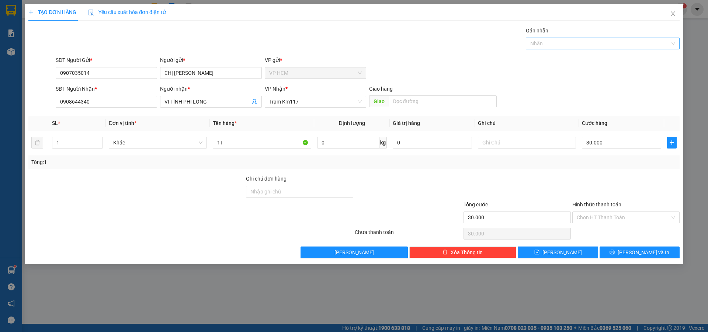
drag, startPoint x: 577, startPoint y: 34, endPoint x: 576, endPoint y: 42, distance: 7.5
click at [578, 34] on div "Gán nhãn" at bounding box center [603, 32] width 154 height 11
click at [573, 46] on div at bounding box center [599, 43] width 143 height 9
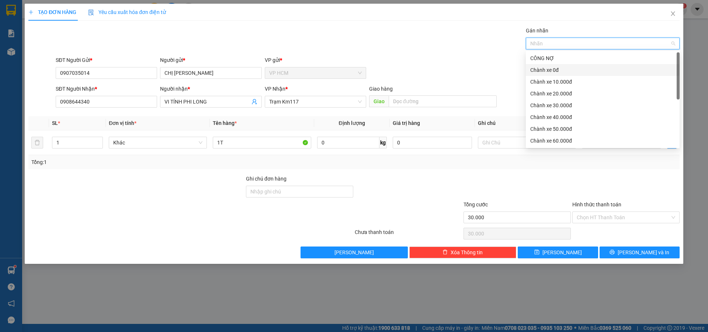
click at [551, 74] on div "Chành xe 0đ" at bounding box center [603, 70] width 145 height 8
drag, startPoint x: 385, startPoint y: 48, endPoint x: 611, endPoint y: 131, distance: 240.6
click at [396, 52] on div "Gán nhãn Chành xe 0đ" at bounding box center [367, 40] width 627 height 26
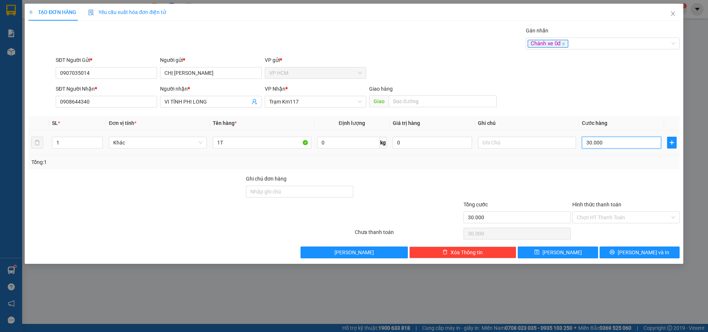
click at [618, 146] on input "30.000" at bounding box center [621, 143] width 79 height 12
click at [599, 164] on div "Tổng: 1" at bounding box center [354, 162] width 646 height 8
click at [608, 227] on div "Chọn HT Thanh Toán" at bounding box center [626, 234] width 109 height 15
click at [606, 220] on input "Hình thức thanh toán" at bounding box center [623, 217] width 93 height 11
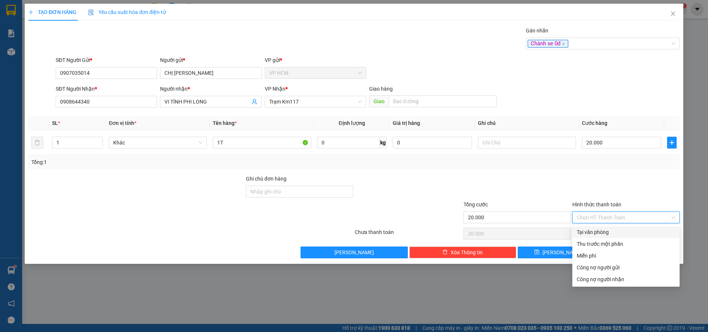
click at [604, 231] on div "Tại văn phòng" at bounding box center [626, 232] width 99 height 8
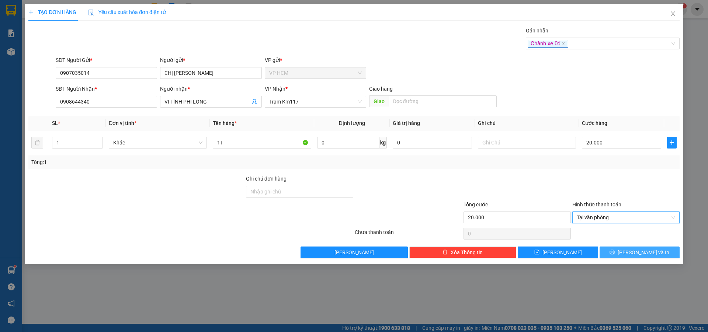
click at [615, 253] on icon "printer" at bounding box center [612, 252] width 5 height 5
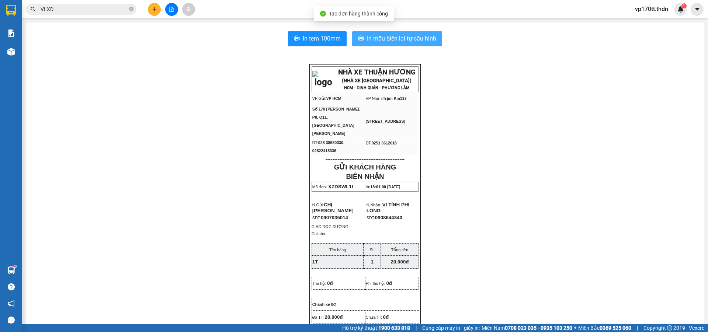
click at [380, 39] on span "In mẫu biên lai tự cấu hình" at bounding box center [401, 38] width 69 height 9
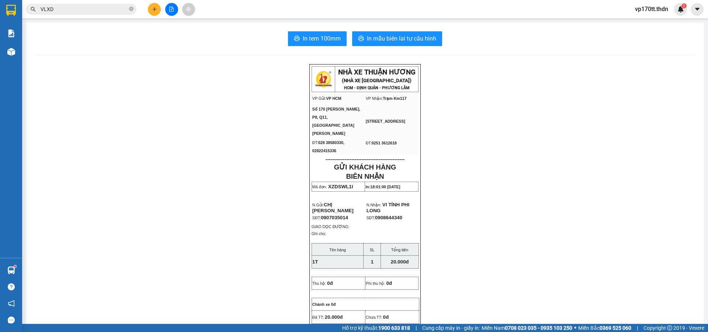
click at [93, 14] on span "VLXD" at bounding box center [81, 9] width 111 height 11
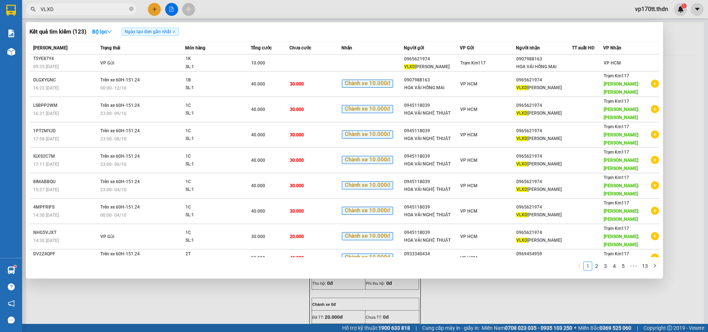
click at [93, 11] on input "VLXD" at bounding box center [84, 9] width 87 height 8
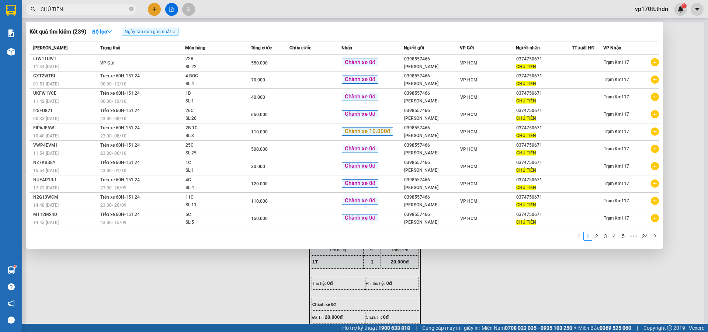
click at [152, 6] on div at bounding box center [354, 166] width 708 height 332
click at [152, 6] on button at bounding box center [154, 9] width 13 height 13
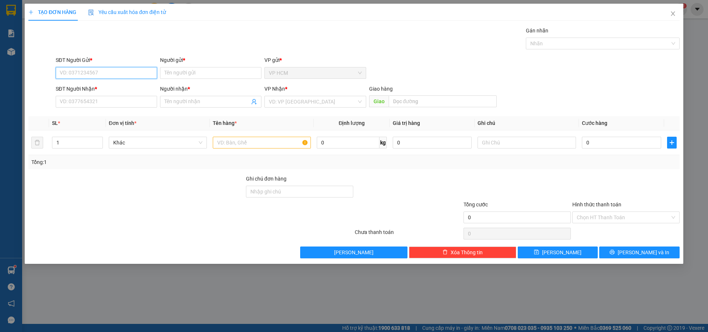
click at [117, 73] on input "SĐT Người Gửi *" at bounding box center [106, 73] width 101 height 12
click at [121, 88] on div "0909361783 - CẮM" at bounding box center [106, 88] width 93 height 8
click at [592, 48] on div "Nhãn" at bounding box center [603, 44] width 154 height 12
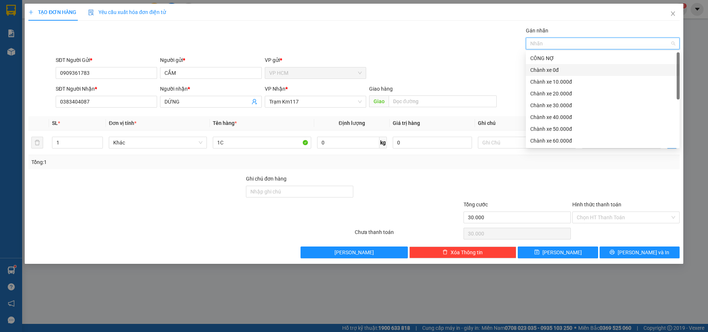
click at [569, 69] on div "Chành xe 0đ" at bounding box center [603, 70] width 145 height 8
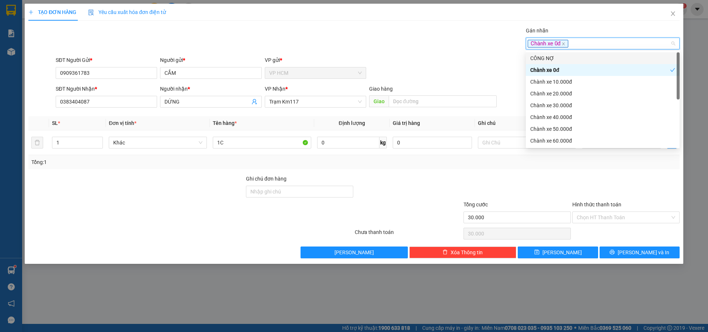
click at [469, 46] on div "Gán nhãn Chành xe 0đ" at bounding box center [367, 40] width 627 height 26
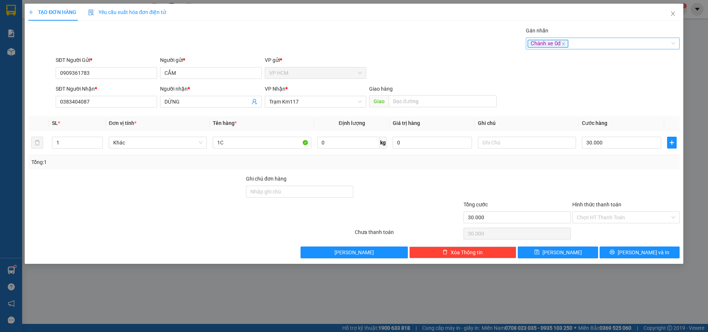
click at [601, 46] on div "Chành xe 0đ" at bounding box center [599, 43] width 143 height 9
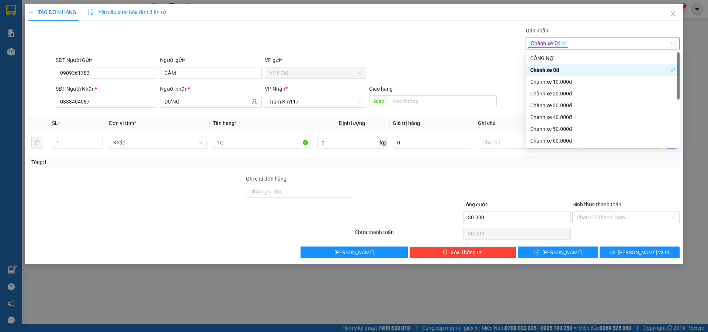
click at [567, 70] on div "Chành xe 0đ" at bounding box center [601, 70] width 140 height 8
click at [560, 52] on body "Kết quả tìm kiếm ( 239 ) Bộ lọc Ngày tạo đơn gần nhất Mã ĐH Trạng thái Món hàng…" at bounding box center [354, 166] width 708 height 332
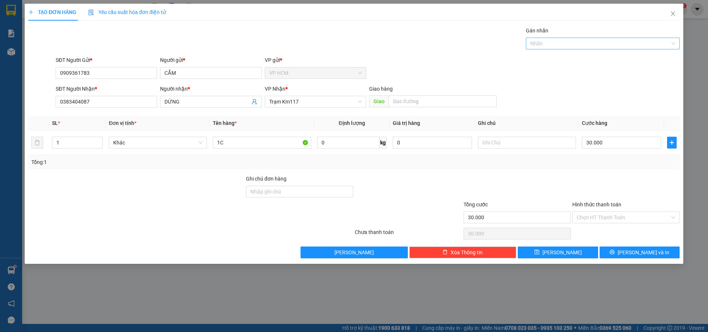
click at [555, 39] on div "Nhãn" at bounding box center [603, 44] width 154 height 12
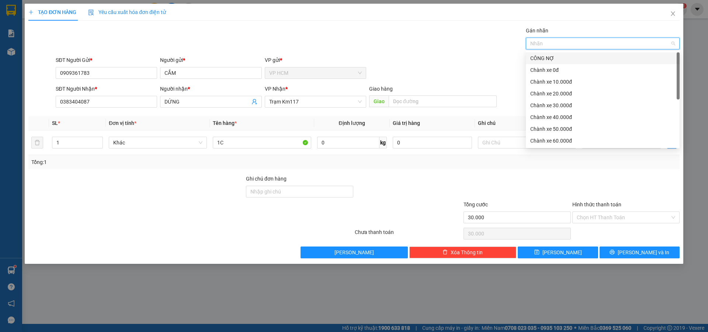
click at [553, 58] on div "CÔNG NỢ" at bounding box center [603, 58] width 145 height 8
click at [472, 45] on div "Gán nhãn CÔNG NỢ" at bounding box center [367, 40] width 627 height 26
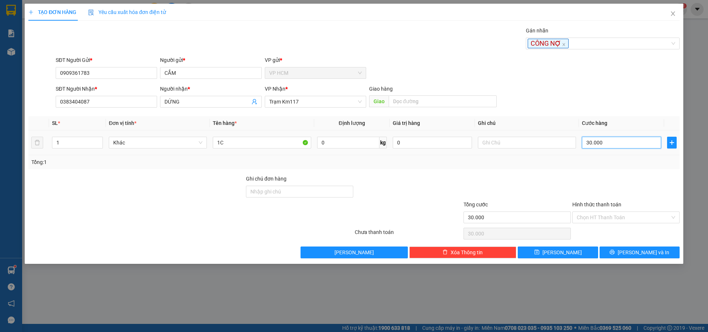
click at [601, 144] on input "30.000" at bounding box center [621, 143] width 79 height 12
click at [607, 216] on input "Hình thức thanh toán" at bounding box center [623, 217] width 93 height 11
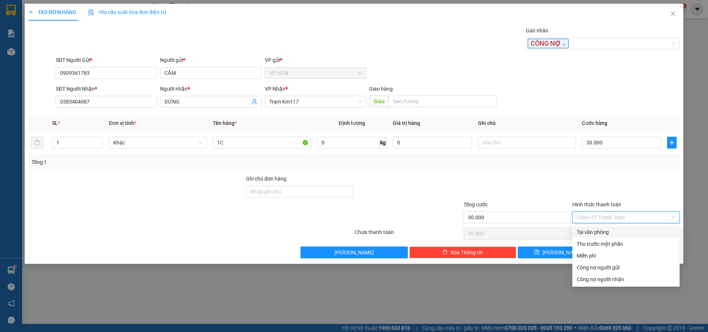
click at [607, 235] on div "Tại văn phòng" at bounding box center [626, 232] width 99 height 8
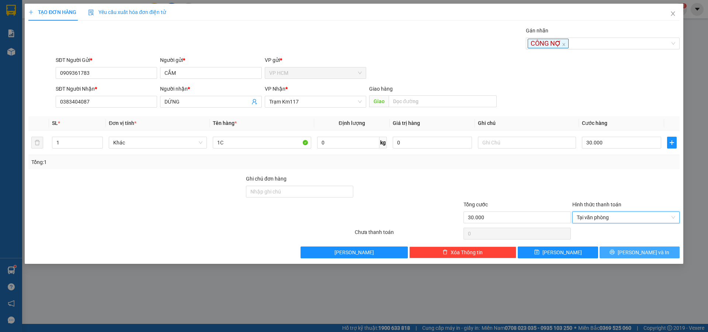
click at [637, 249] on span "[PERSON_NAME] và In" at bounding box center [644, 253] width 52 height 8
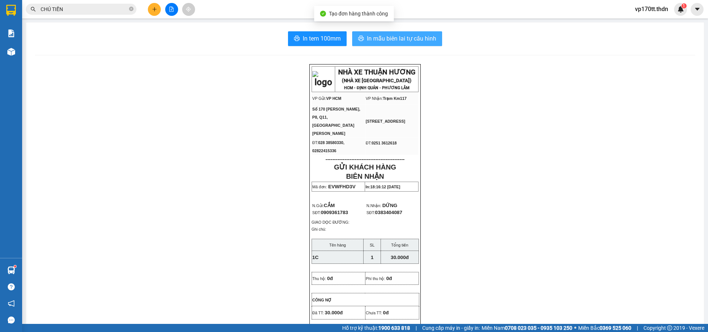
click at [396, 42] on span "In mẫu biên lai tự cấu hình" at bounding box center [401, 38] width 69 height 9
